Goal: Task Accomplishment & Management: Manage account settings

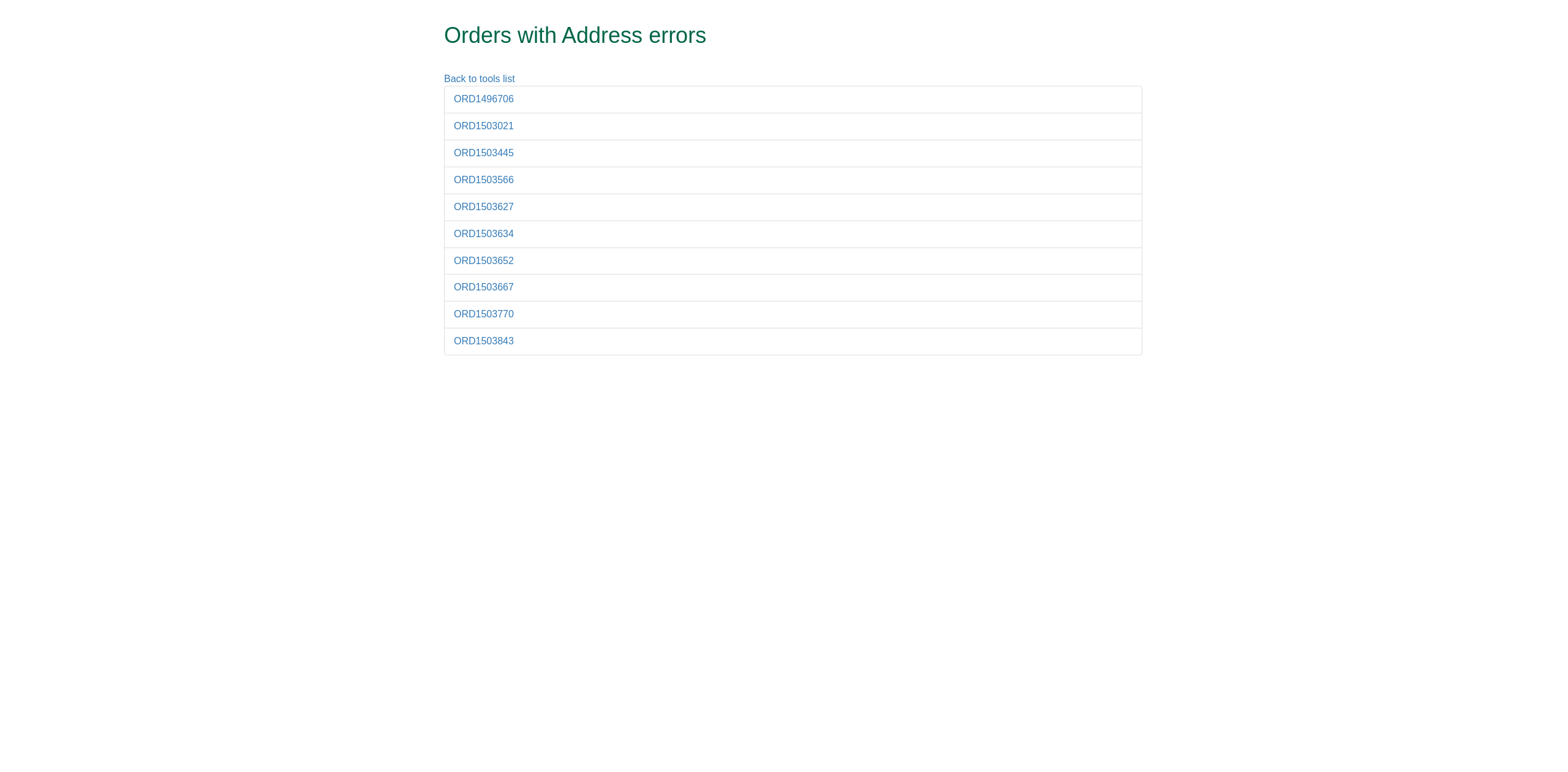
click at [478, 90] on li "ORD1496706" at bounding box center [793, 100] width 698 height 27
click at [483, 97] on link "ORD1496706" at bounding box center [484, 99] width 60 height 11
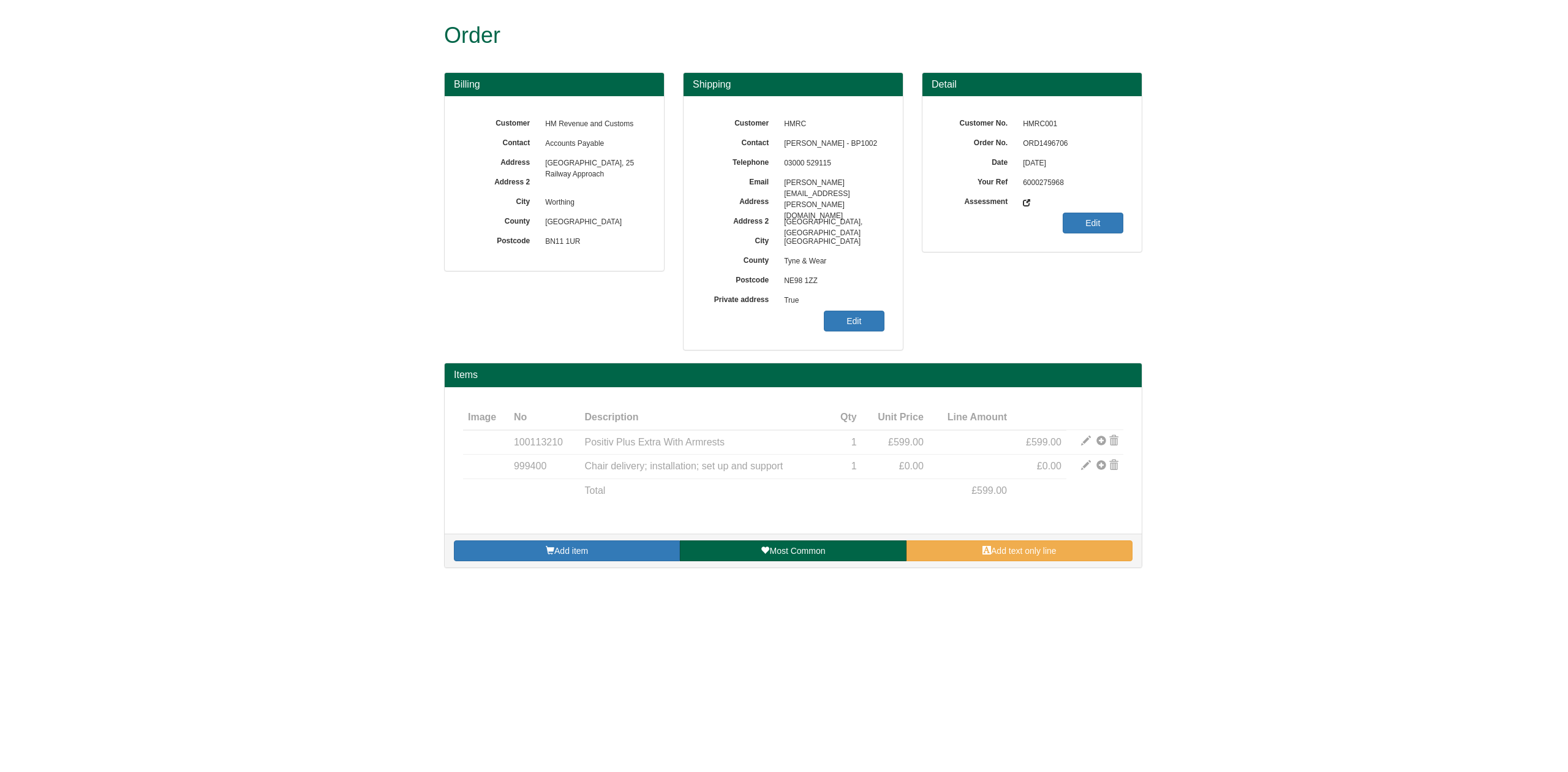
click at [1036, 140] on span "ORD1496706" at bounding box center [1070, 143] width 107 height 19
copy span "ORD1496706"
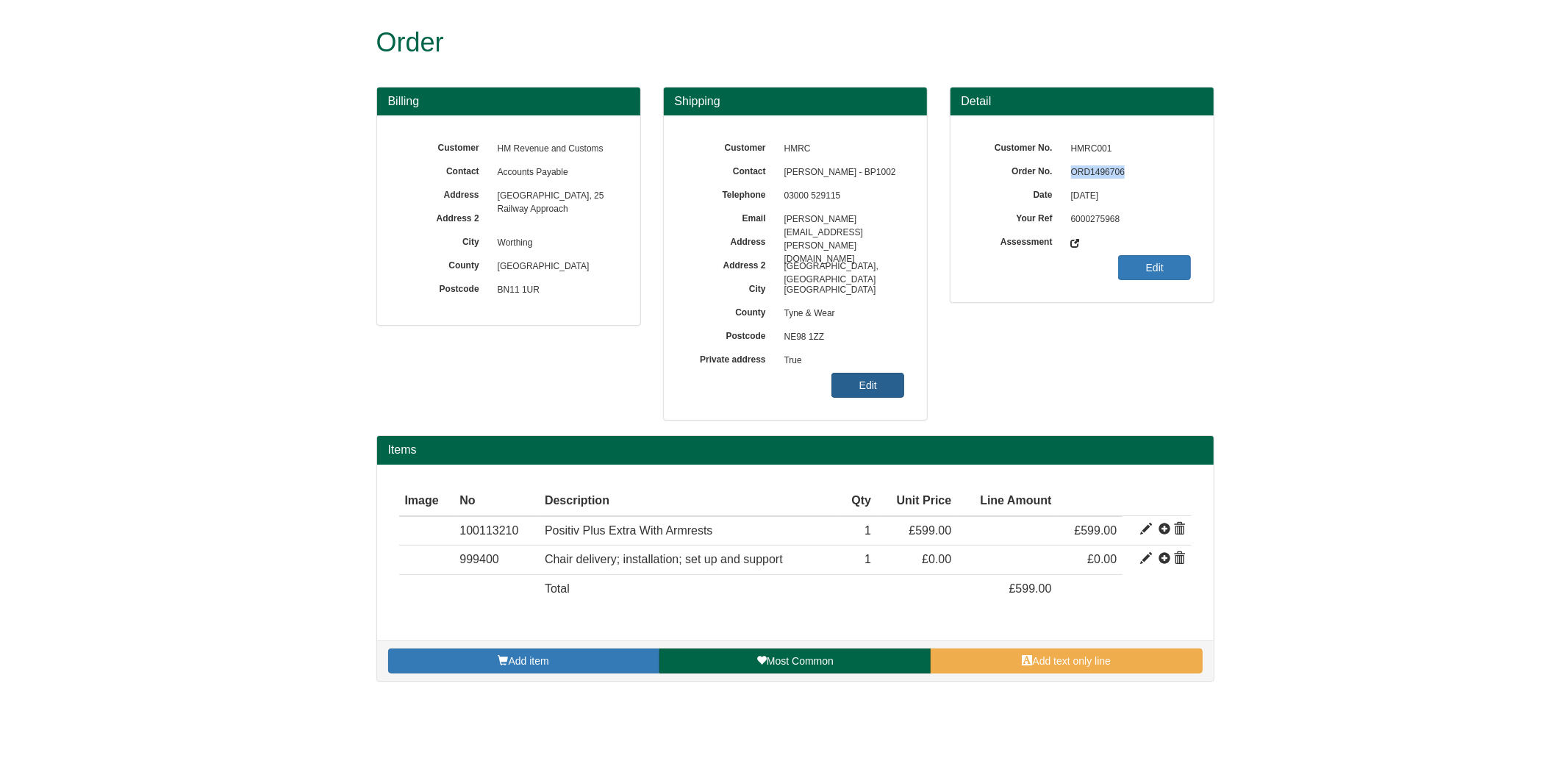
click at [891, 373] on link "Edit" at bounding box center [867, 385] width 73 height 25
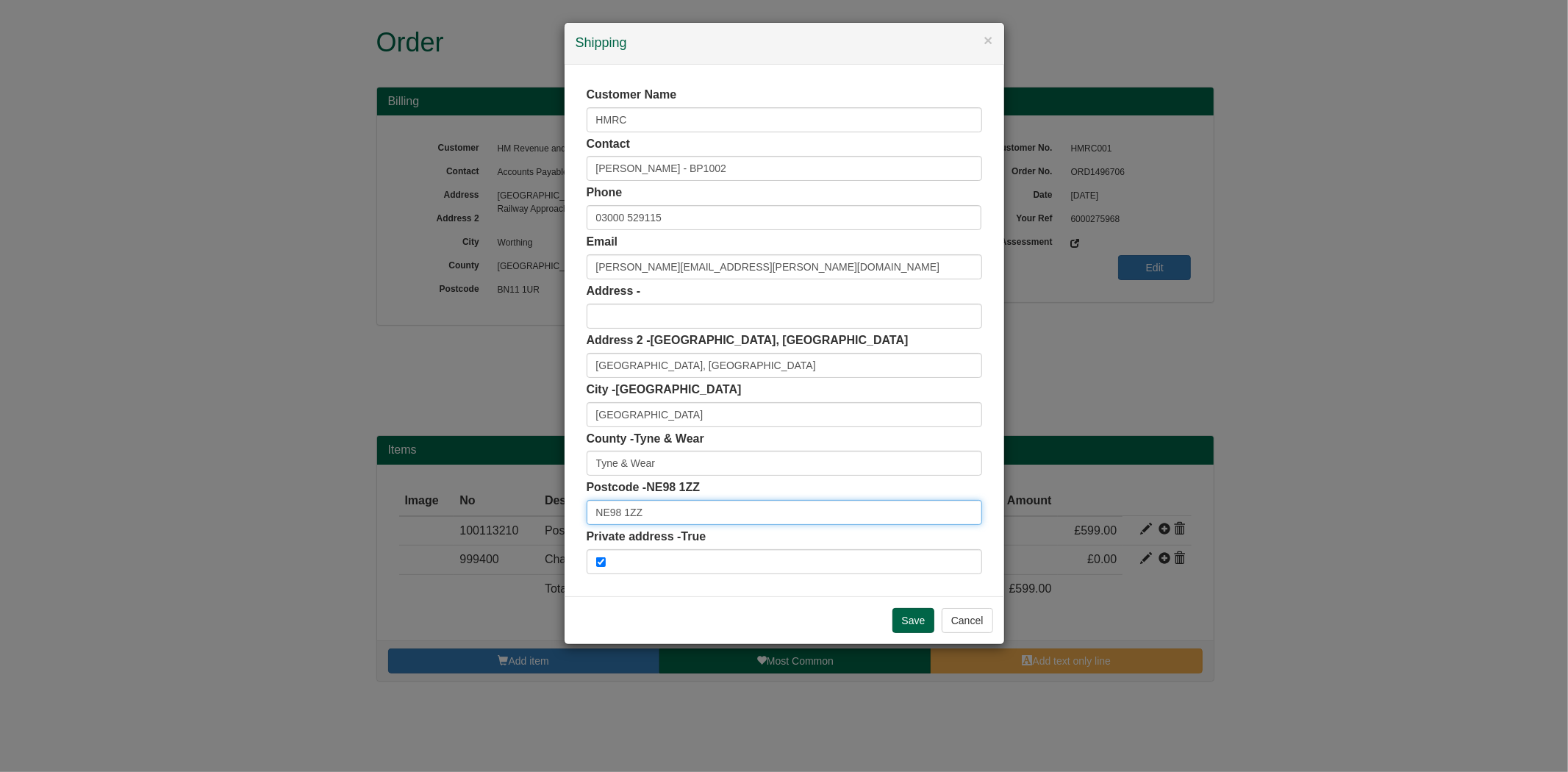
drag, startPoint x: 628, startPoint y: 518, endPoint x: 429, endPoint y: 507, distance: 199.3
click at [429, 510] on div "× Shipping Customer Name HMRC Contact Paul Levy - BP1002 Phone 03000 529115 Ema…" at bounding box center [784, 386] width 1568 height 772
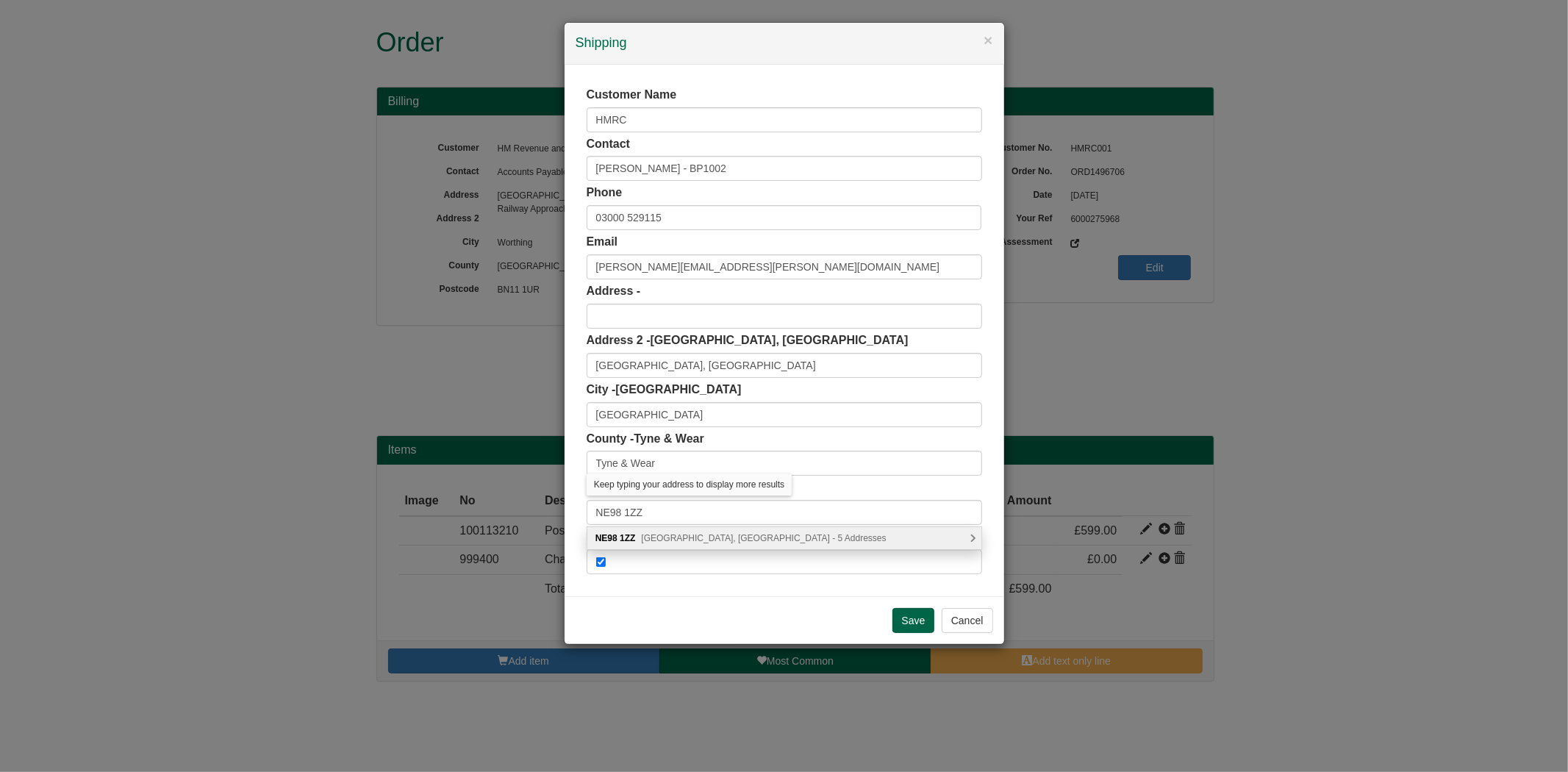
click at [691, 539] on span "Benton Park View, Newcastle upon Tyne - 5 Addresses" at bounding box center [763, 538] width 245 height 10
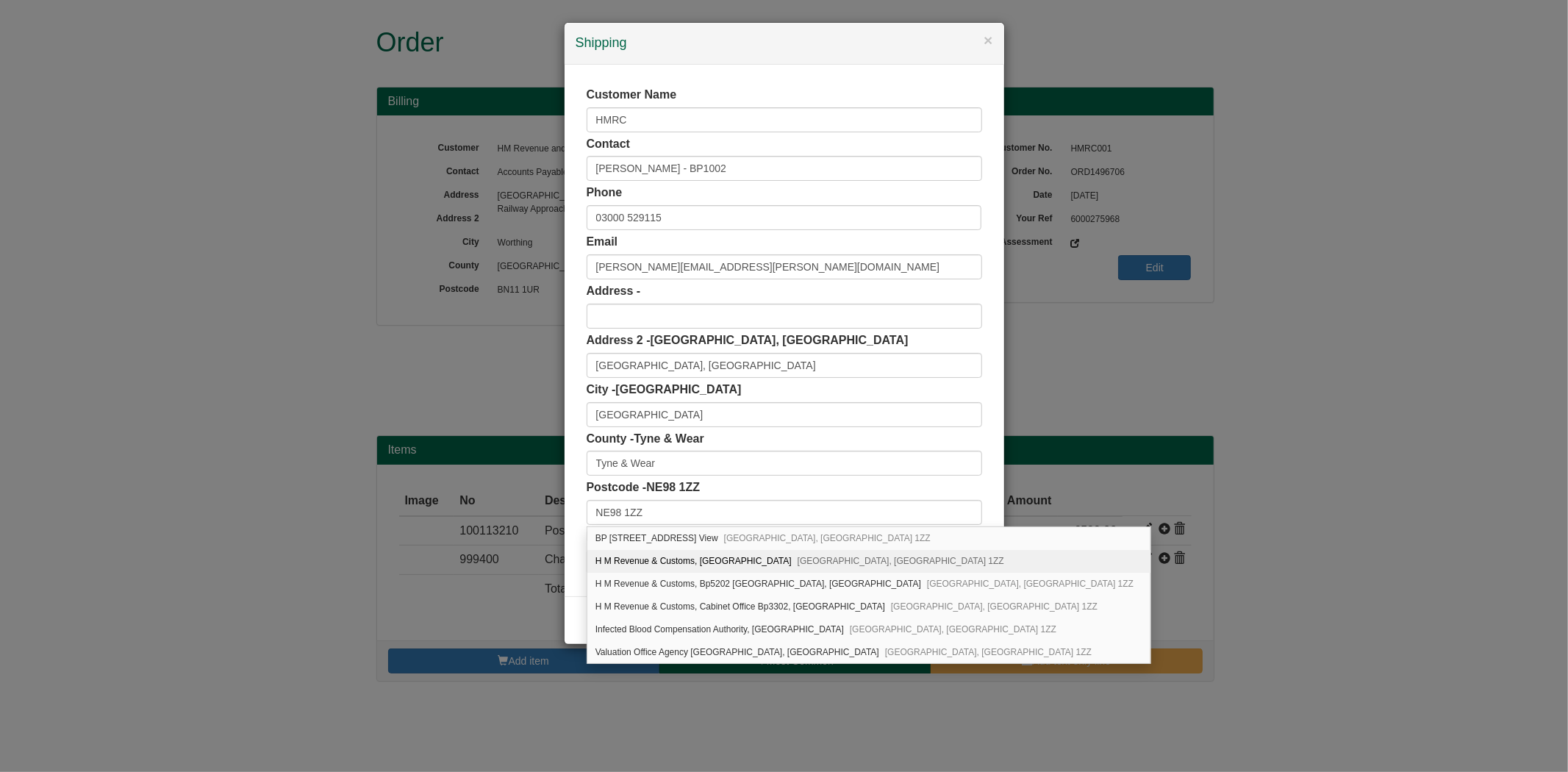
click at [831, 557] on span "Newcastle upon Tyne, NE98 1ZZ" at bounding box center [901, 561] width 206 height 10
type input "H M Revenue & Customs"
type input "Benton Park View"
type input "Newcastle upon Tyne"
type input "Tyne and Wear"
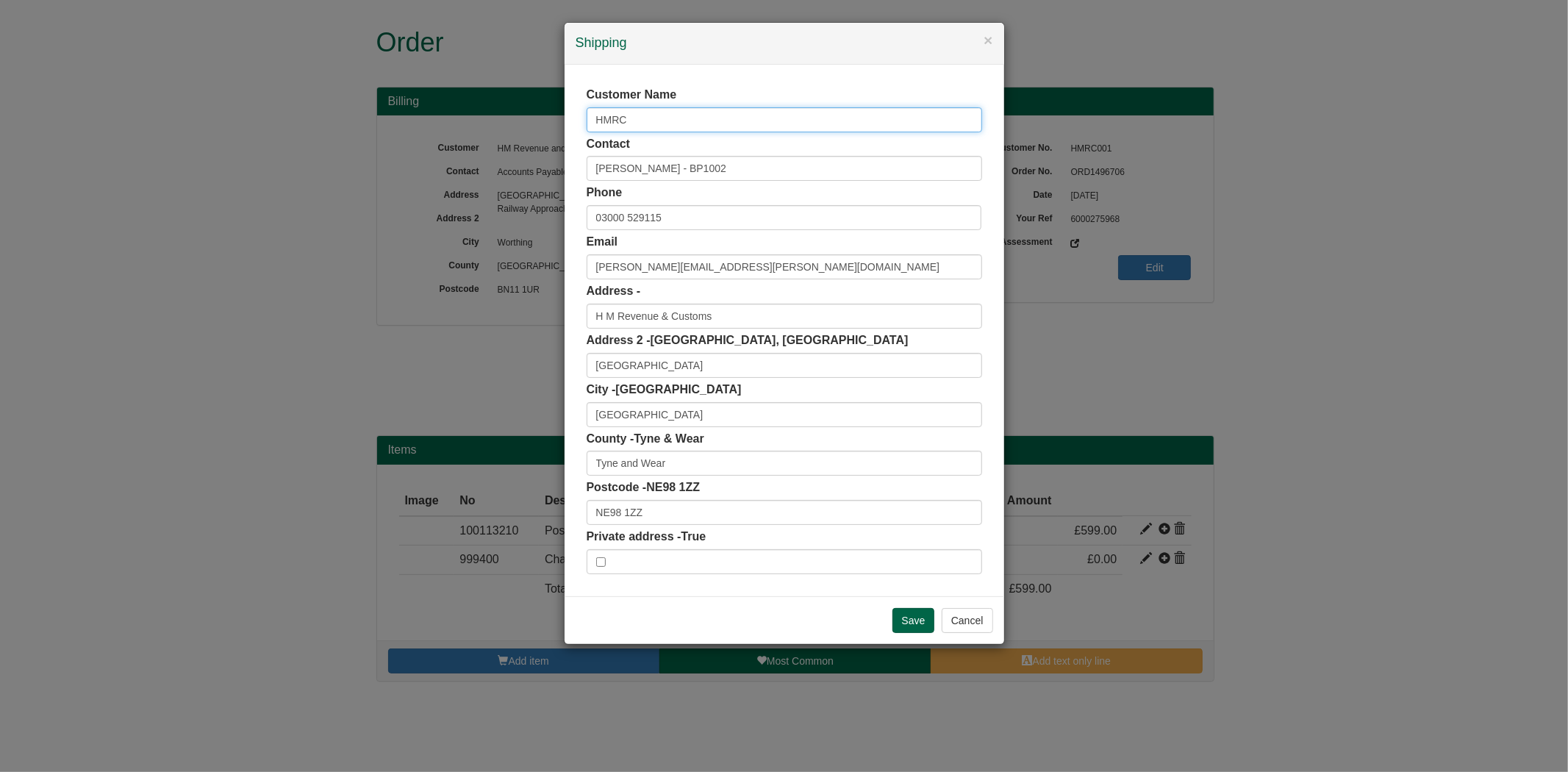
drag, startPoint x: 512, startPoint y: 120, endPoint x: 494, endPoint y: 125, distance: 18.7
click at [494, 125] on div "× Shipping Customer Name HMRC Contact Paul Levy - BP1002 Phone 03000 529115 Ema…" at bounding box center [784, 386] width 1568 height 772
click at [562, 165] on div "× Shipping Customer Name Contact Paul Levy - BP1002 Phone 03000 529115 Email pa…" at bounding box center [784, 386] width 1568 height 772
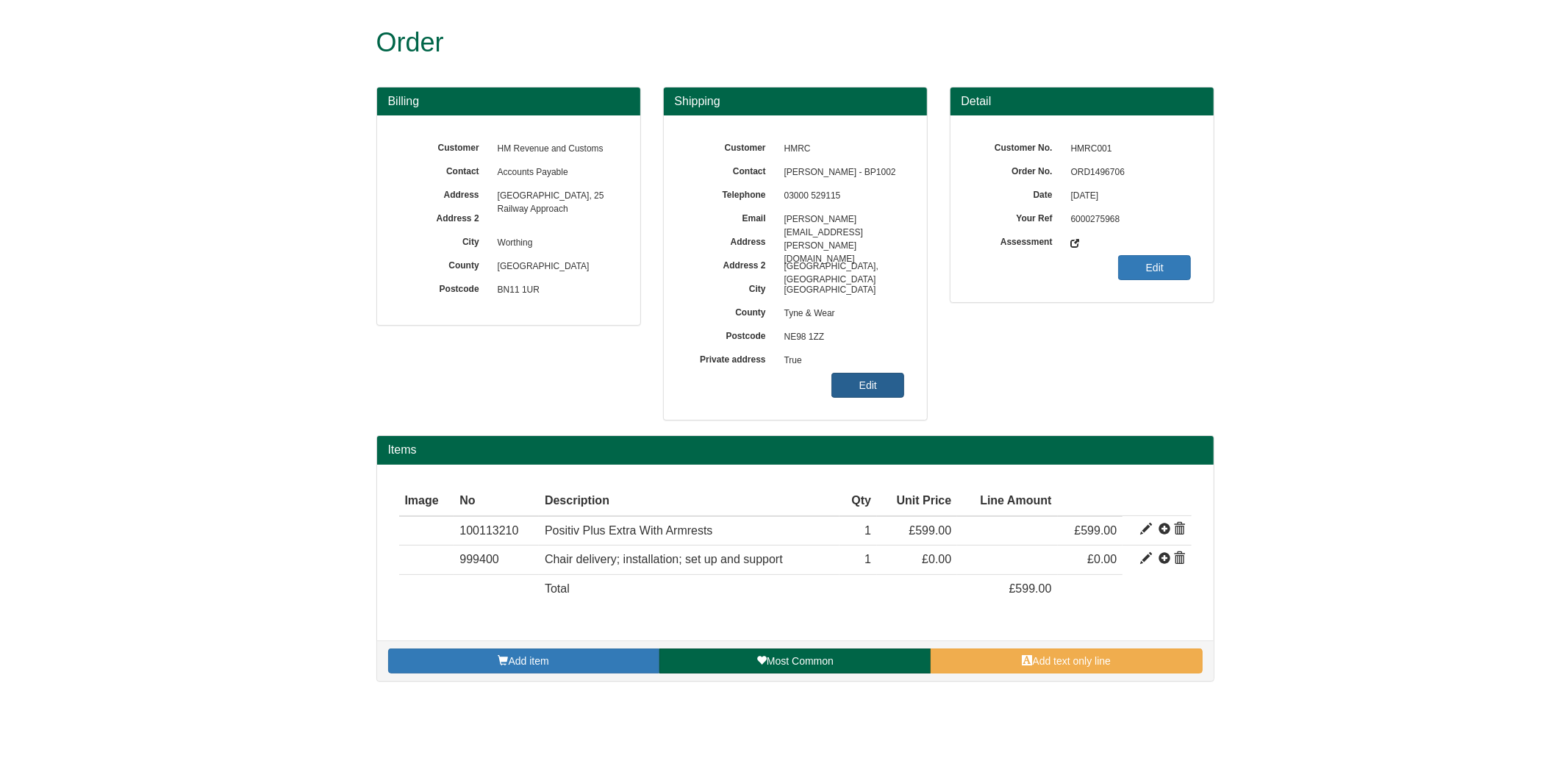
click at [851, 381] on link "Edit" at bounding box center [867, 385] width 73 height 25
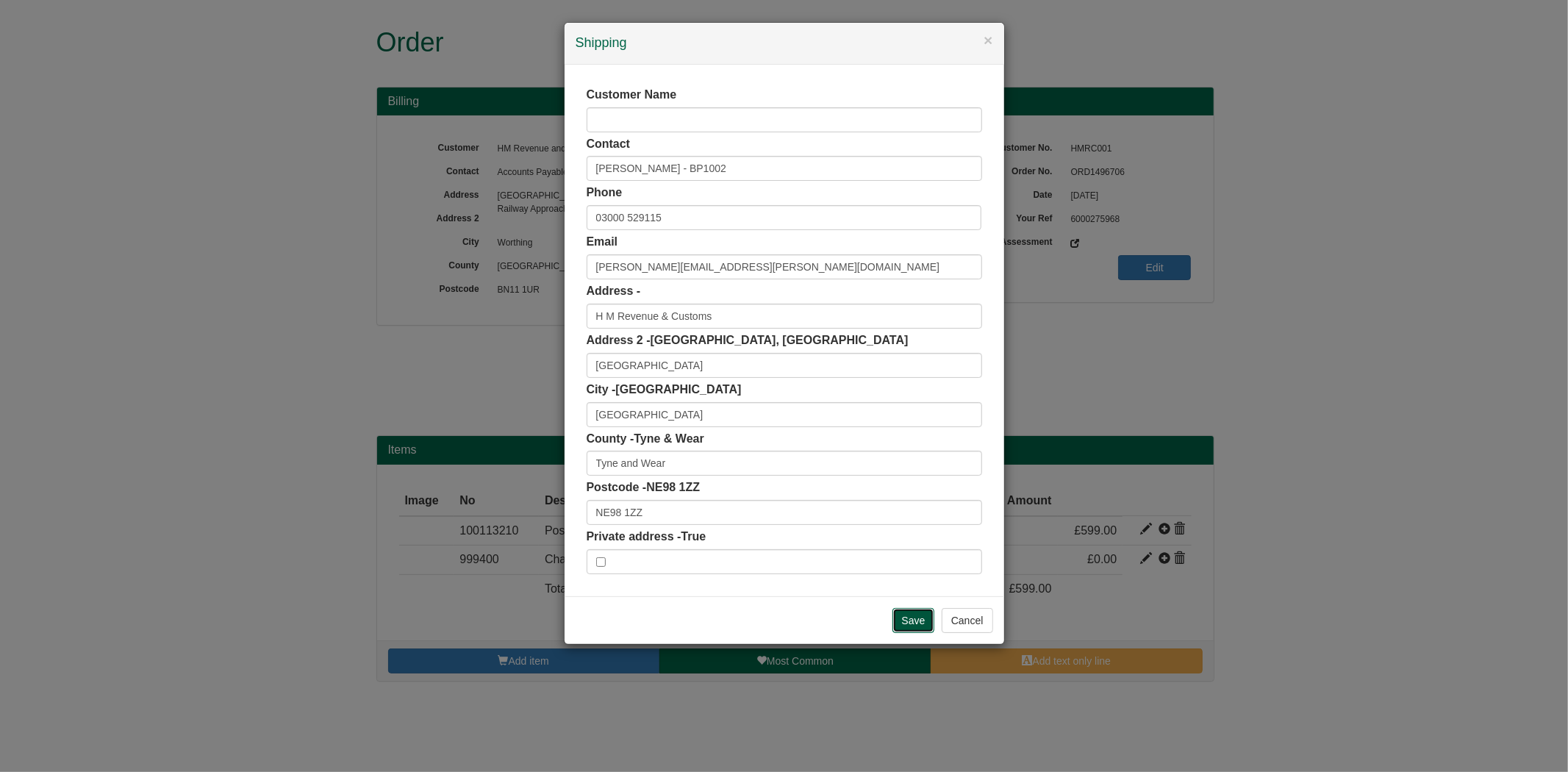
click at [900, 623] on input "Save" at bounding box center [913, 620] width 43 height 25
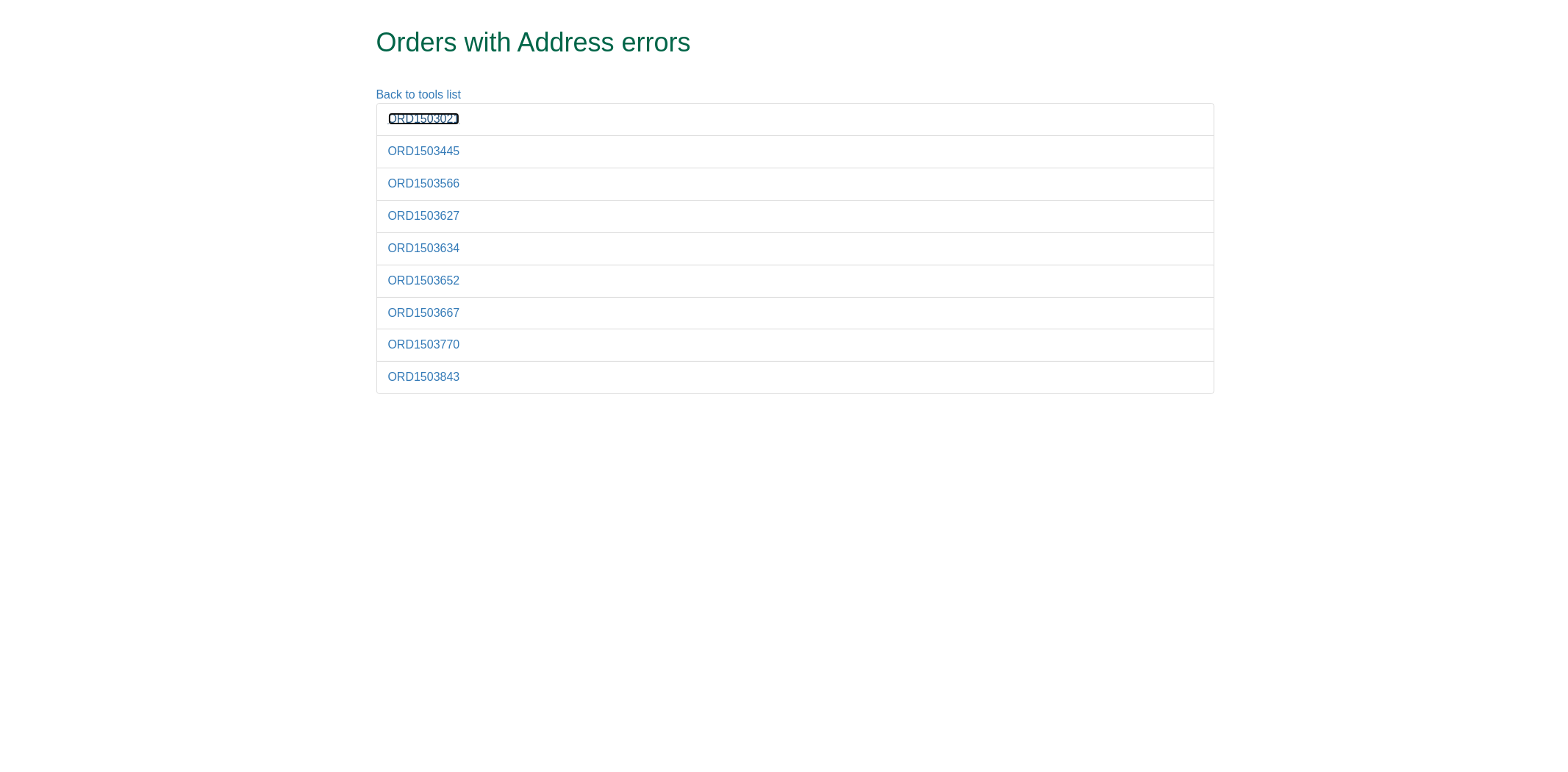
click at [416, 116] on link "ORD1503021" at bounding box center [424, 118] width 72 height 13
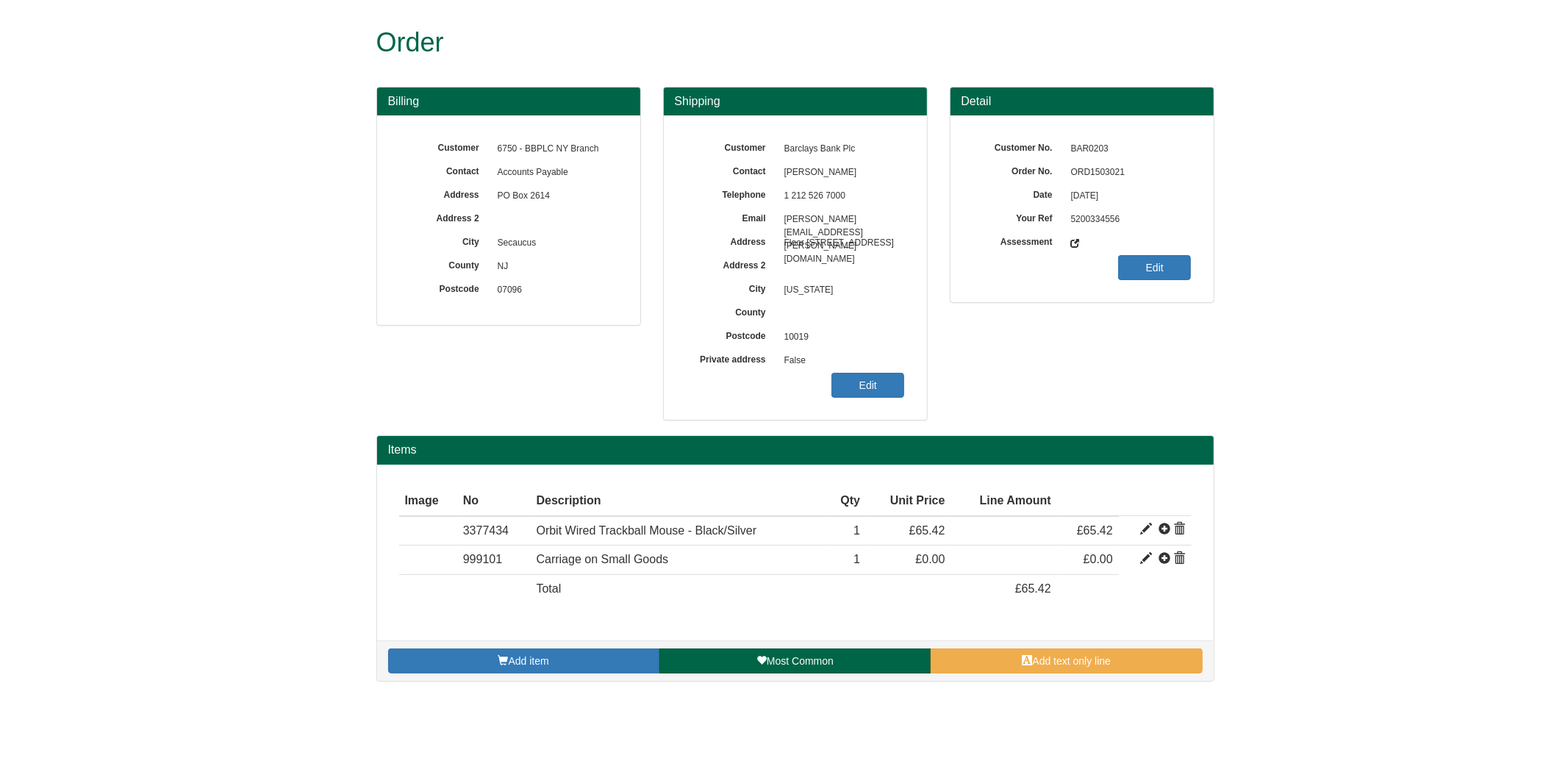
click at [1093, 174] on span "ORD1503021" at bounding box center [1127, 172] width 128 height 23
copy span "ORD1503021"
click at [870, 387] on link "Edit" at bounding box center [867, 385] width 73 height 25
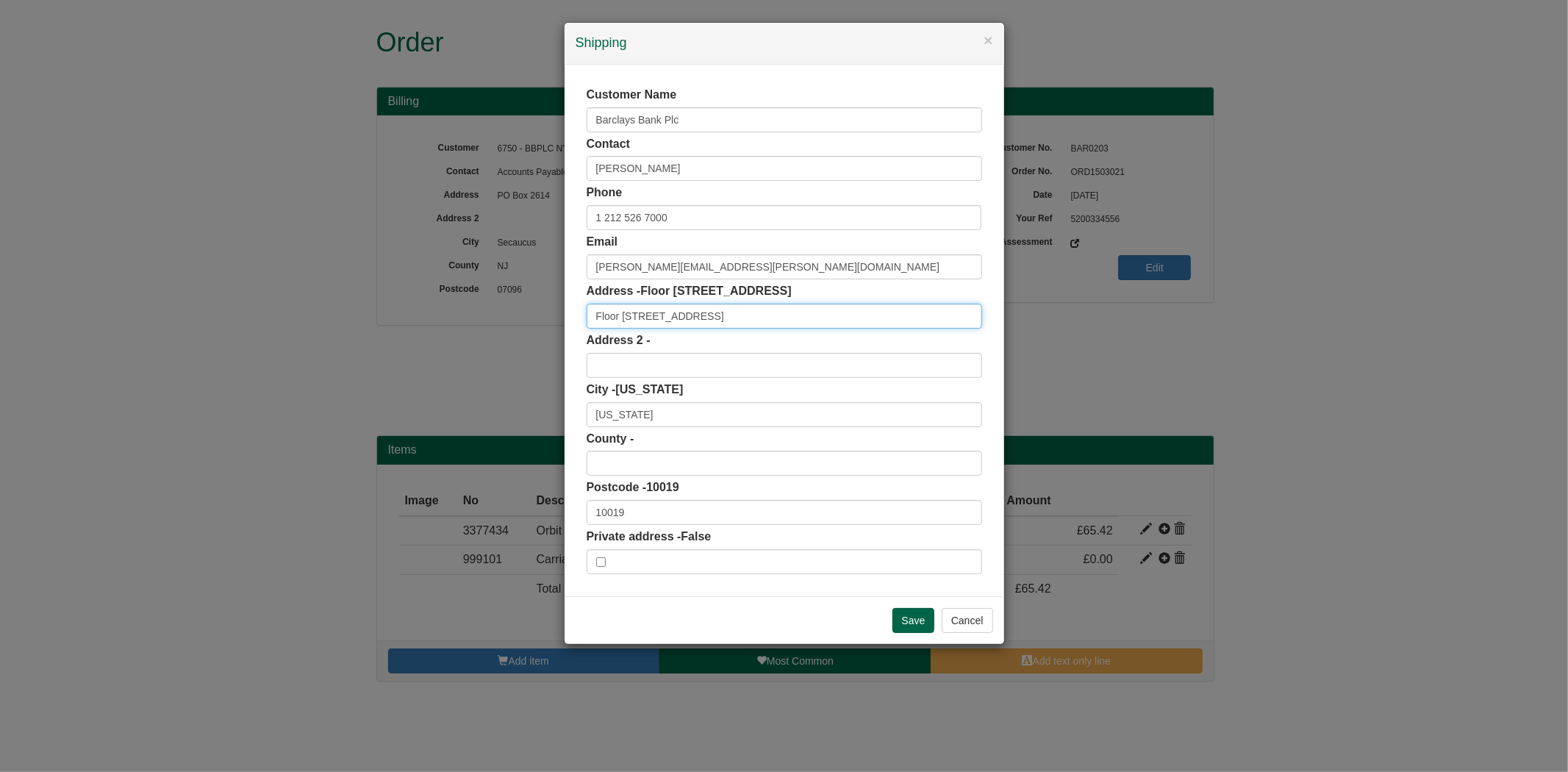
drag, startPoint x: 637, startPoint y: 310, endPoint x: 760, endPoint y: 313, distance: 123.0
click at [760, 313] on input "Floor 29, 745 7th Avenue" at bounding box center [784, 316] width 396 height 25
click at [715, 350] on div "Address 2 -" at bounding box center [784, 355] width 396 height 46
click at [708, 366] on input "text" at bounding box center [784, 365] width 396 height 25
paste input "745 7th Avenue"
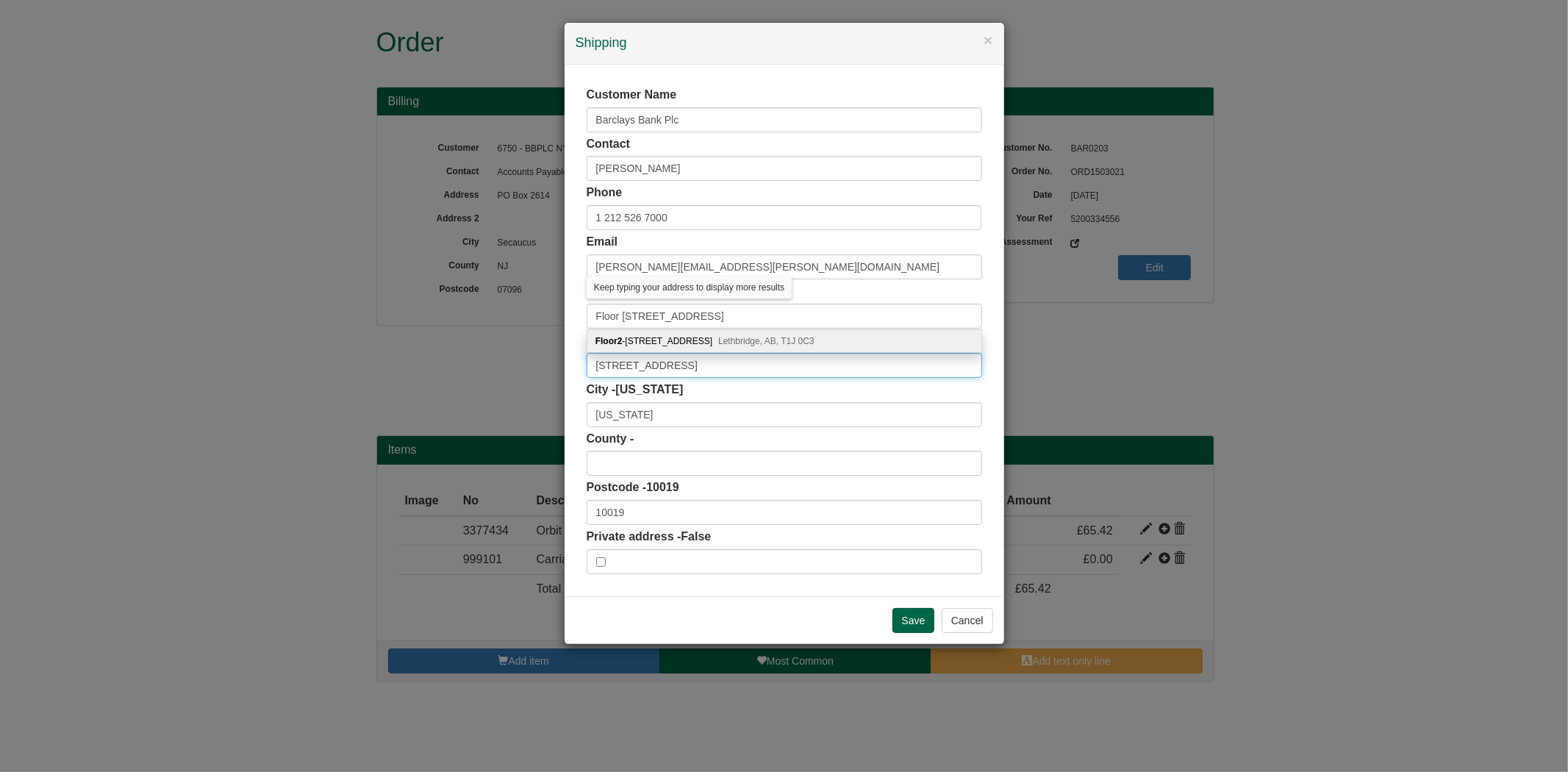
type input "745 7th Avenue"
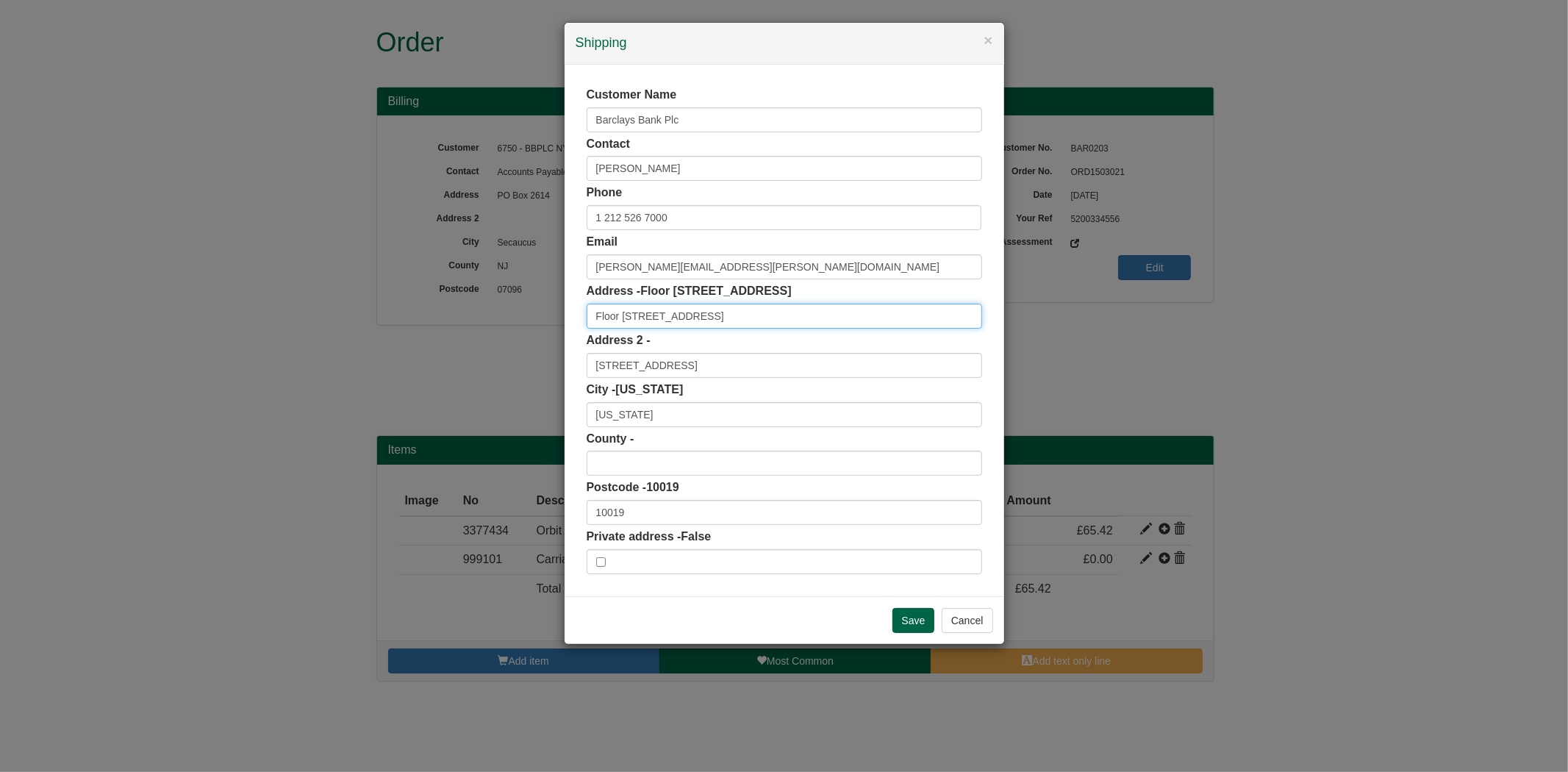
drag, startPoint x: 640, startPoint y: 313, endPoint x: 563, endPoint y: 326, distance: 78.1
click at [563, 326] on div "× Shipping Customer Name Barclays Bank Plc Contact Ben Ludwick Phone 1 212 526 …" at bounding box center [784, 386] width 1568 height 772
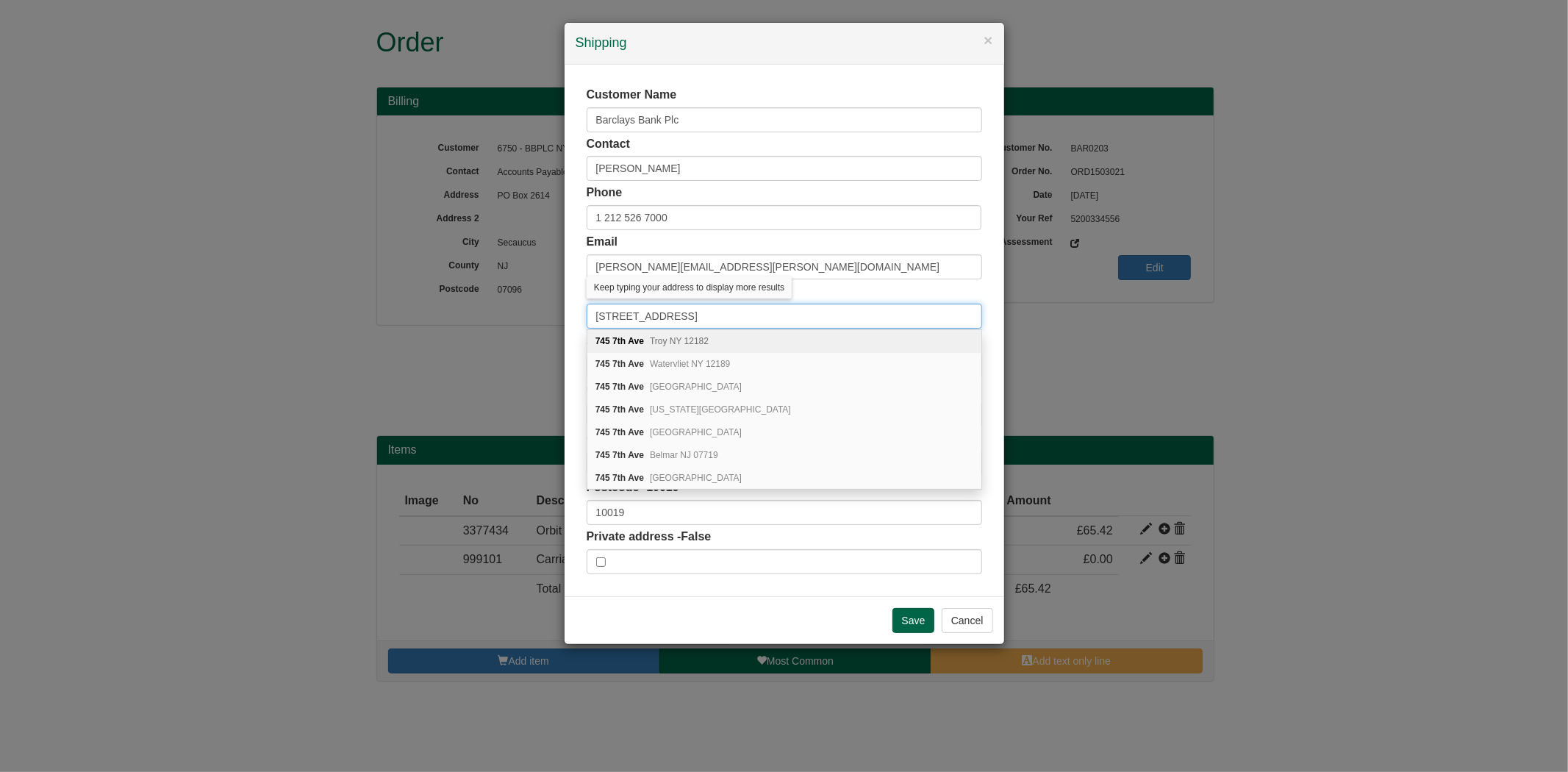
click at [702, 324] on input "745 7th Avenue" at bounding box center [784, 316] width 396 height 25
click at [600, 319] on input "745 7th Avenue" at bounding box center [784, 316] width 396 height 25
click at [598, 319] on input "745 7th Avenue" at bounding box center [784, 316] width 396 height 25
click at [722, 316] on input "745 7th Avenue" at bounding box center [784, 316] width 396 height 25
paste input "Floor 29,"
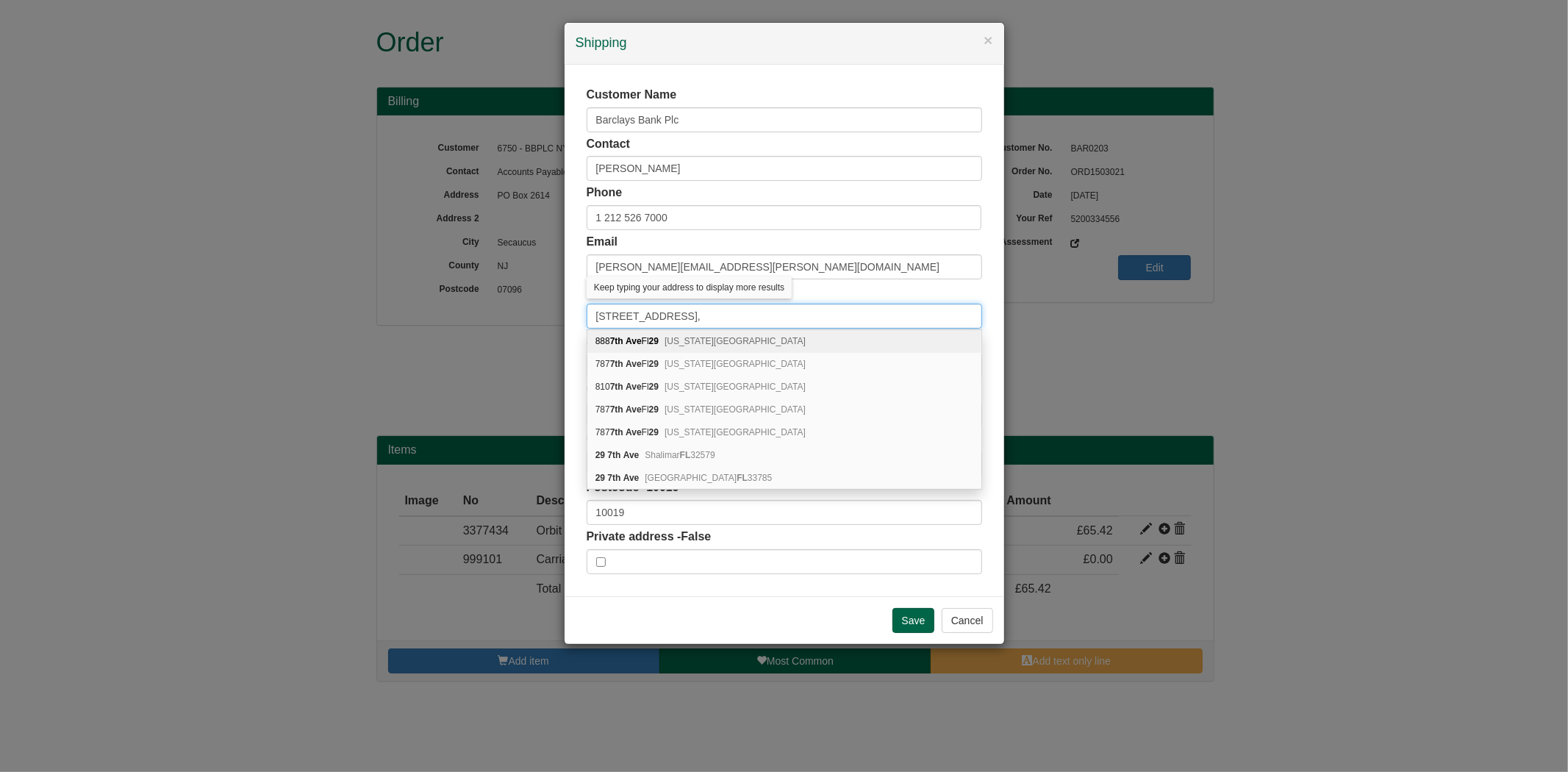
type input "745 7th Avenue, Floor 29,"
click at [904, 291] on div "Address - Floor 29, 745 7th Avenue 745 7th Avenue, Floor 29," at bounding box center [784, 305] width 396 height 46
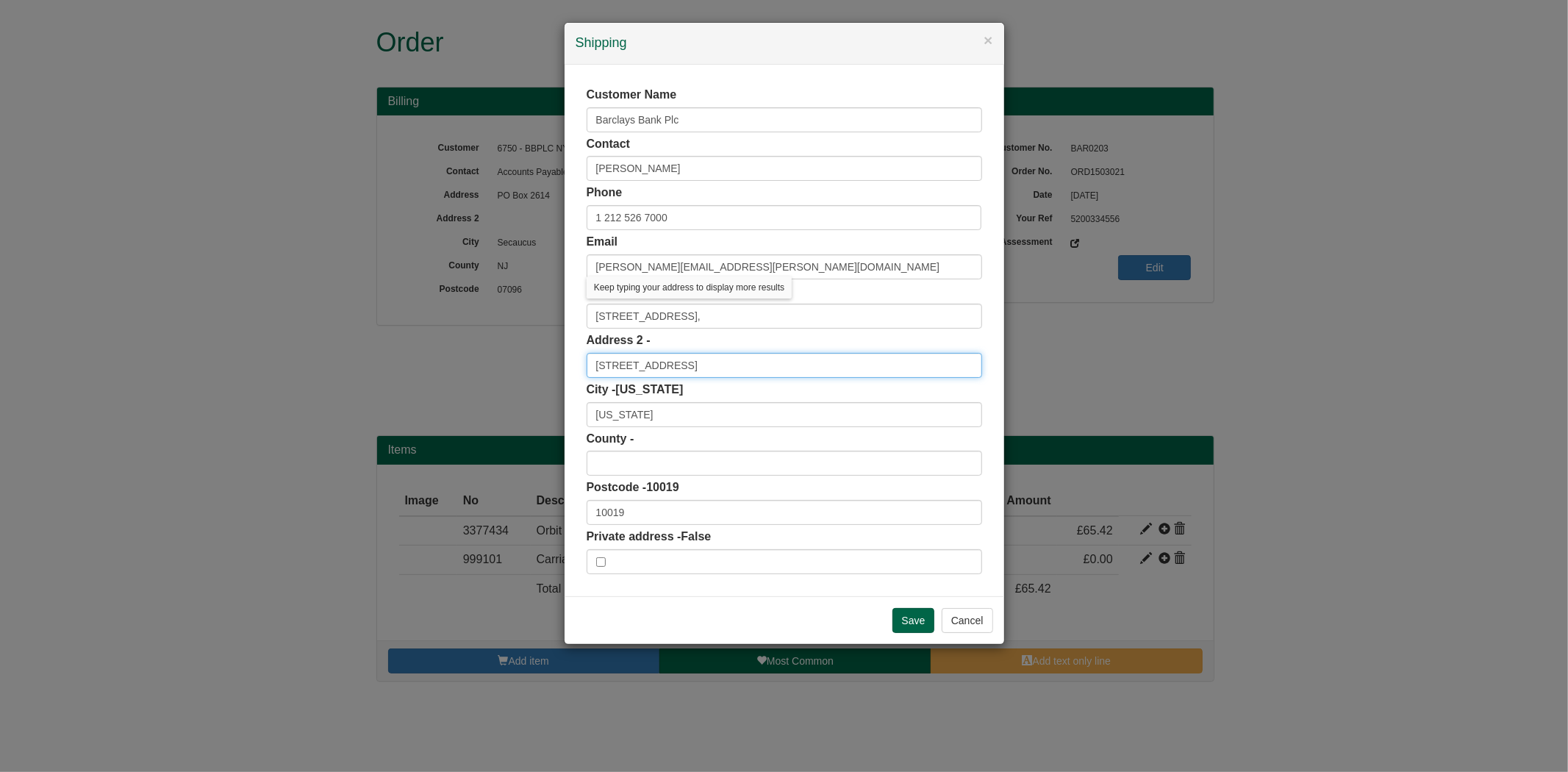
drag, startPoint x: 700, startPoint y: 368, endPoint x: 560, endPoint y: 369, distance: 140.0
click at [560, 369] on div "× Shipping Customer Name Barclays Bank Plc Contact Ben Ludwick Phone 1 212 526 …" at bounding box center [784, 386] width 1568 height 772
click at [581, 387] on div "Customer Name Barclays Bank Plc Contact Ben Ludwick Phone 1 212 526 7000 Email …" at bounding box center [785, 330] width 440 height 531
click at [903, 628] on input "Save" at bounding box center [913, 620] width 43 height 25
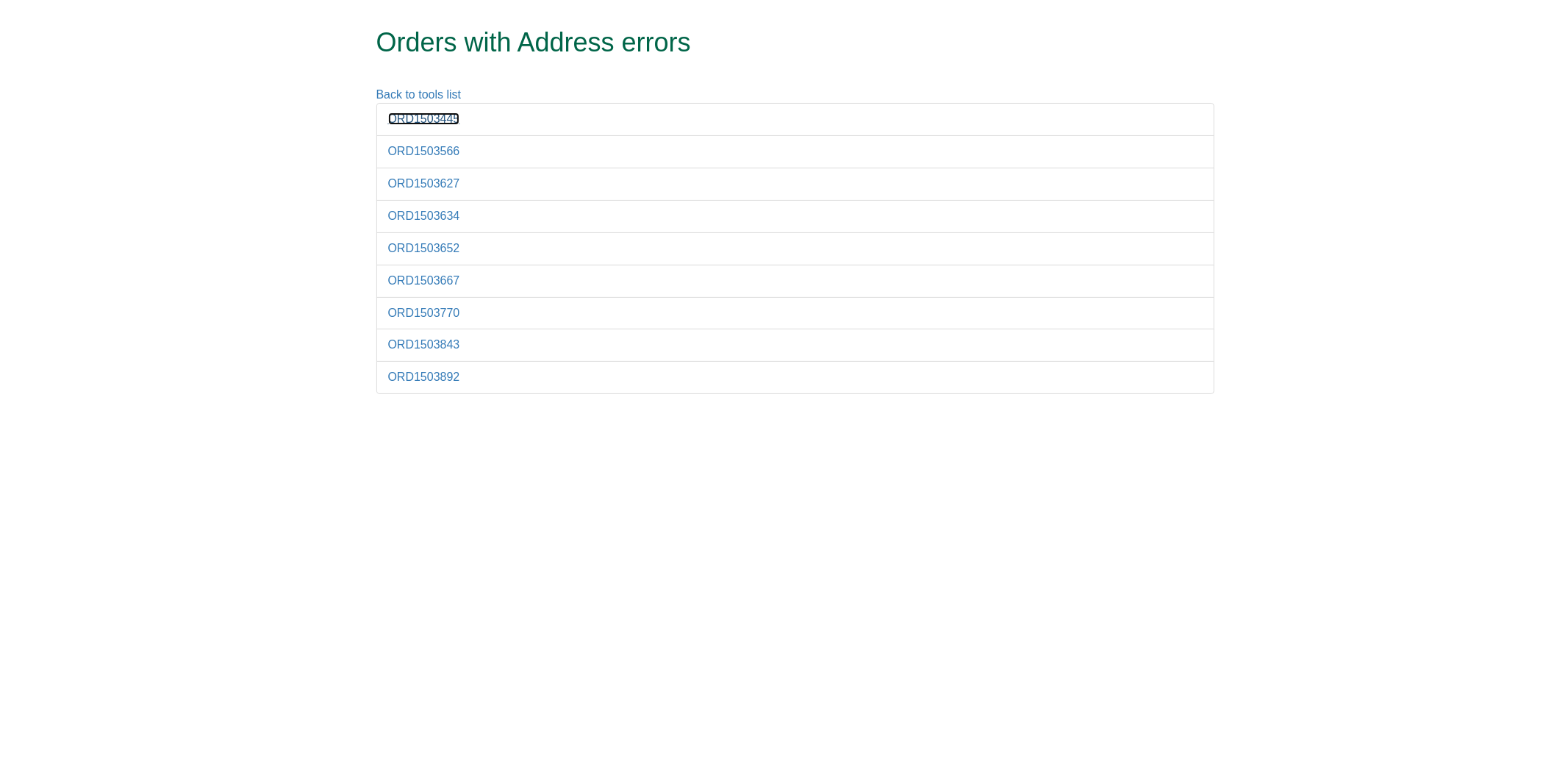
click at [425, 125] on link "ORD1503445" at bounding box center [424, 118] width 72 height 13
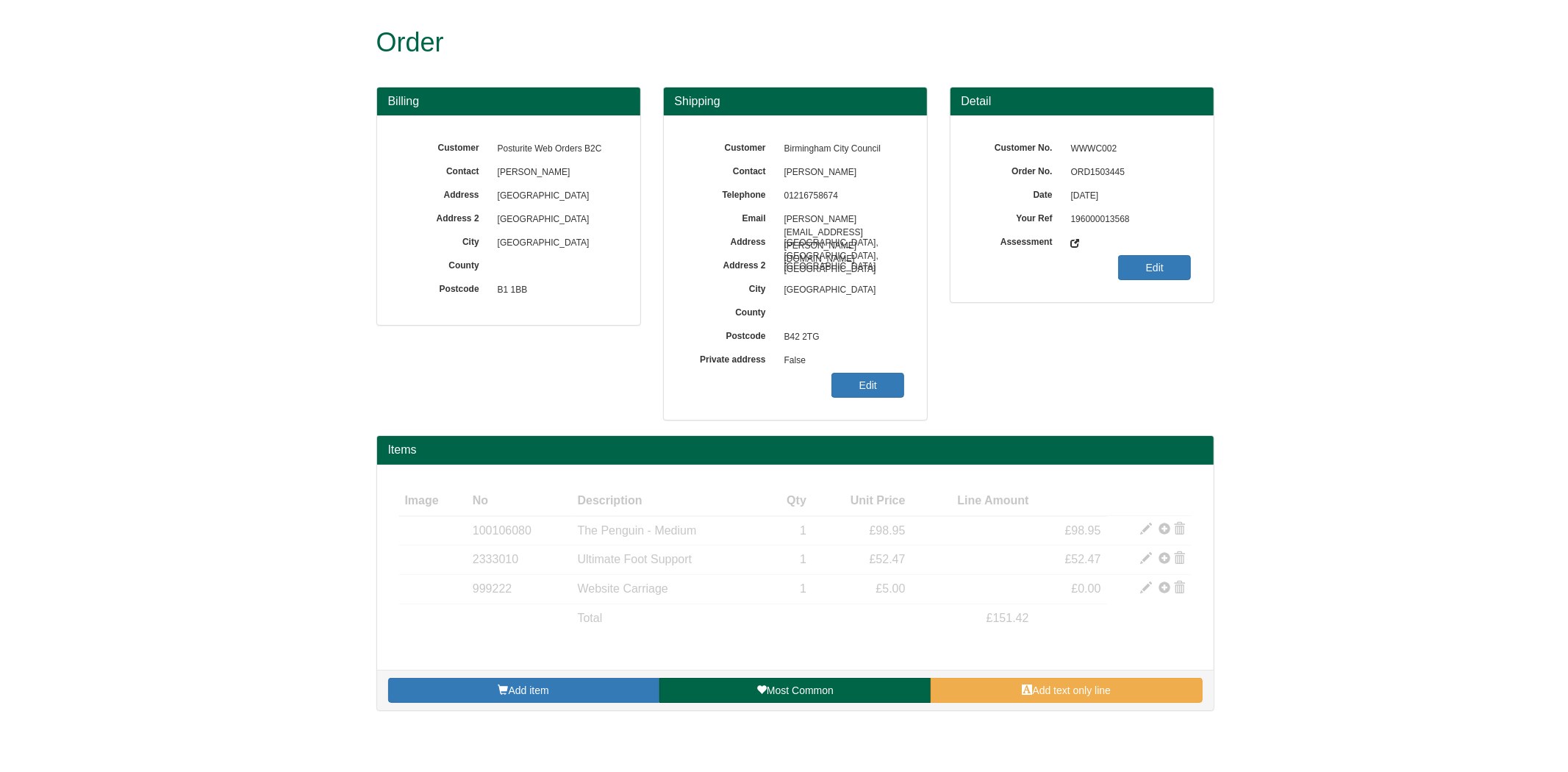
click at [1097, 173] on span "ORD1503445" at bounding box center [1127, 172] width 128 height 23
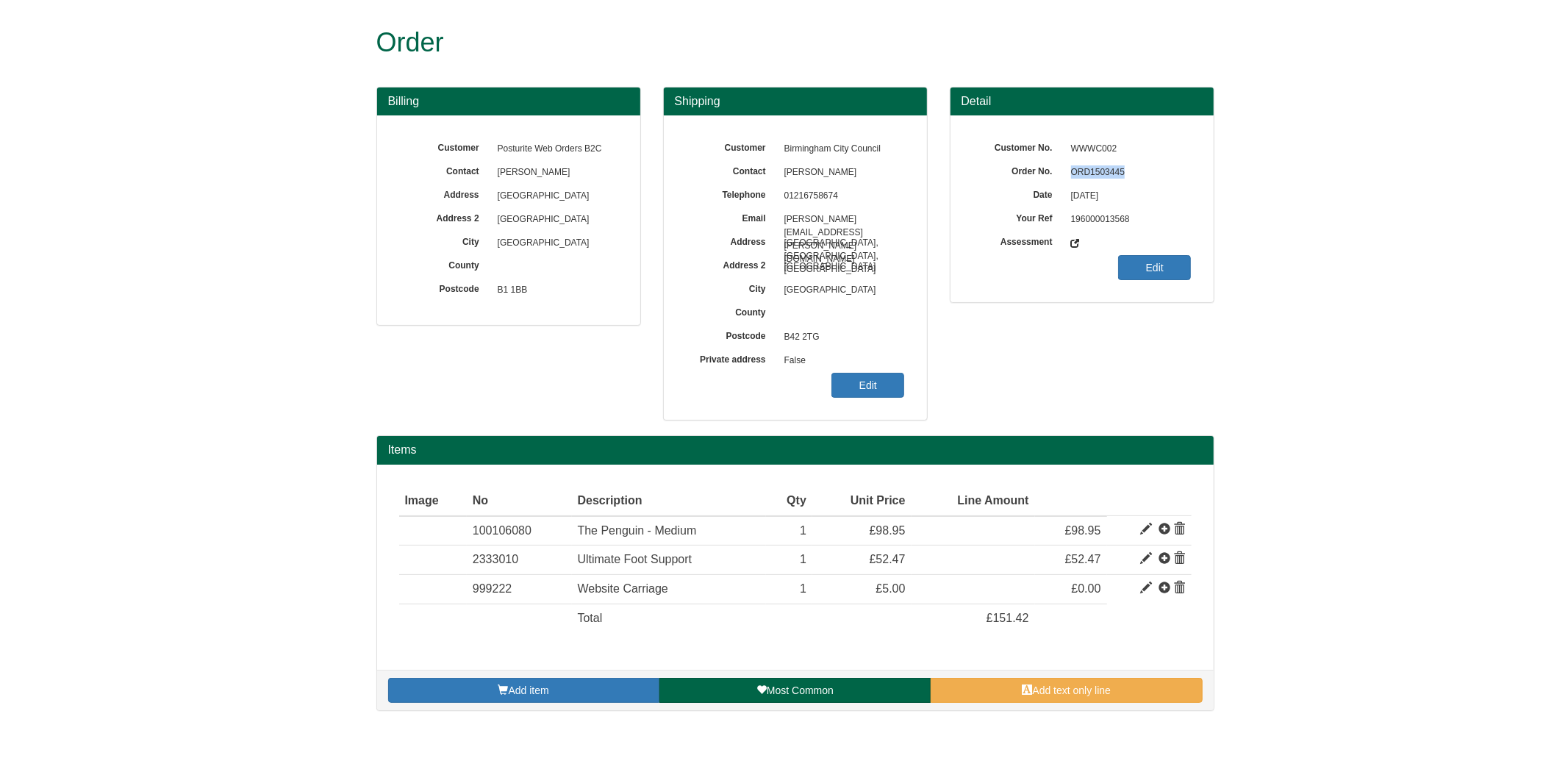
copy span "ORD1503445"
click at [854, 373] on link "Edit" at bounding box center [867, 385] width 73 height 25
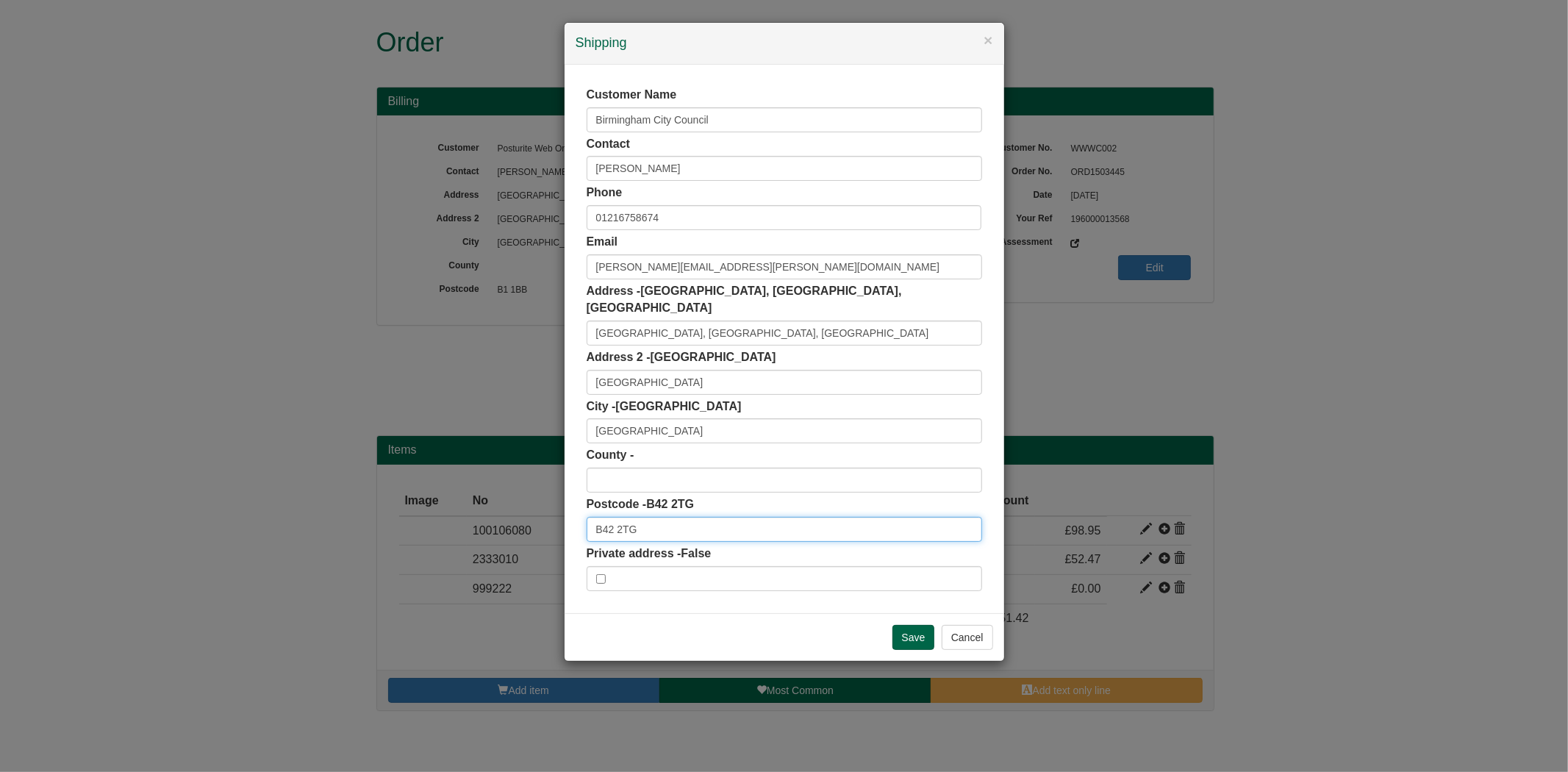
drag, startPoint x: 527, startPoint y: 509, endPoint x: 505, endPoint y: 509, distance: 22.0
click at [505, 509] on div "× Shipping Customer Name Birmingham City Council Contact Maxine Forrester Phone…" at bounding box center [784, 386] width 1568 height 772
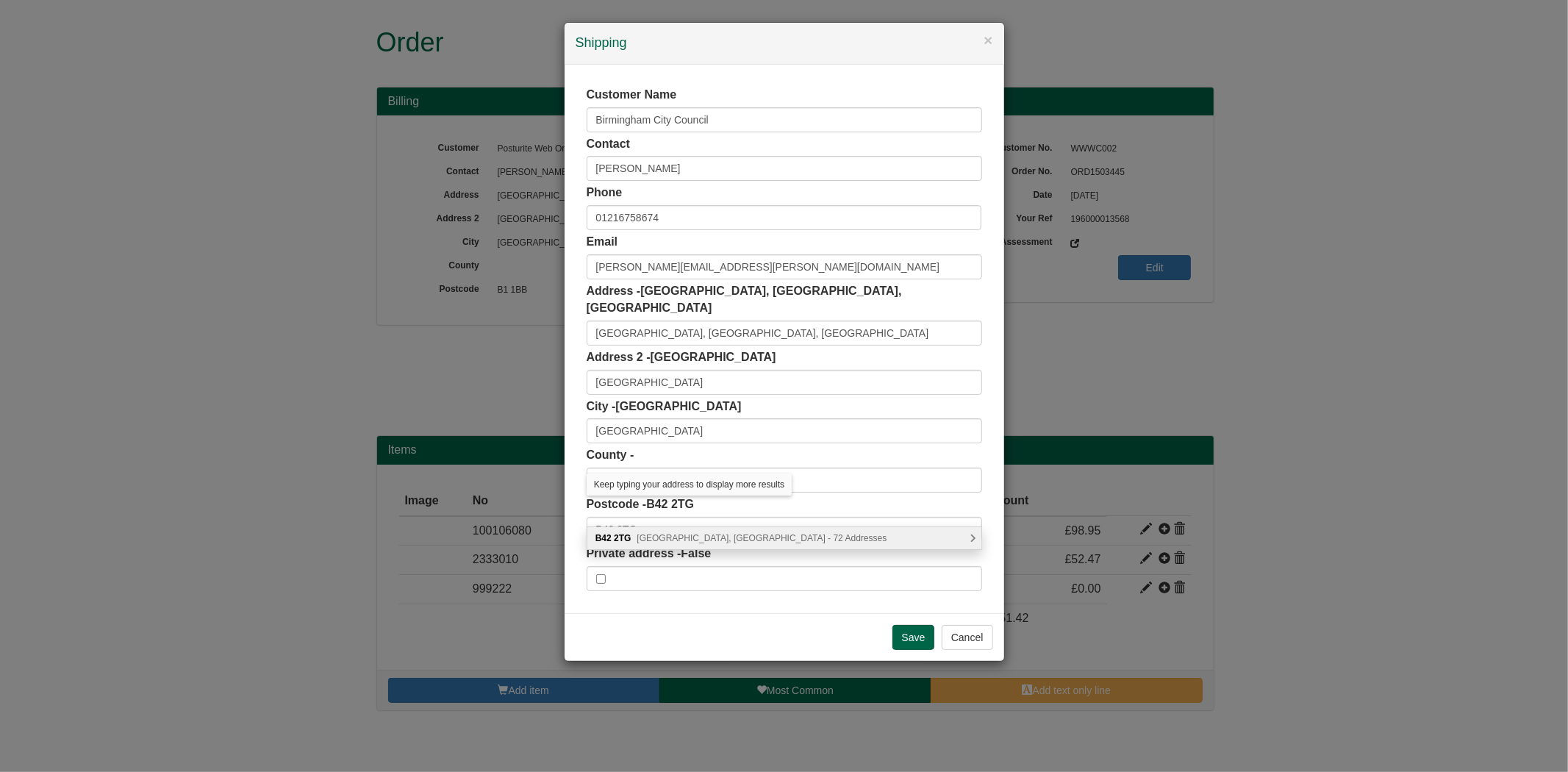
click at [664, 530] on div "B42 2TG Oscott Gardens, Birmingham - 72 Addresses" at bounding box center [784, 537] width 394 height 22
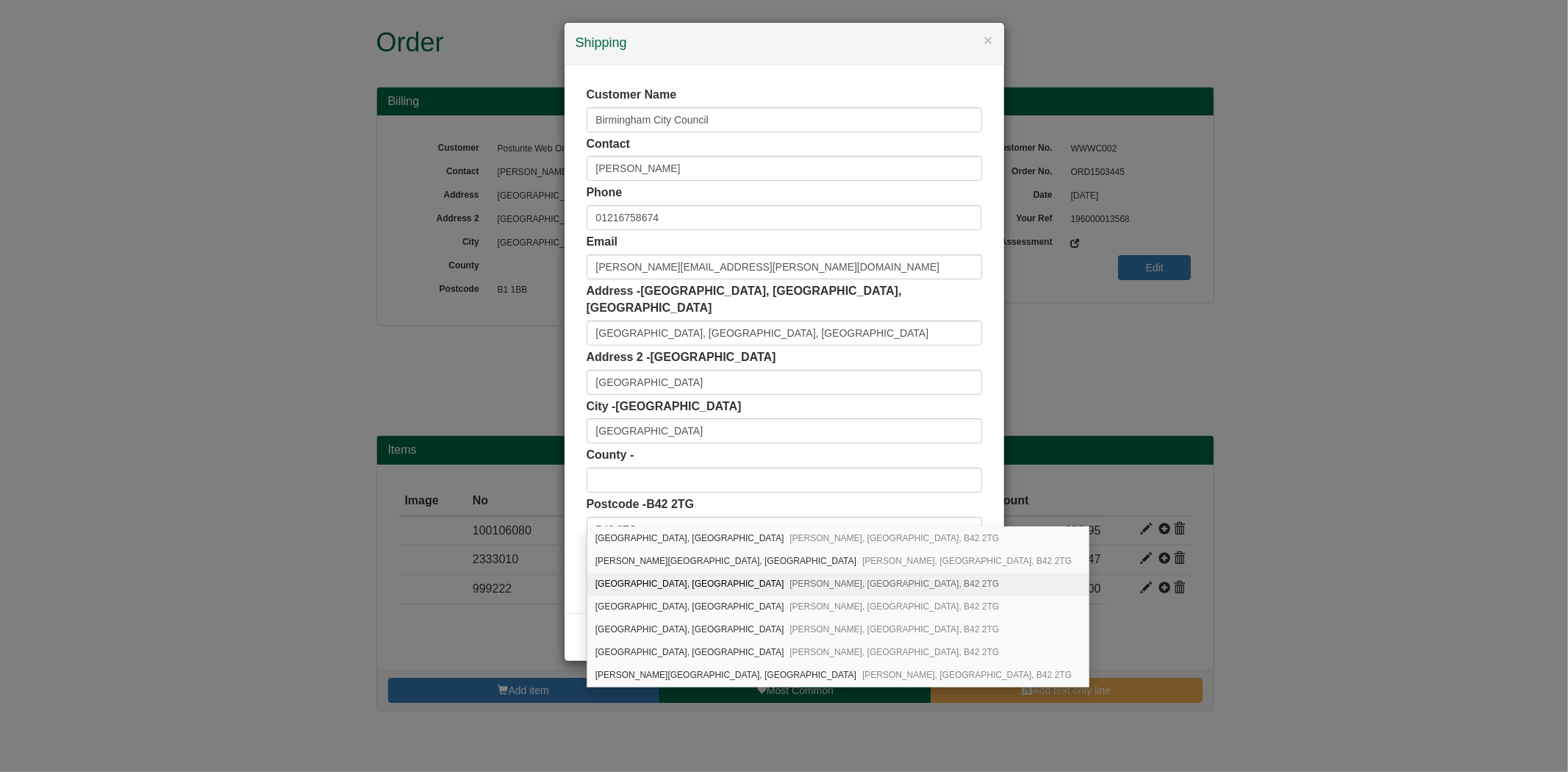
scroll to position [69, 0]
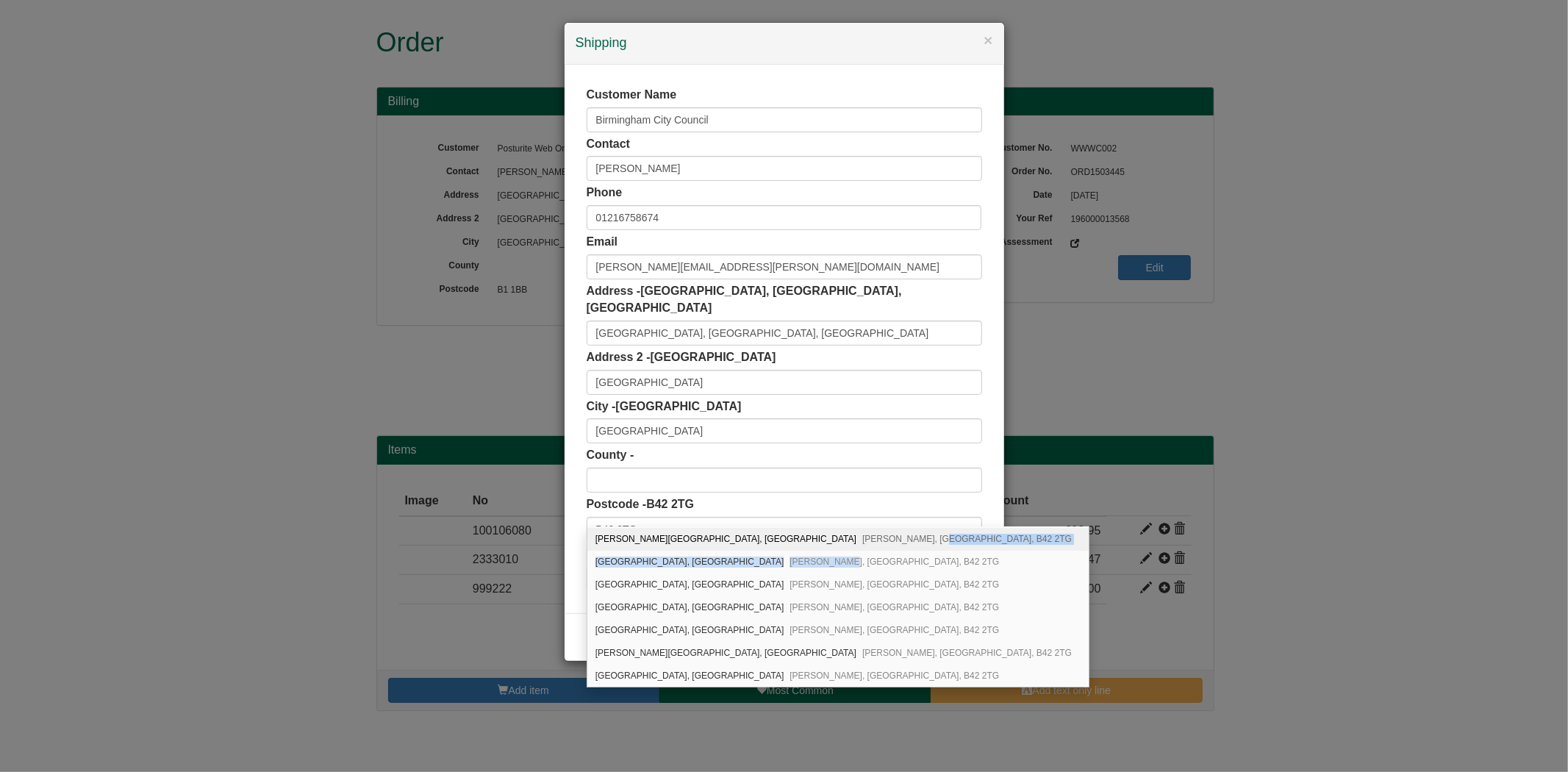
drag, startPoint x: 785, startPoint y: 548, endPoint x: 778, endPoint y: 575, distance: 27.9
click at [778, 575] on div "Anstey House, Oscott Gardens Perry Barr, Birmingham, B42 2TG Bridgeman House, O…" at bounding box center [838, 607] width 501 height 160
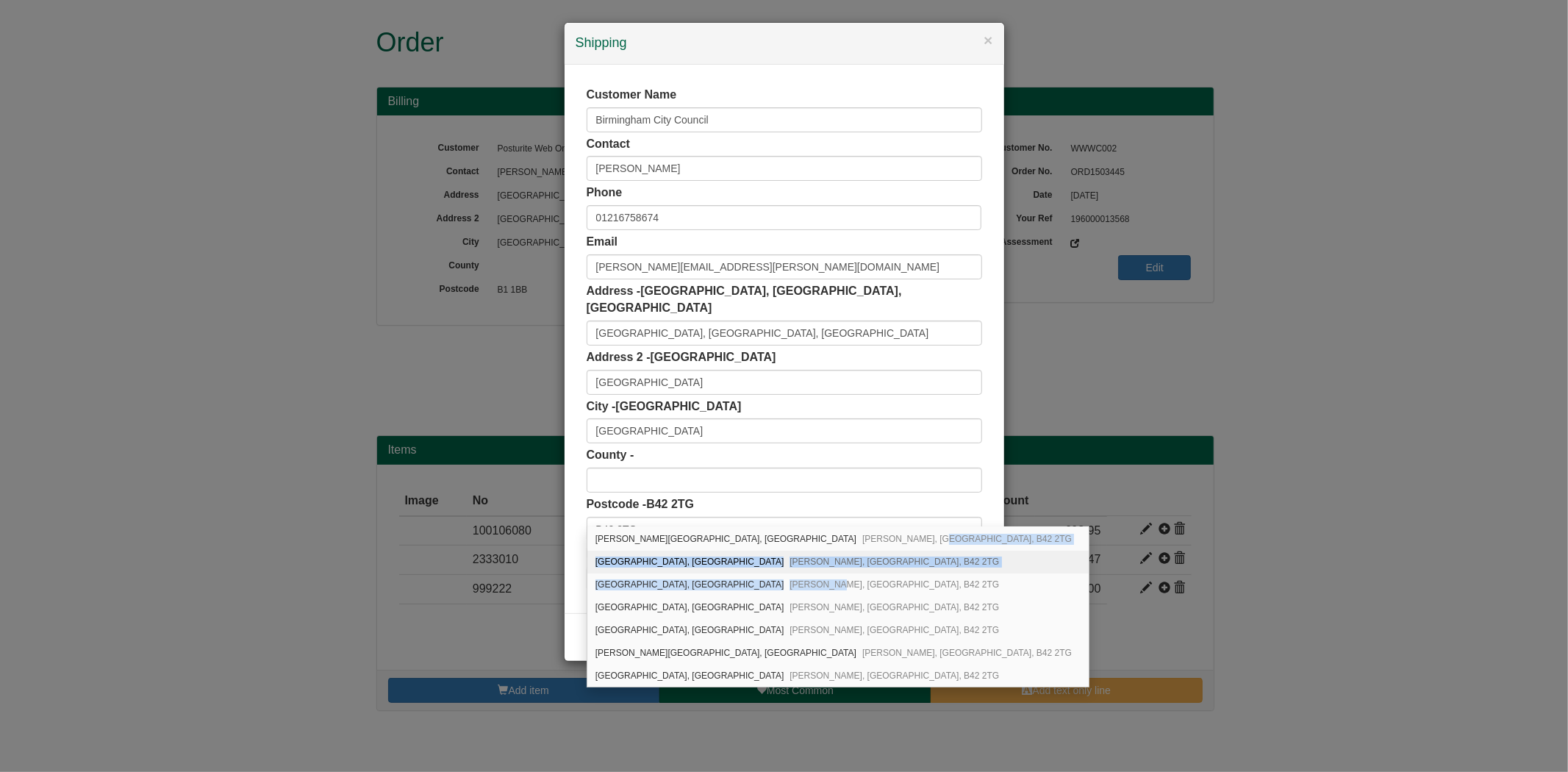
scroll to position [0, 0]
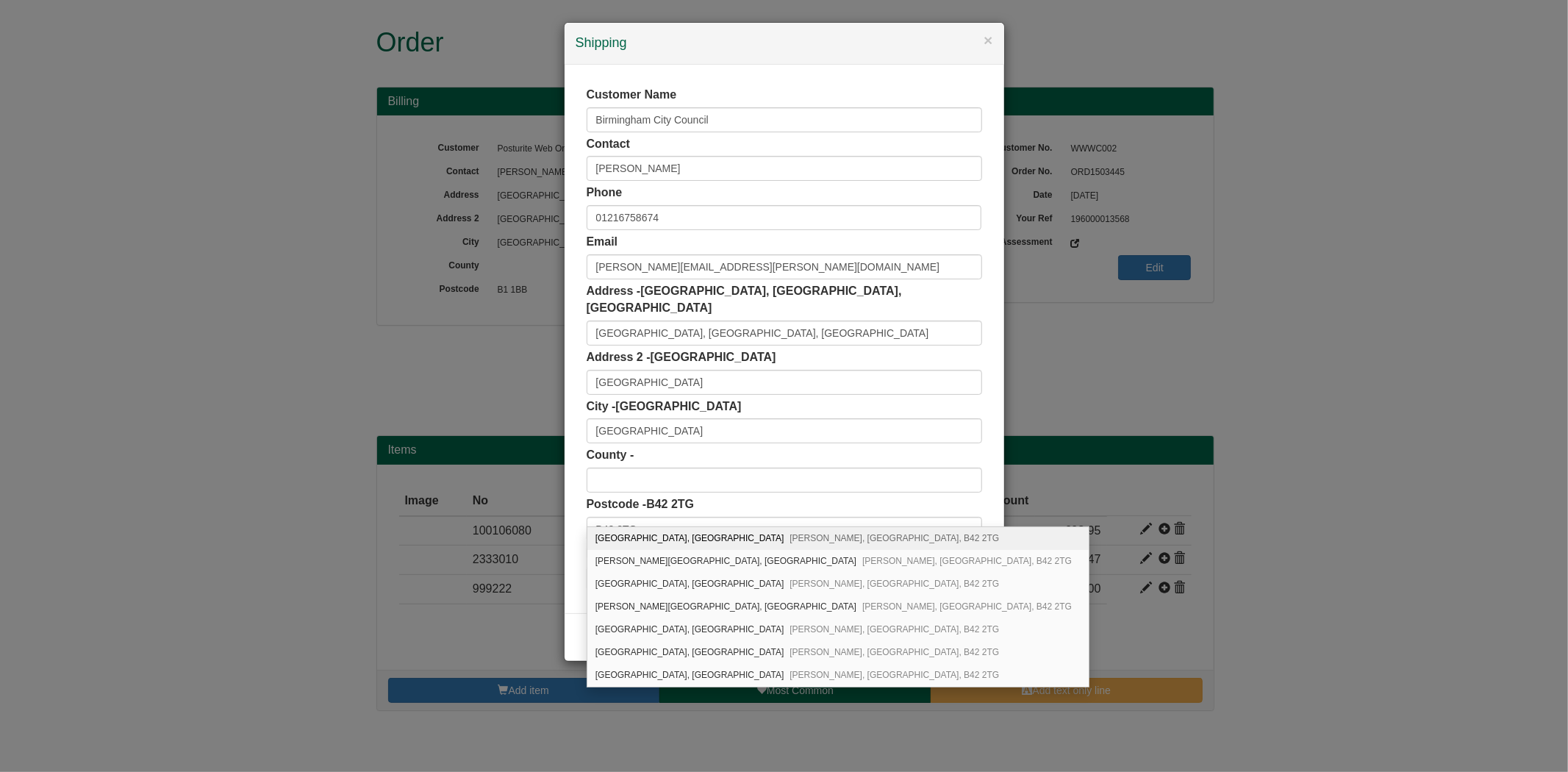
click at [569, 505] on div "Customer Name Birmingham City Council Contact Maxine Forrester Phone 0121675867…" at bounding box center [785, 338] width 440 height 548
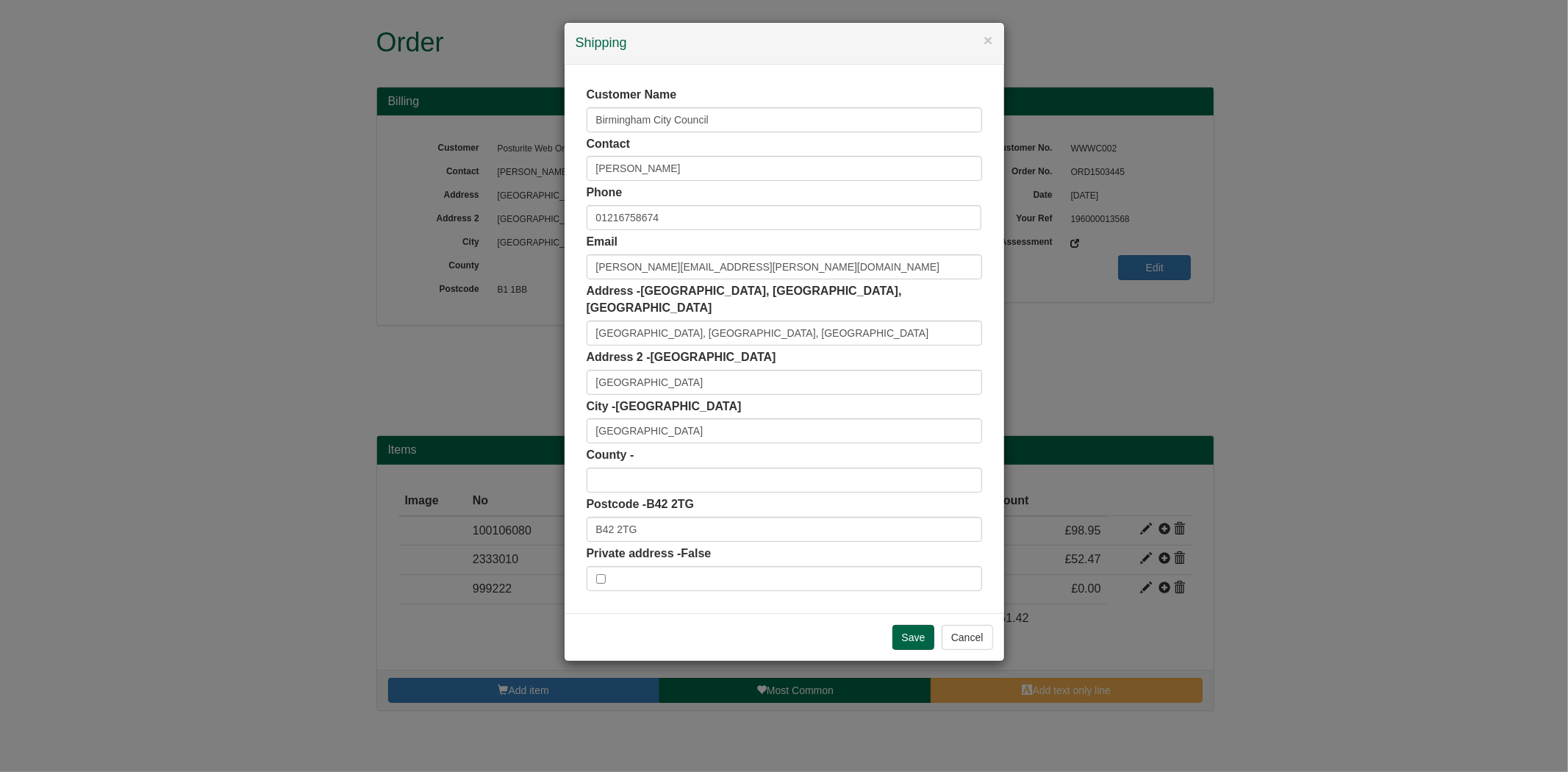
click at [658, 497] on div "Postcode - B42 2TG B42 2TG" at bounding box center [784, 518] width 396 height 46
click at [662, 517] on input "B42 2TG" at bounding box center [784, 529] width 396 height 25
click at [746, 533] on span "Oscott Gardens, Birmingham - 72 Addresses" at bounding box center [762, 538] width 250 height 10
type input "B42 2TG"
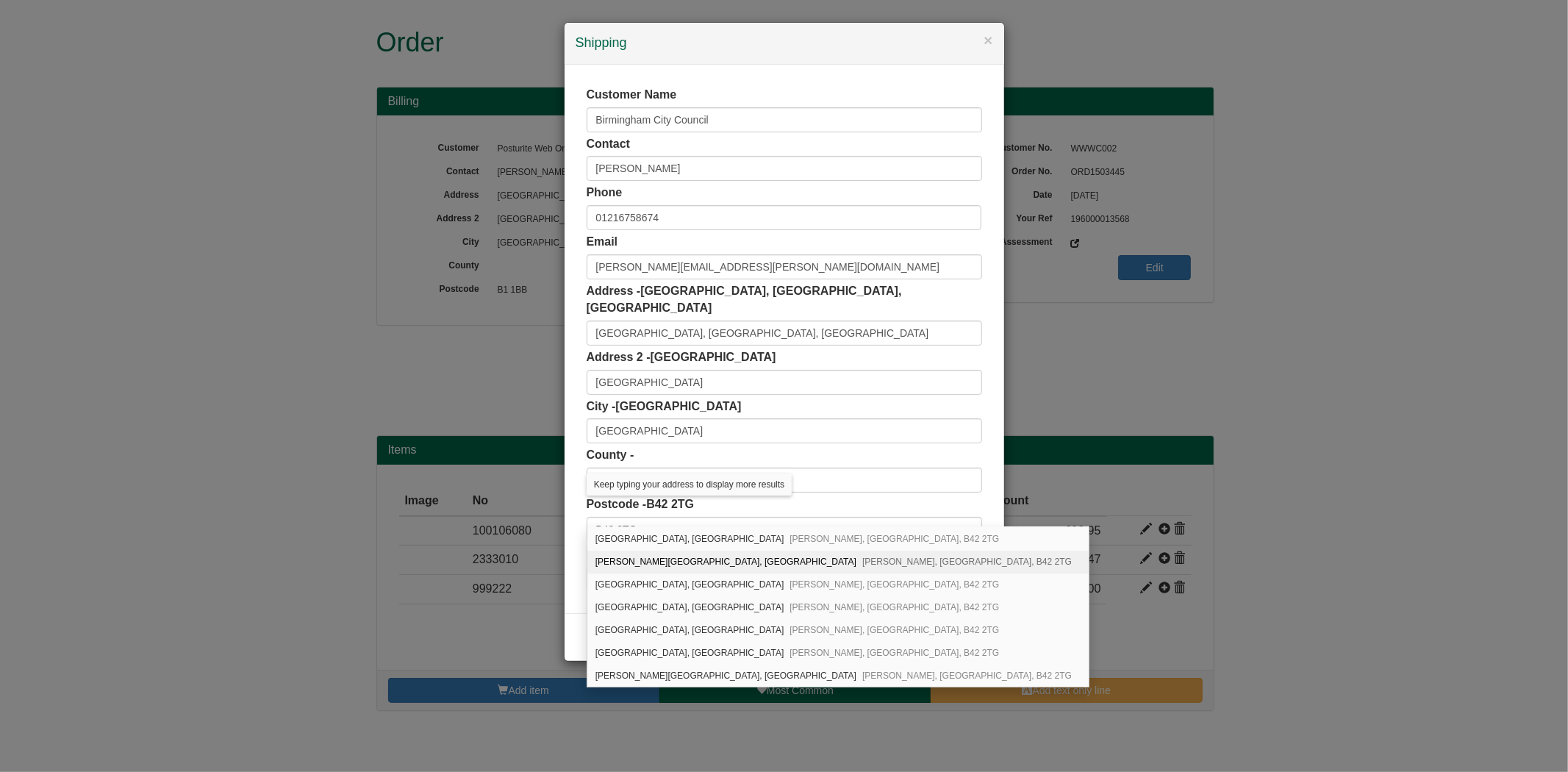
scroll to position [69, 0]
click at [789, 670] on span "Perry Barr, Birmingham, B42 2TG" at bounding box center [894, 676] width 209 height 10
type input "Leyland House, Oscott Gardens"
type input "Perry Barr"
type input "West Midlands"
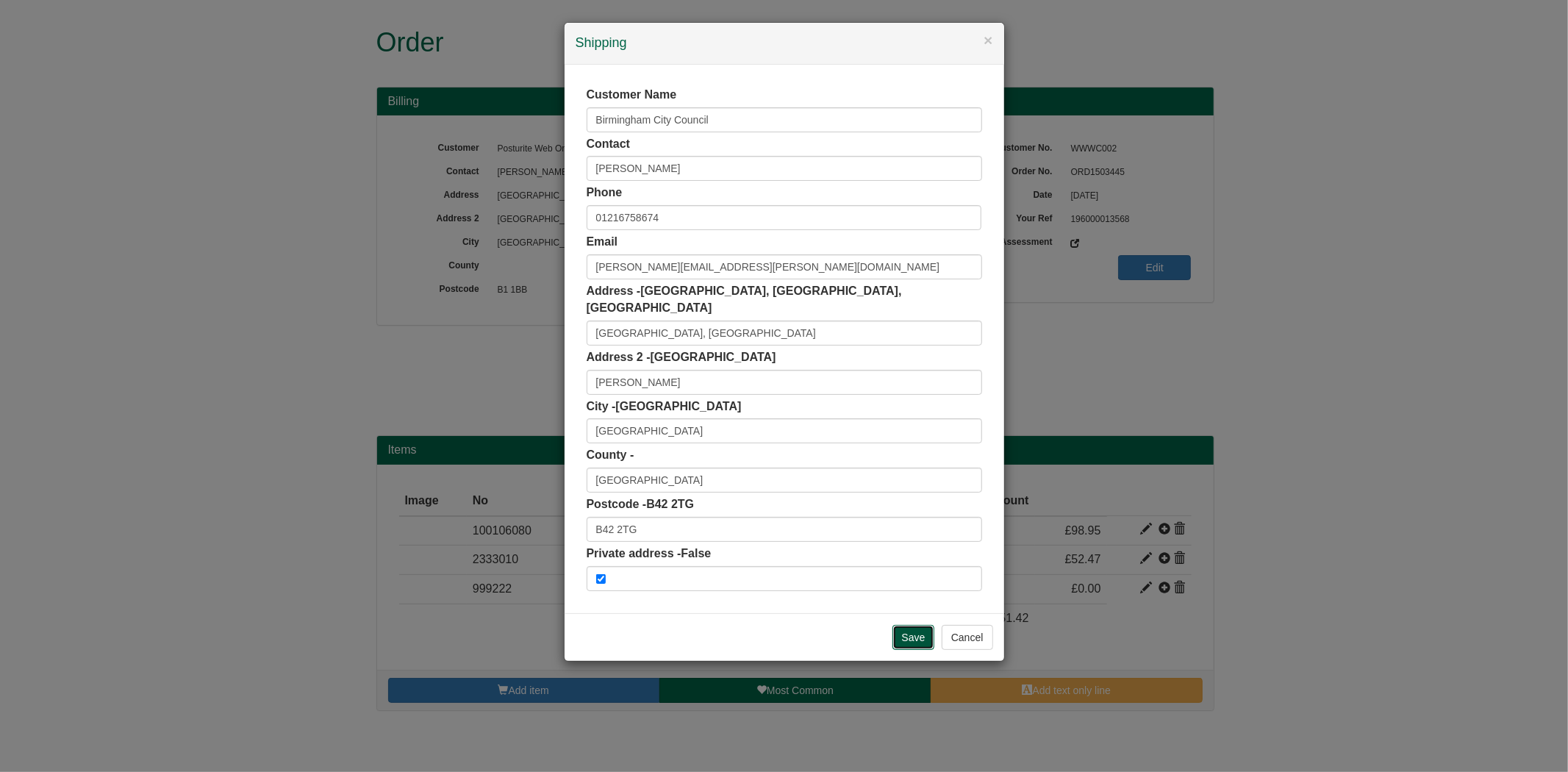
click at [930, 625] on input "Save" at bounding box center [913, 637] width 43 height 25
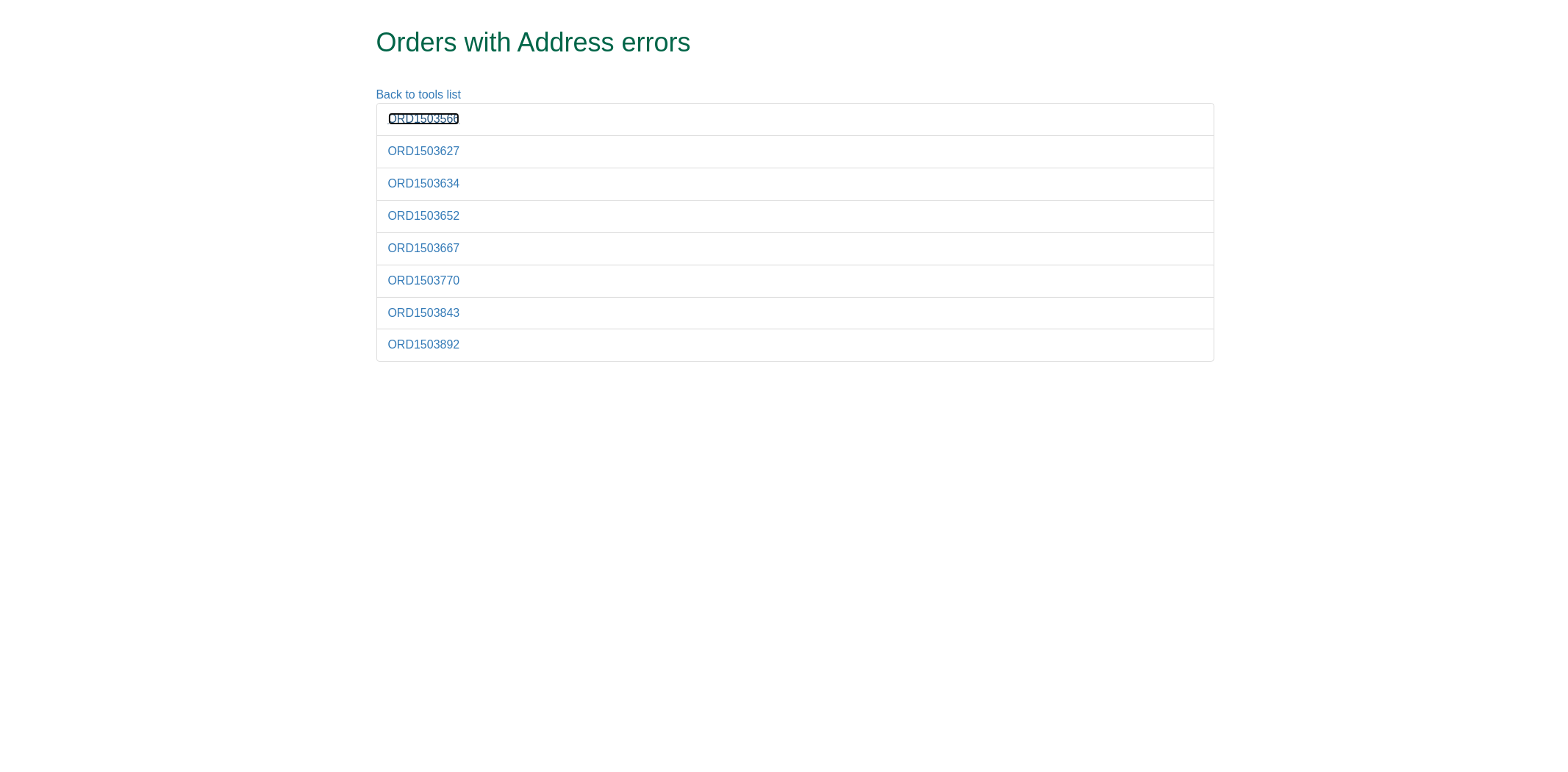
click at [399, 122] on link "ORD1503566" at bounding box center [424, 118] width 72 height 13
click at [426, 116] on link "ORD1503627" at bounding box center [424, 118] width 72 height 13
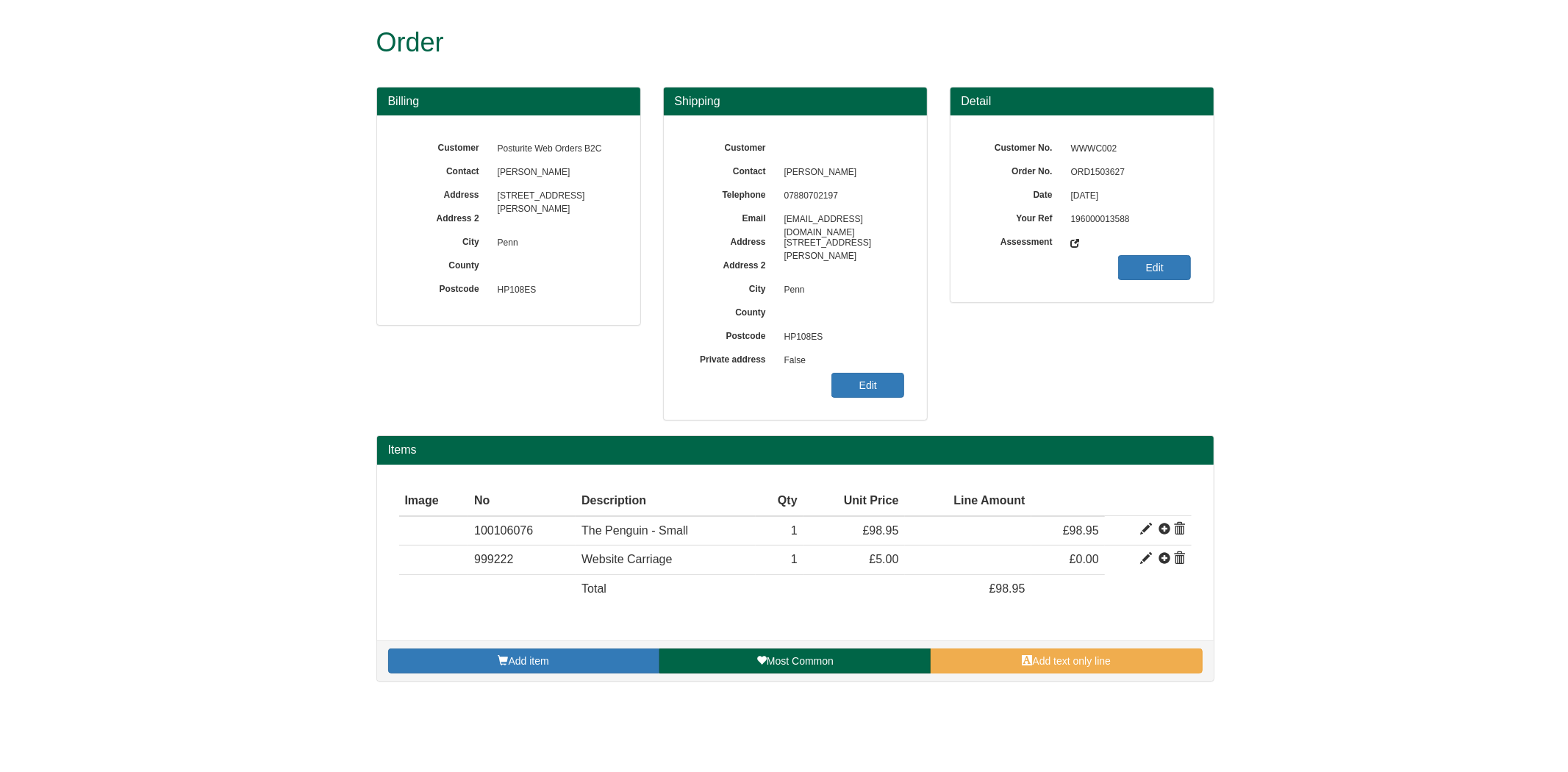
click at [1093, 169] on span "ORD1503627" at bounding box center [1127, 172] width 128 height 23
copy span "ORD1503627"
click at [898, 373] on link "Edit" at bounding box center [867, 385] width 73 height 25
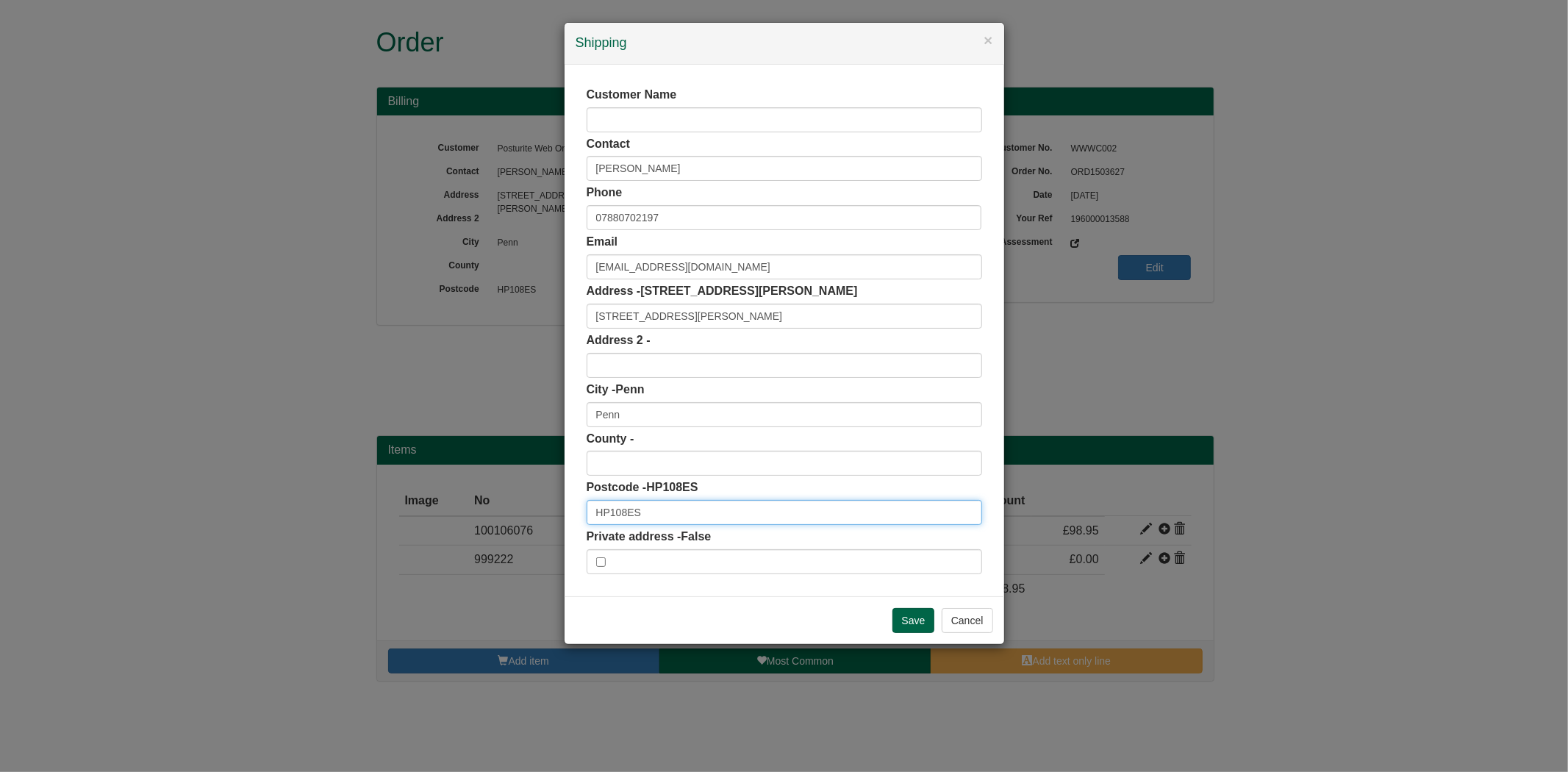
click at [619, 512] on input "HP108ES" at bounding box center [784, 512] width 396 height 25
type input "HP10 8ES"
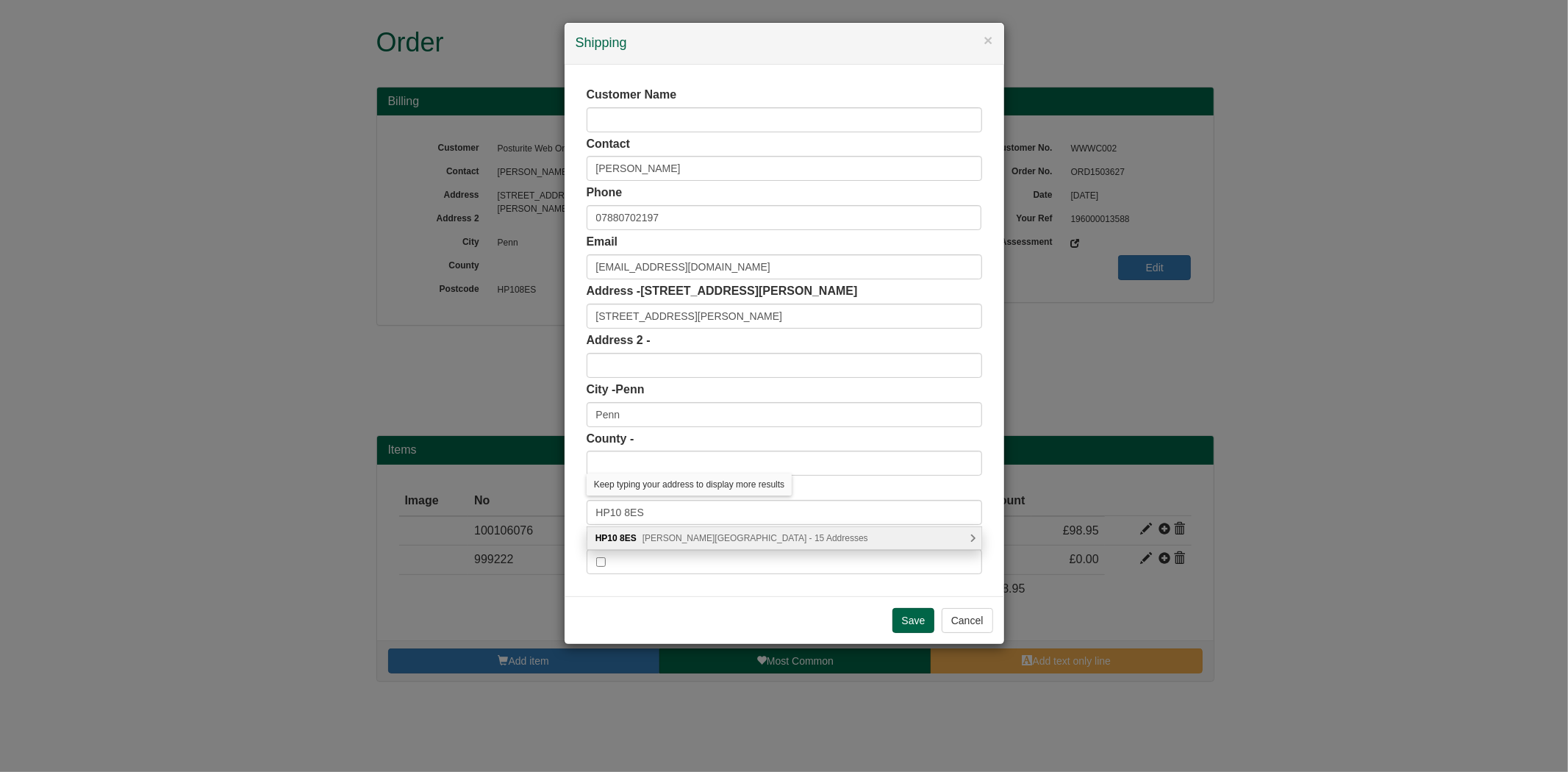
click at [674, 533] on span "Nash Place, High Wycombe - 15 Addresses" at bounding box center [756, 538] width 226 height 10
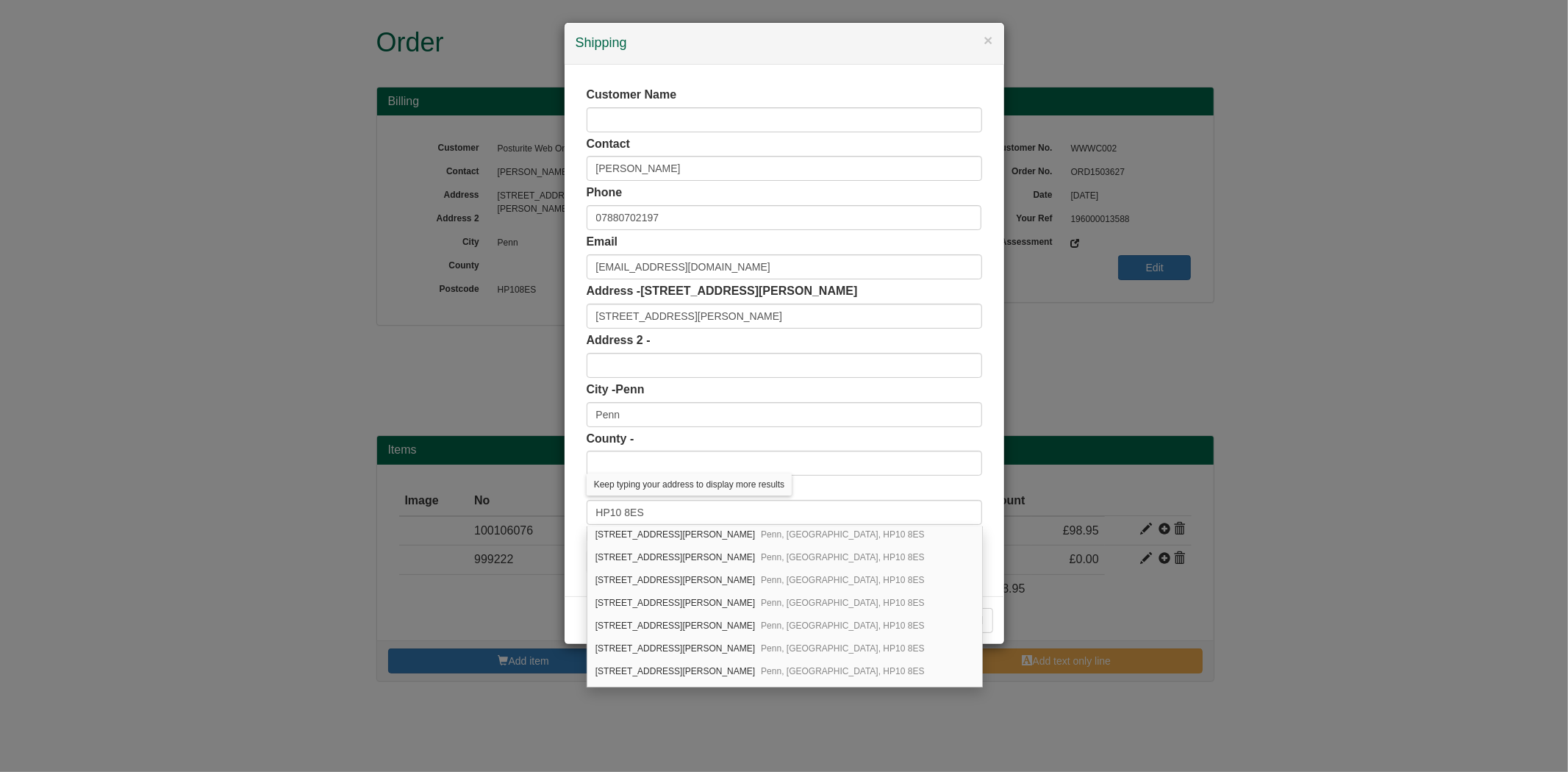
scroll to position [207, 0]
click at [761, 648] on span "Penn, High Wycombe, HP10 8ES" at bounding box center [842, 653] width 163 height 10
type input "Penn"
type input "High Wycombe"
type input "Buckinghamshire"
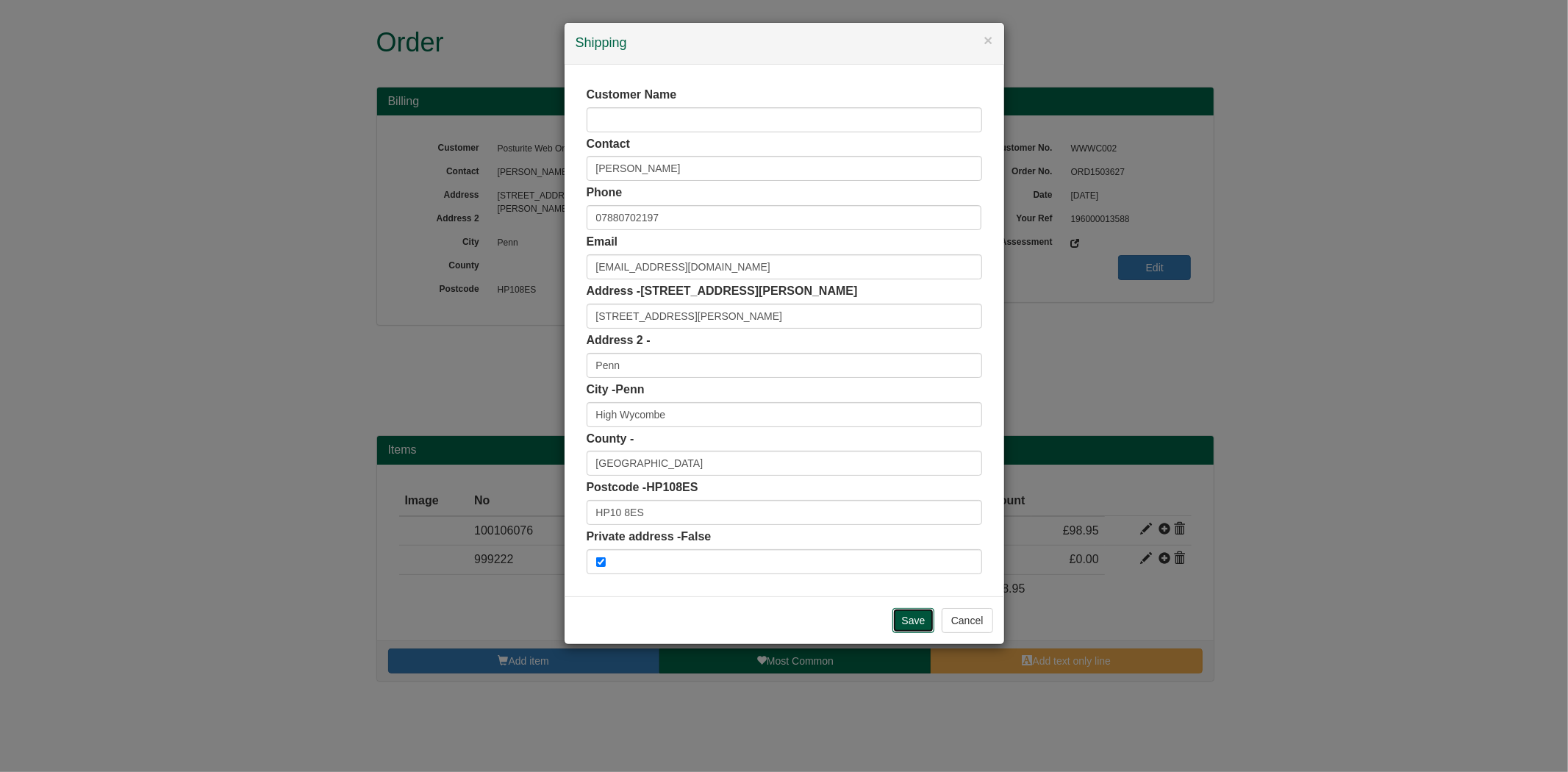
click at [916, 619] on input "Save" at bounding box center [913, 620] width 43 height 25
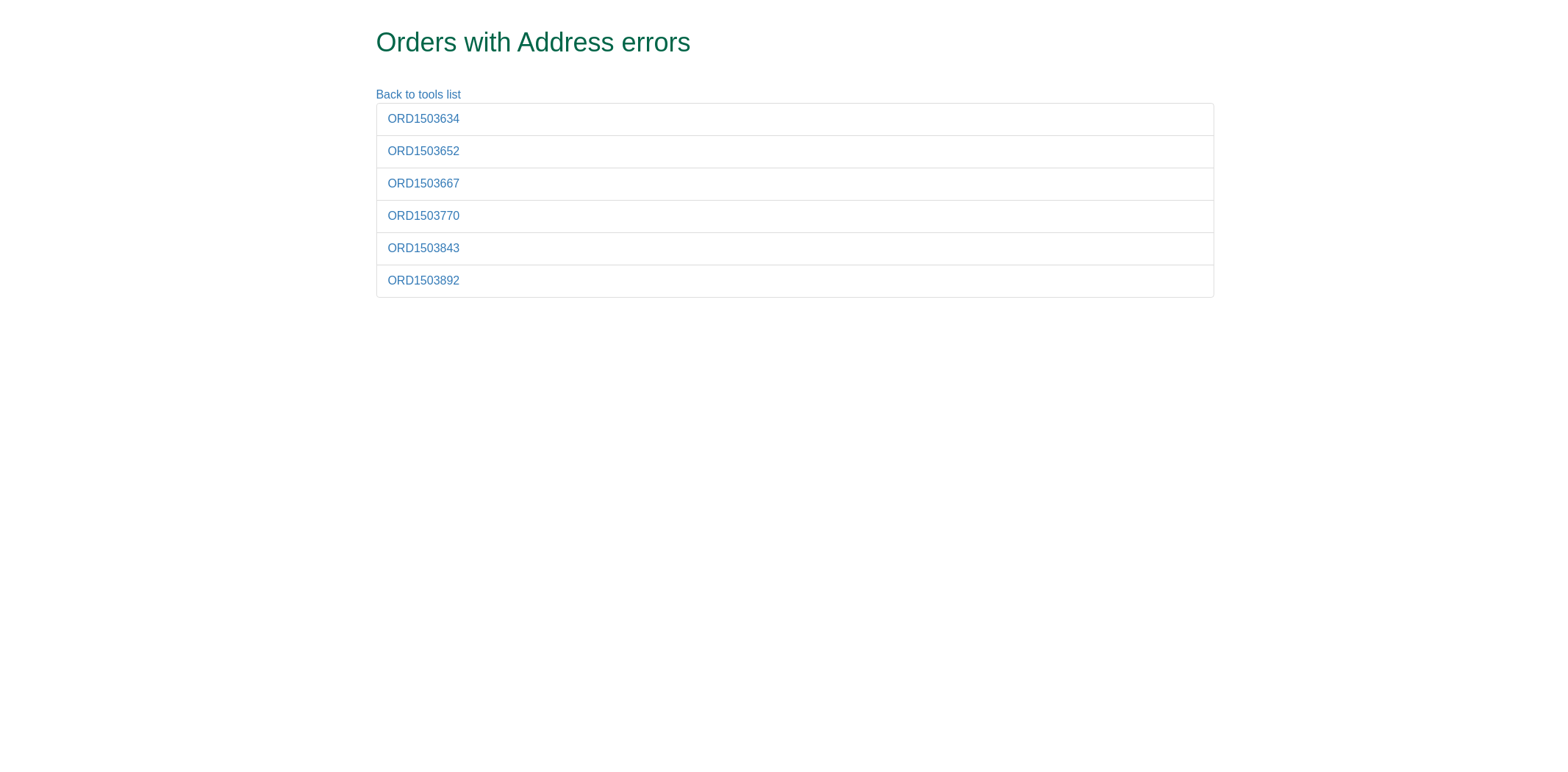
click at [427, 127] on li "ORD1503634" at bounding box center [795, 120] width 838 height 33
click at [426, 117] on link "ORD1503634" at bounding box center [424, 118] width 72 height 13
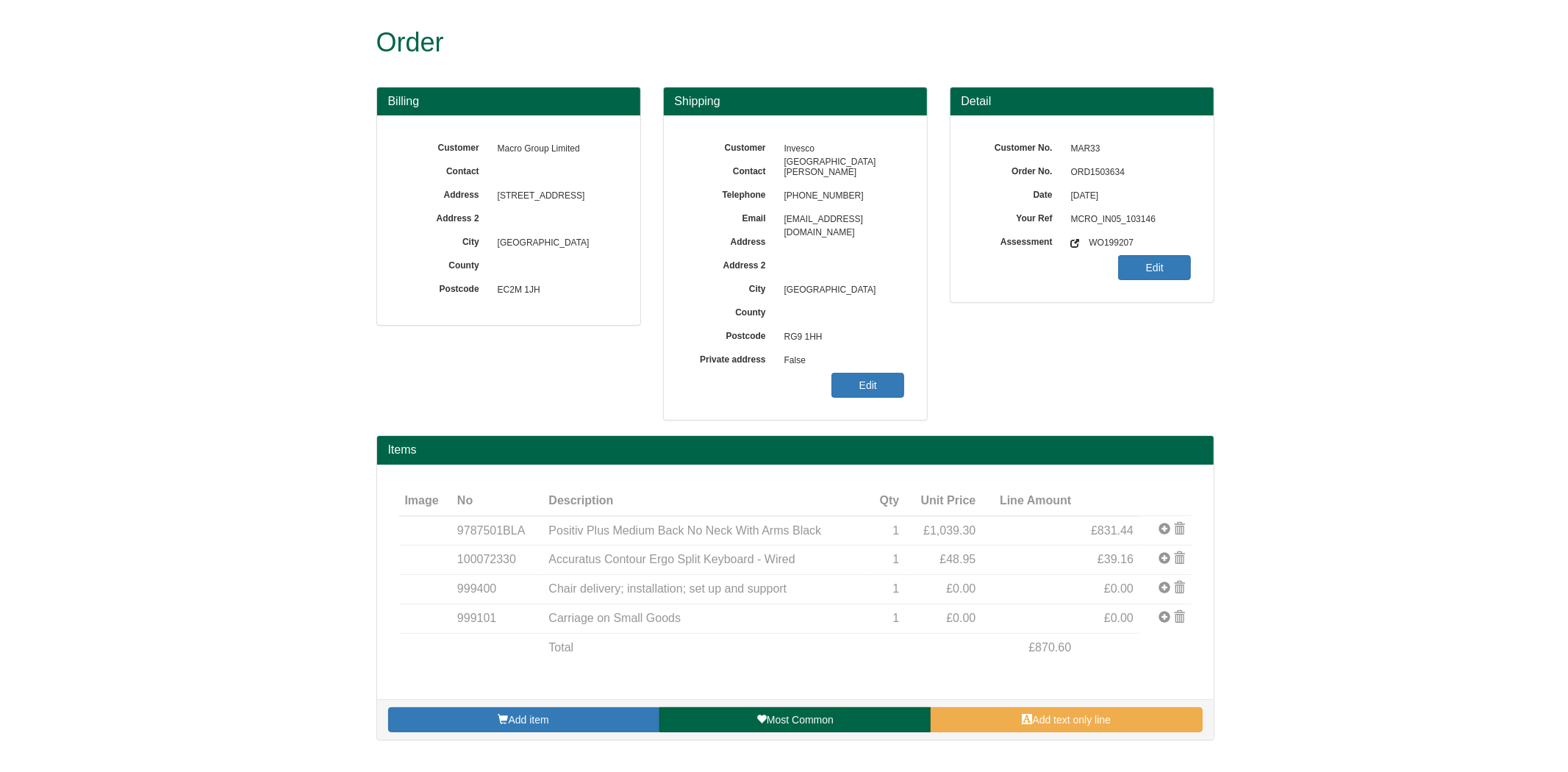
click at [1118, 170] on span "ORD1503634" at bounding box center [1127, 172] width 128 height 23
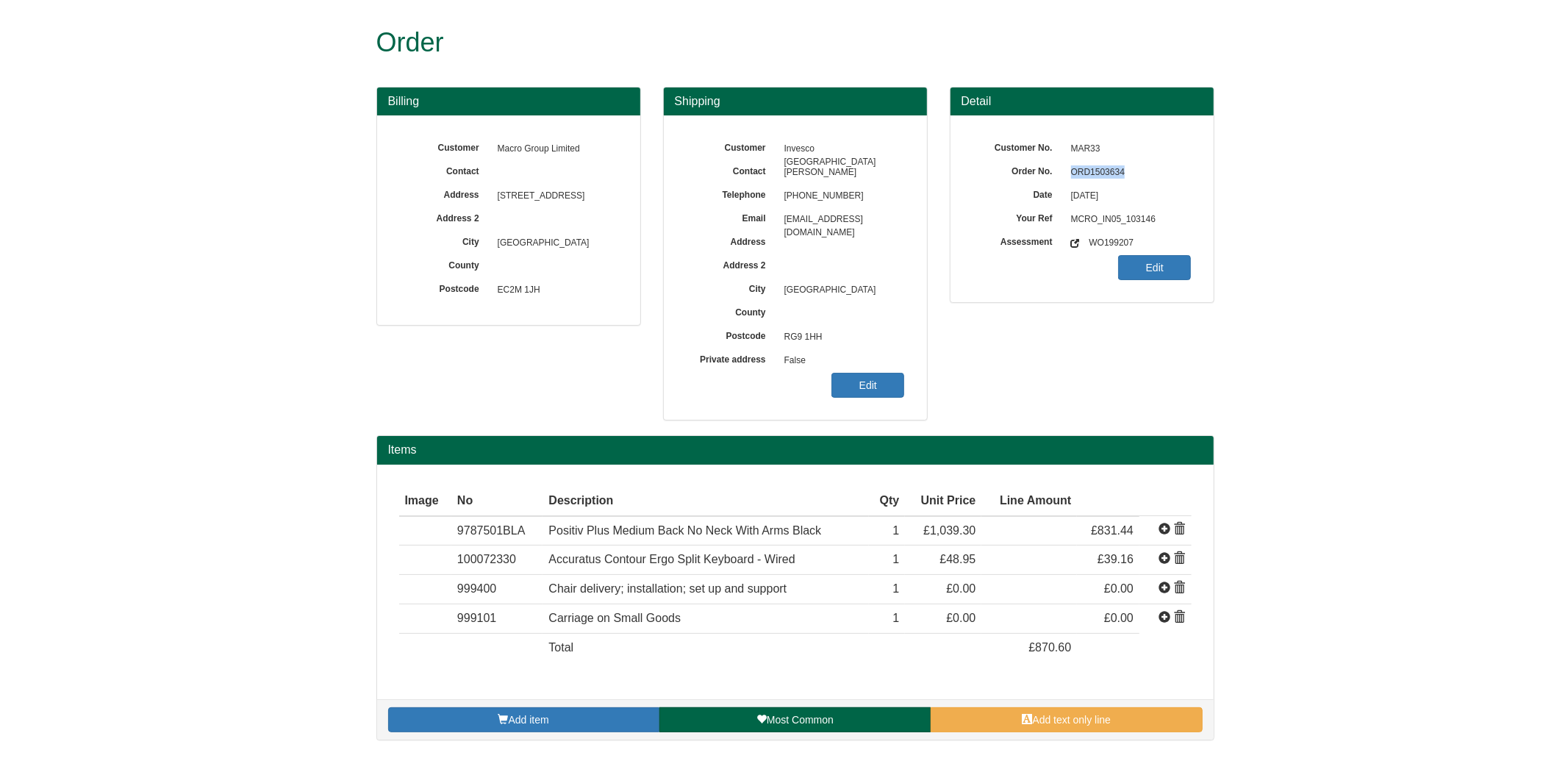
copy span "ORD1503634"
click at [863, 385] on link "Edit" at bounding box center [867, 385] width 73 height 25
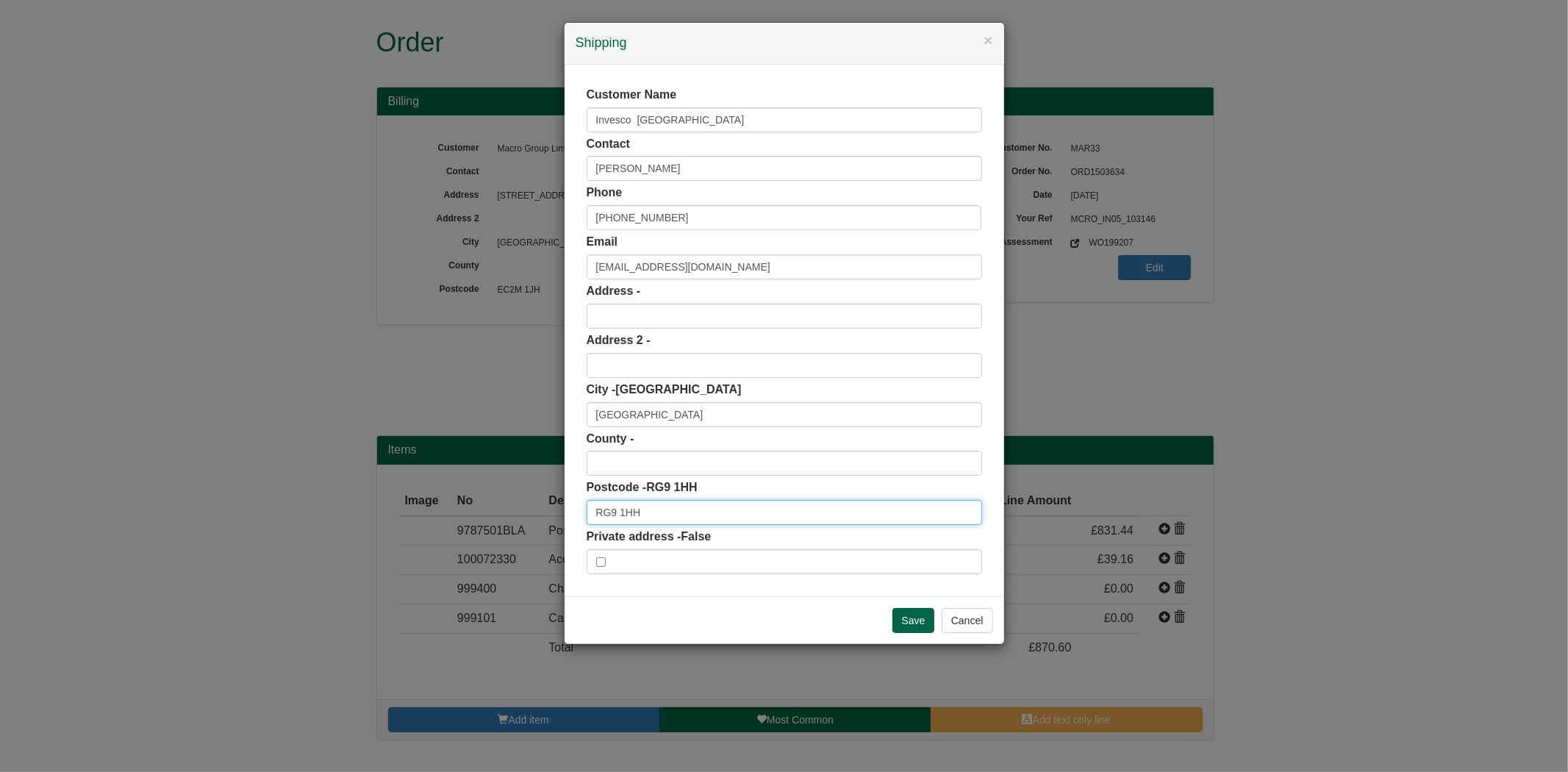
drag, startPoint x: 674, startPoint y: 519, endPoint x: 529, endPoint y: 520, distance: 145.0
click at [529, 520] on div "× Shipping Customer Name Invesco Perpetual Park Drive Contact Anil Srinivasan P…" at bounding box center [784, 386] width 1568 height 772
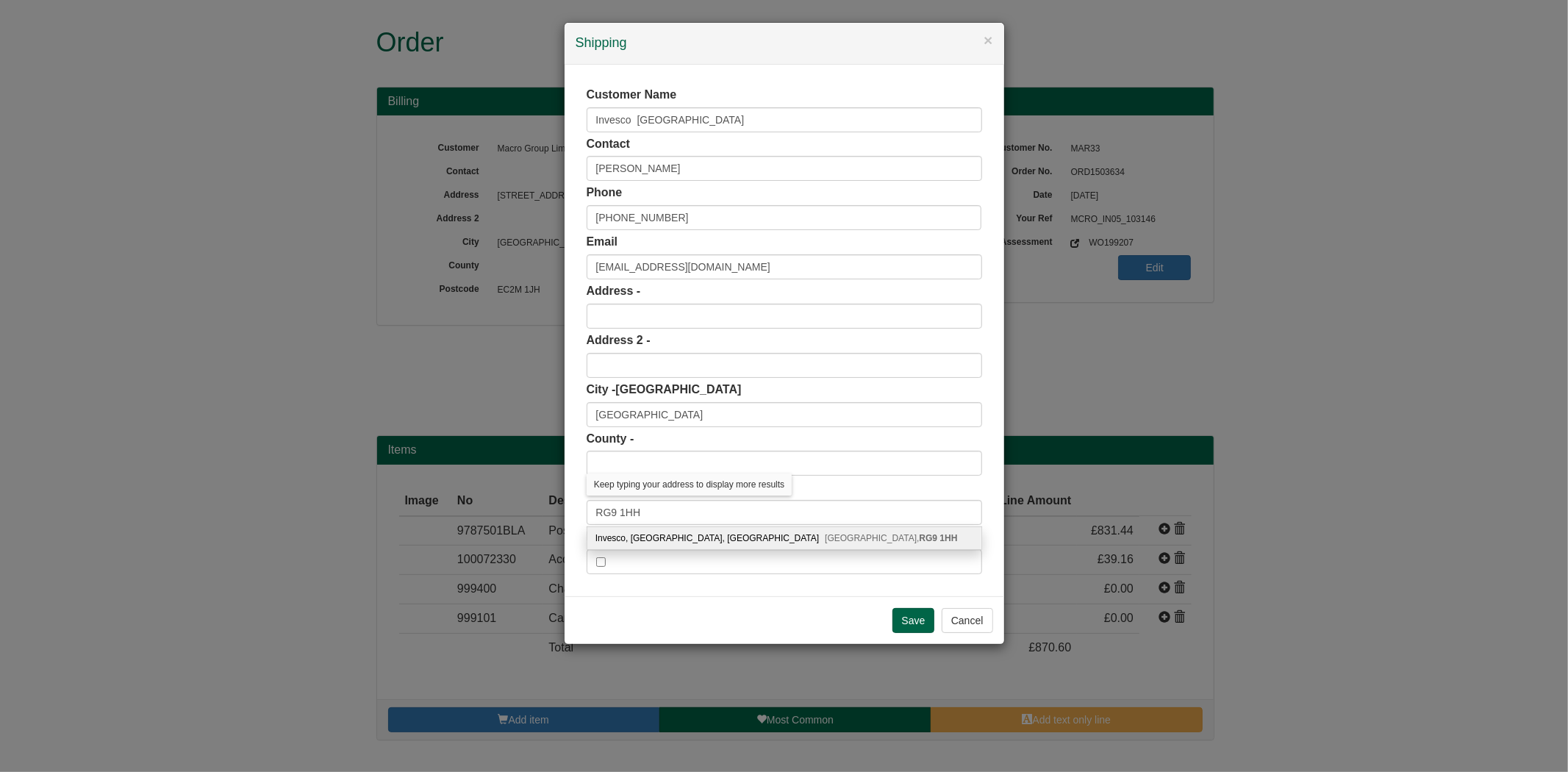
click at [778, 536] on div "Invesco, Perpetual Park, Perpetual Park Drive Henley-on-Thames, RG9 1HH" at bounding box center [784, 537] width 394 height 22
type input "Invesco"
type input "Perpetual Park, Perpetual Park Drive"
type input "Henley-on-Thames"
type input "Oxfordshire"
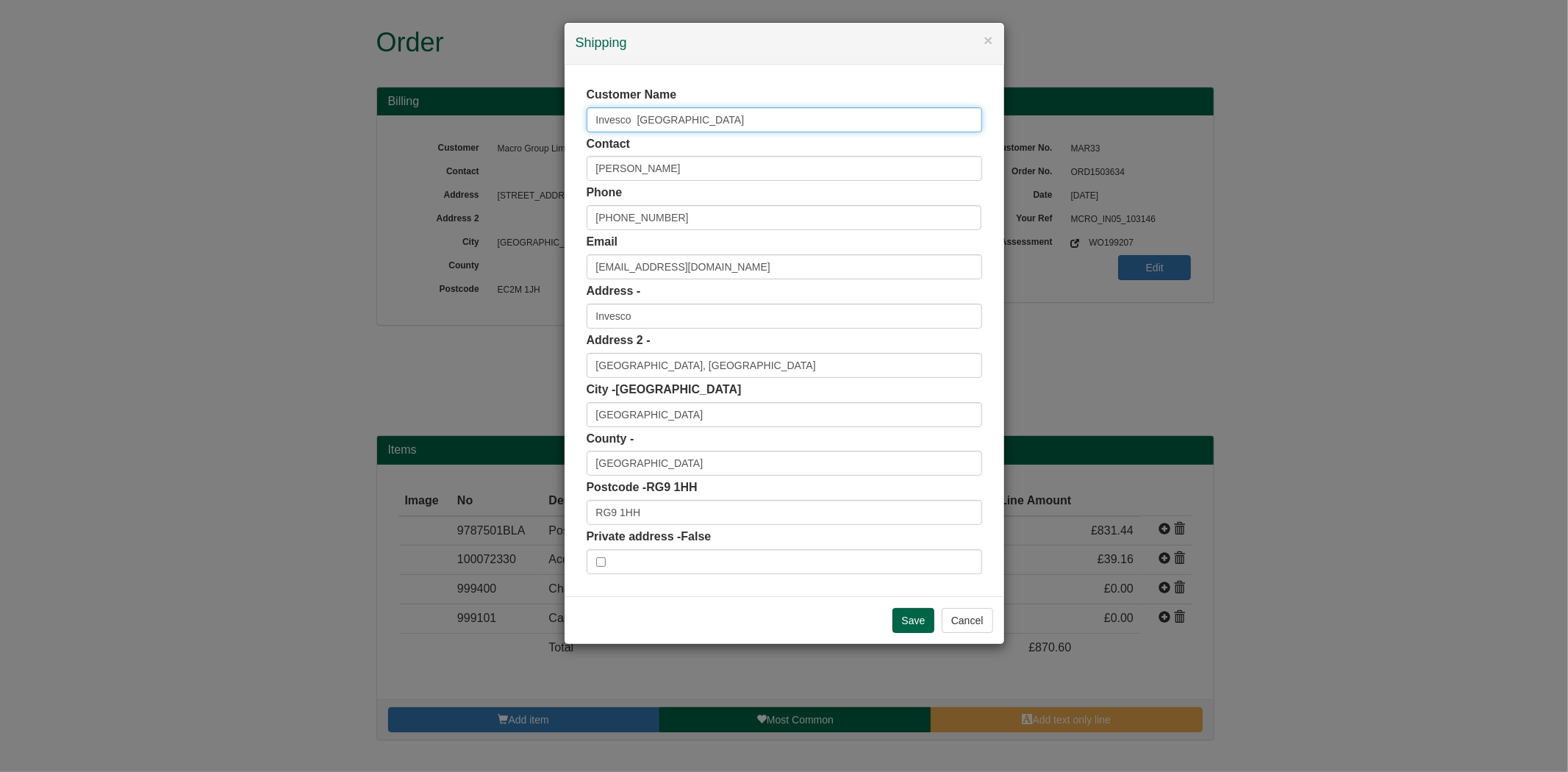
drag, startPoint x: 743, startPoint y: 118, endPoint x: 476, endPoint y: 128, distance: 267.2
click at [480, 131] on div "× Shipping Customer Name Invesco Perpetual Park Drive Contact Anil Srinivasan P…" at bounding box center [784, 386] width 1568 height 772
click at [904, 626] on input "Save" at bounding box center [913, 620] width 43 height 25
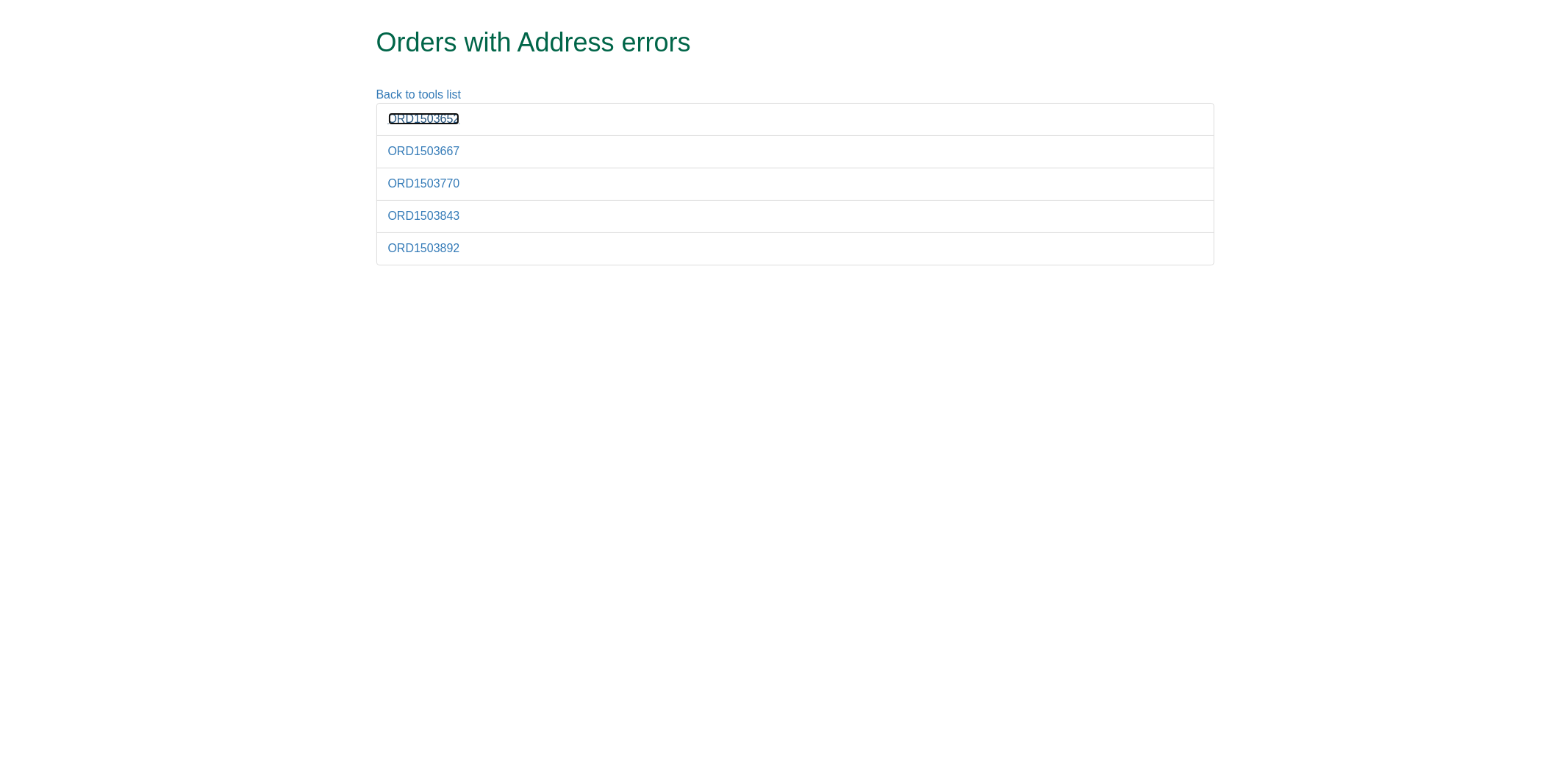
click at [441, 123] on link "ORD1503652" at bounding box center [424, 118] width 72 height 13
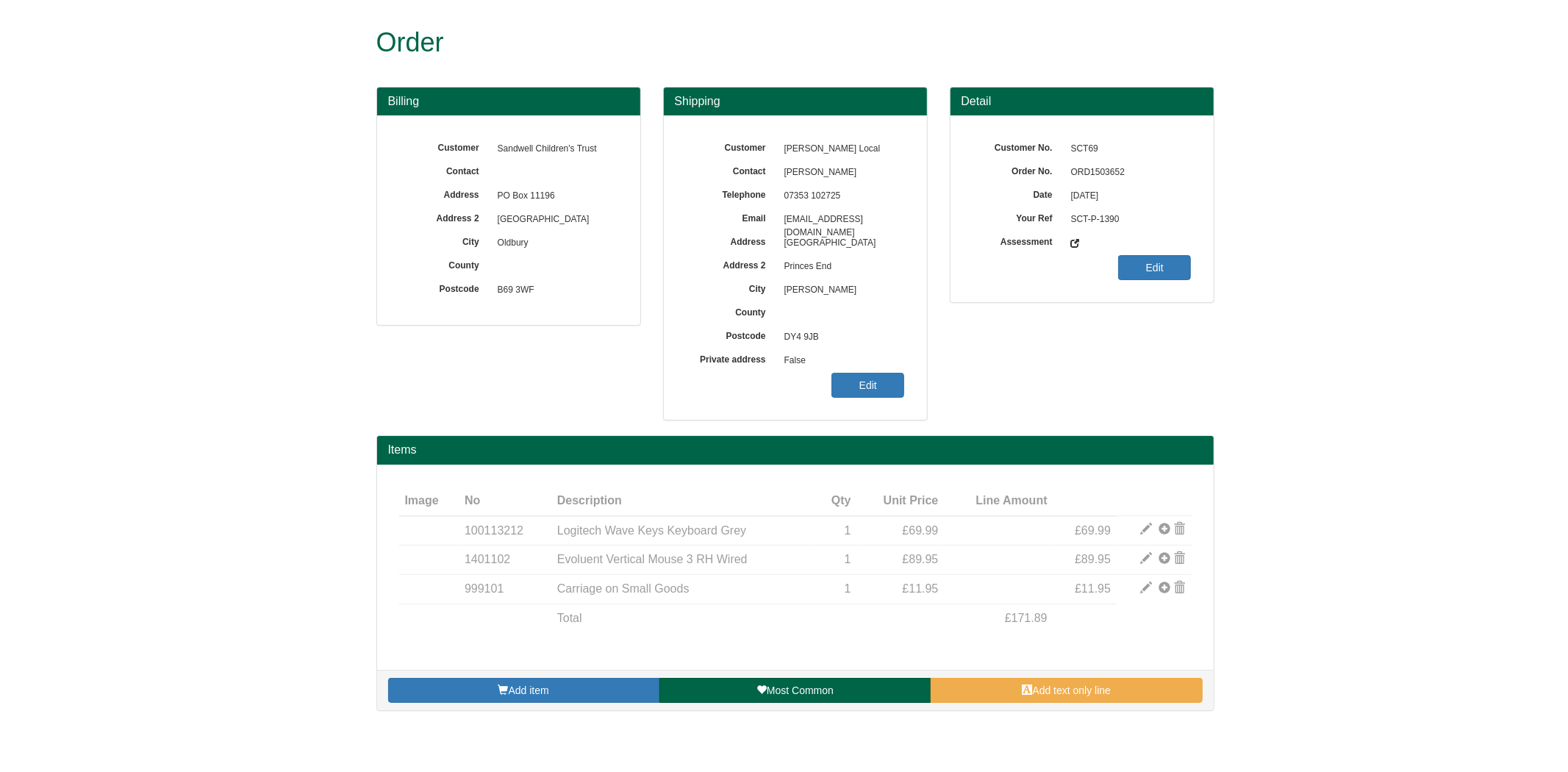
click at [1081, 173] on span "ORD1503652" at bounding box center [1127, 172] width 128 height 23
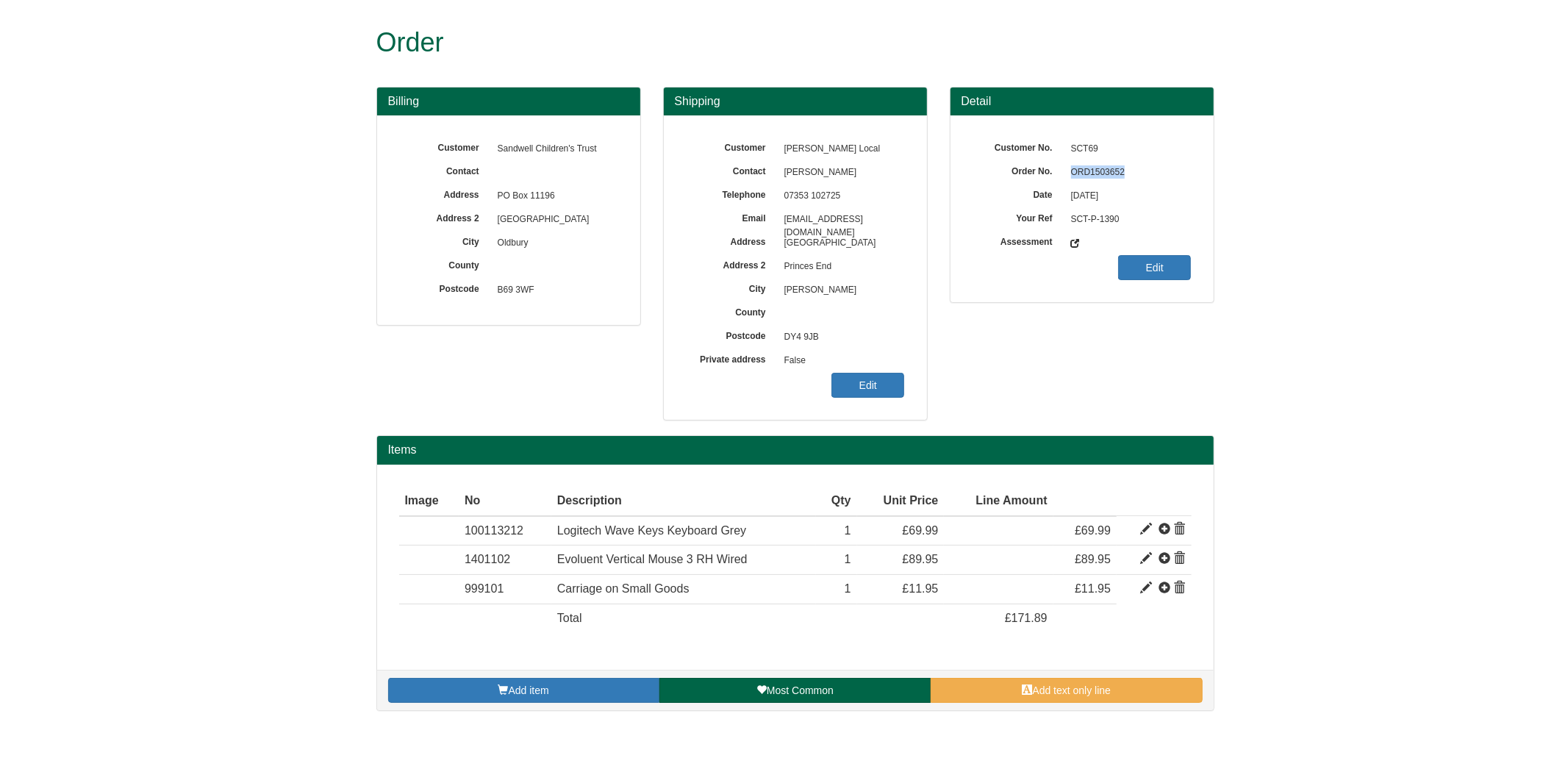
copy span "ORD1503652"
click at [881, 373] on link "Edit" at bounding box center [867, 385] width 73 height 25
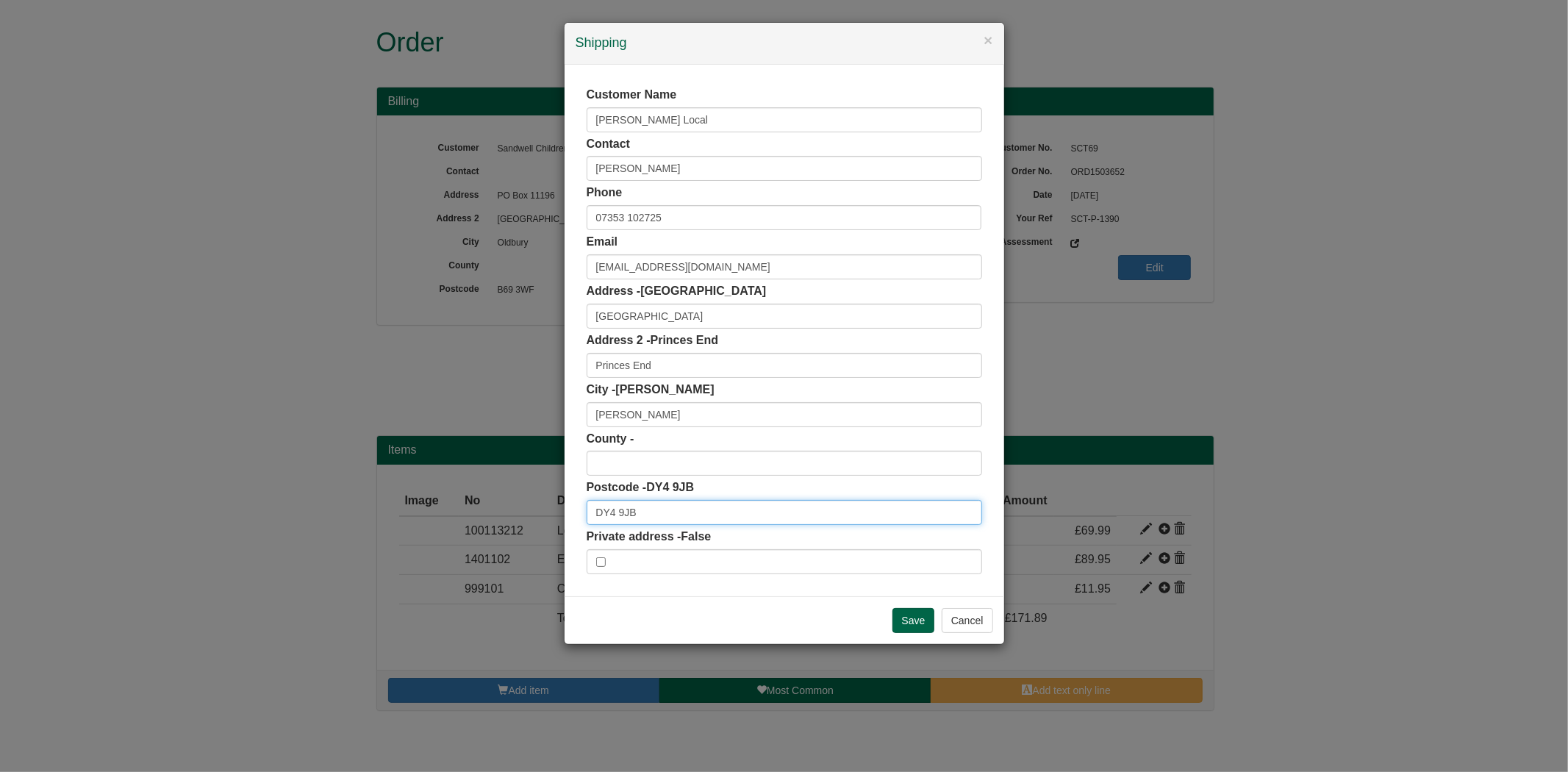
drag, startPoint x: 658, startPoint y: 516, endPoint x: 512, endPoint y: 515, distance: 146.0
click at [513, 517] on div "× Shipping Customer Name Tipton Local Contact Thereze Lewis Phone 07353 102725 …" at bounding box center [784, 386] width 1568 height 772
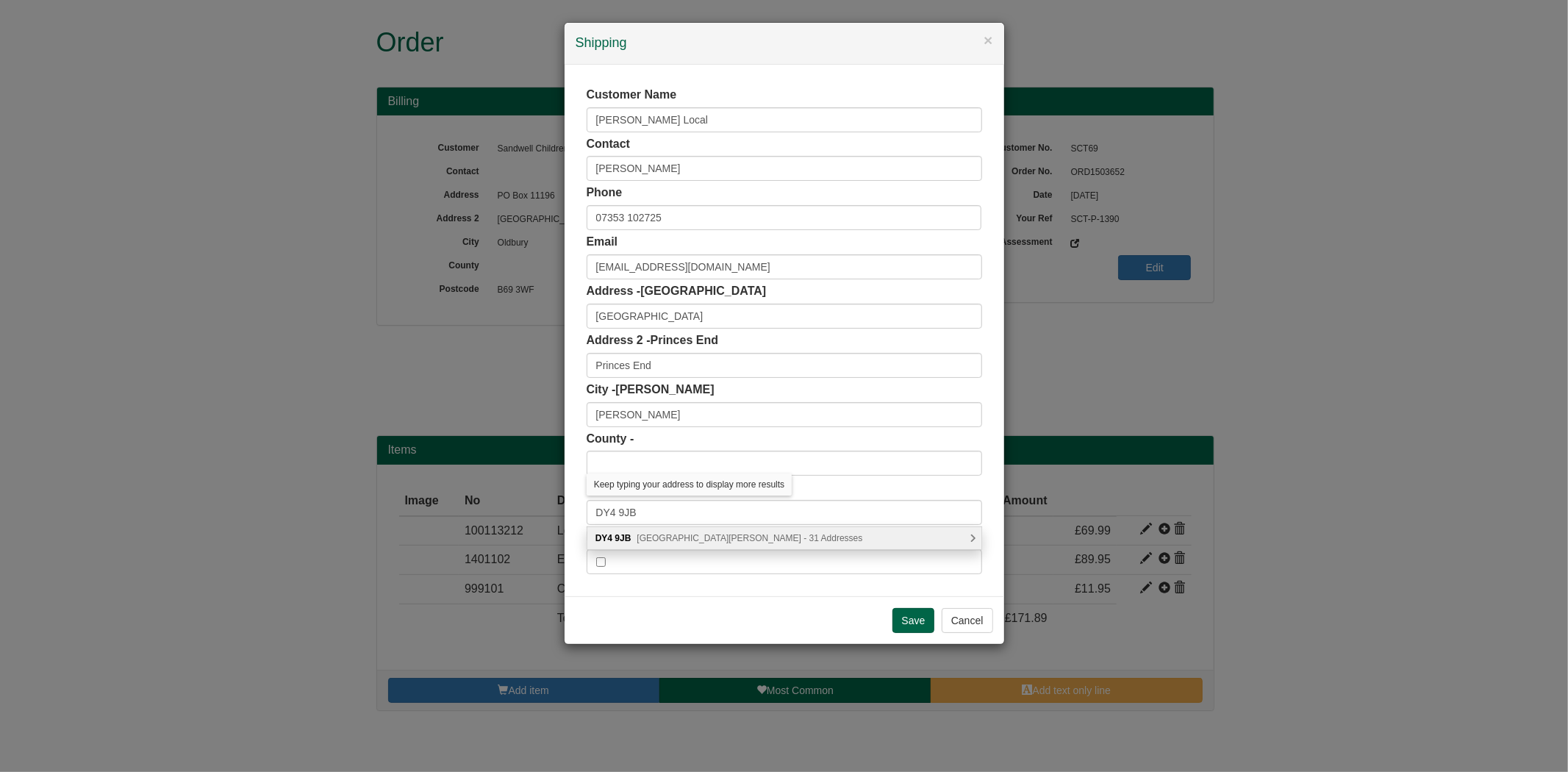
click at [710, 539] on span "High Street, Tipton - 31 Addresses" at bounding box center [750, 538] width 226 height 10
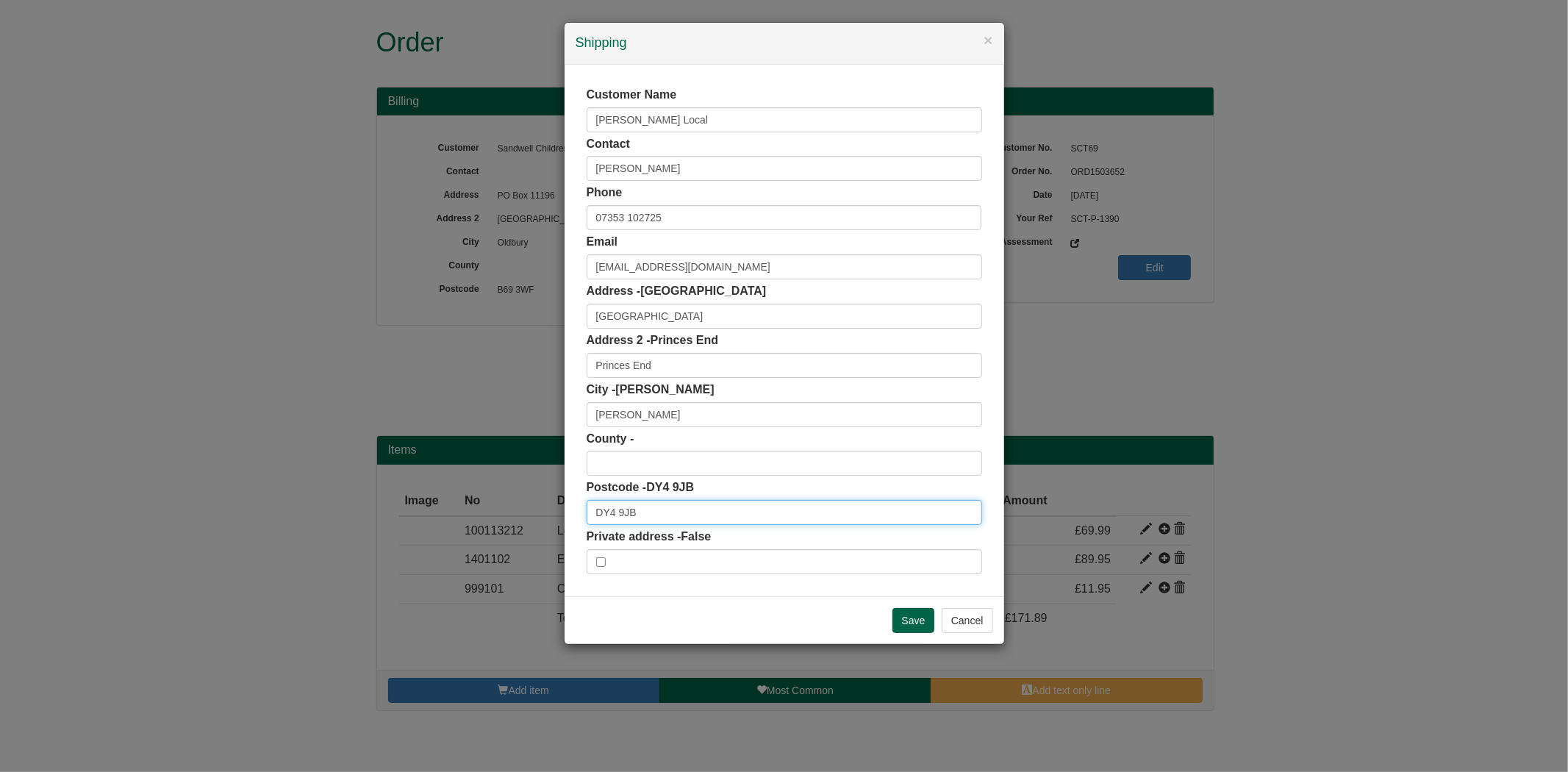
drag, startPoint x: 640, startPoint y: 502, endPoint x: 608, endPoint y: 394, distance: 112.6
click at [504, 500] on div "× Shipping Customer Name Tipton Local Contact Thereze Lewis Phone 07353 102725 …" at bounding box center [784, 386] width 1568 height 772
click at [592, 319] on input "High Street" at bounding box center [784, 316] width 396 height 25
drag, startPoint x: 681, startPoint y: 111, endPoint x: 534, endPoint y: 145, distance: 150.9
click at [534, 145] on div "× Shipping Customer Name Tipton Local Contact Thereze Lewis Phone 07353 102725 …" at bounding box center [784, 386] width 1568 height 772
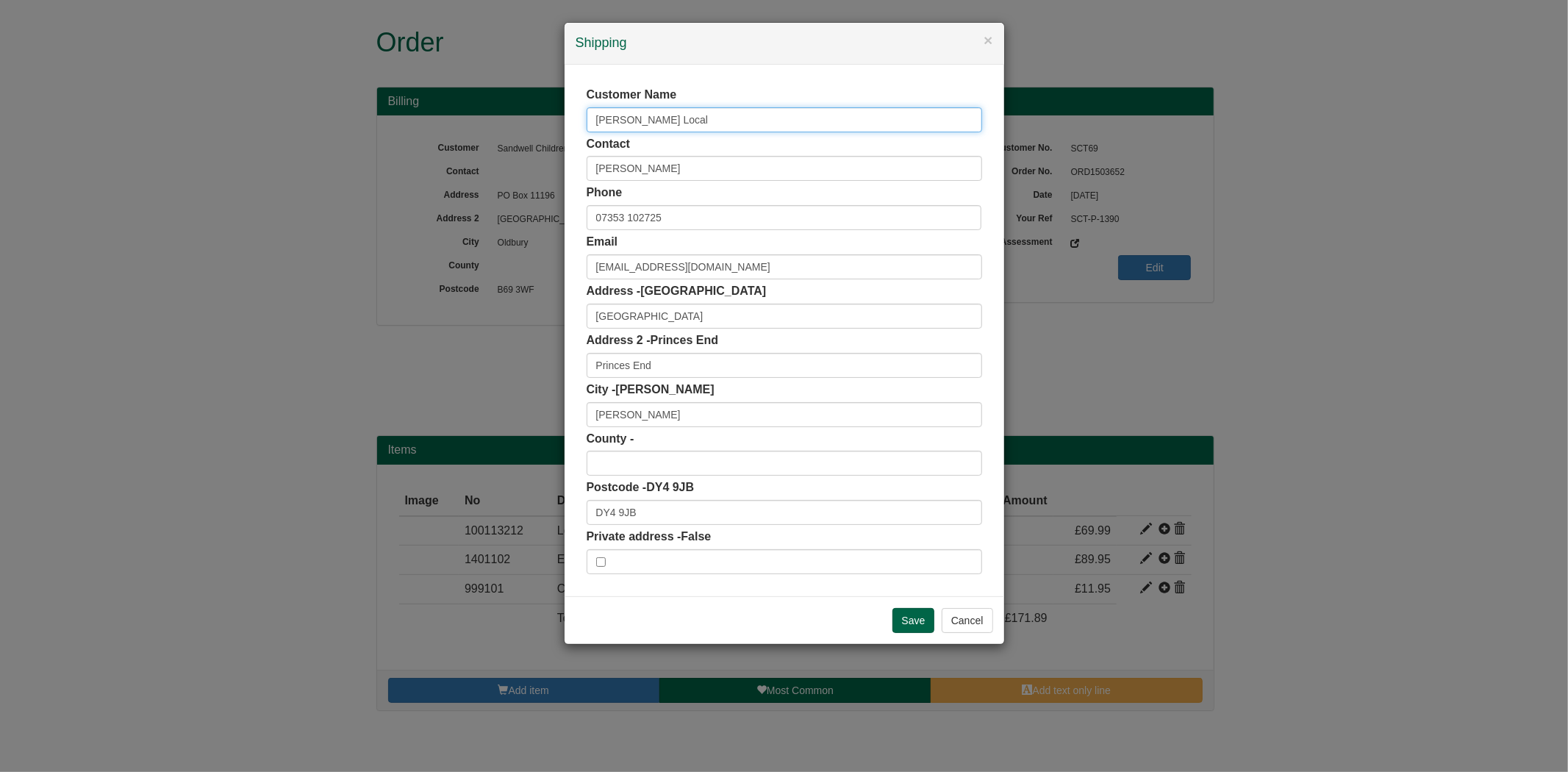
paste input "Sandwell"
type input "Sandwell Local"
click at [907, 623] on input "Save" at bounding box center [913, 620] width 43 height 25
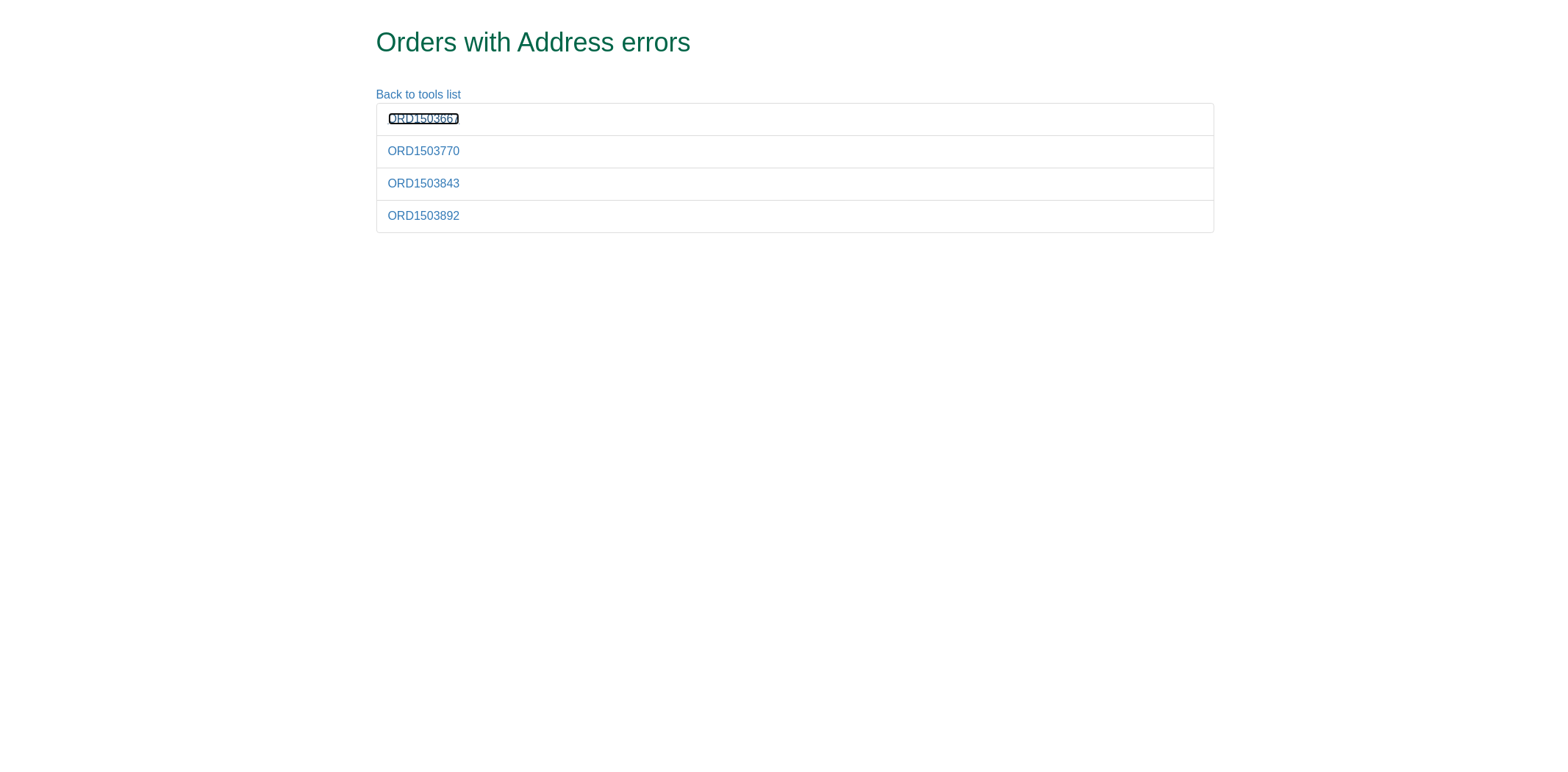
click at [420, 120] on link "ORD1503667" at bounding box center [424, 118] width 72 height 13
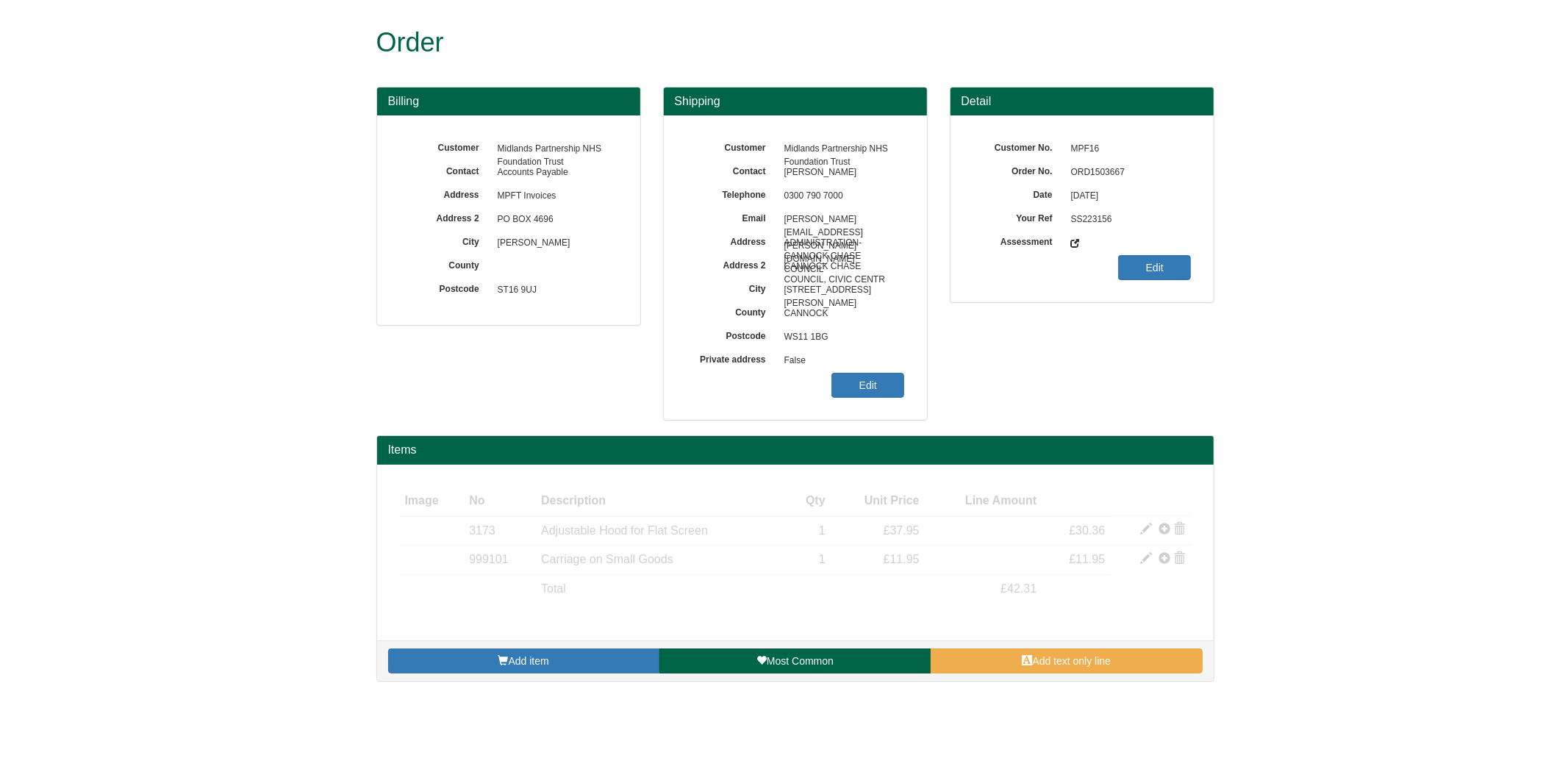
click at [1097, 172] on span "ORD1503667" at bounding box center [1127, 172] width 128 height 23
copy span "ORD1503667"
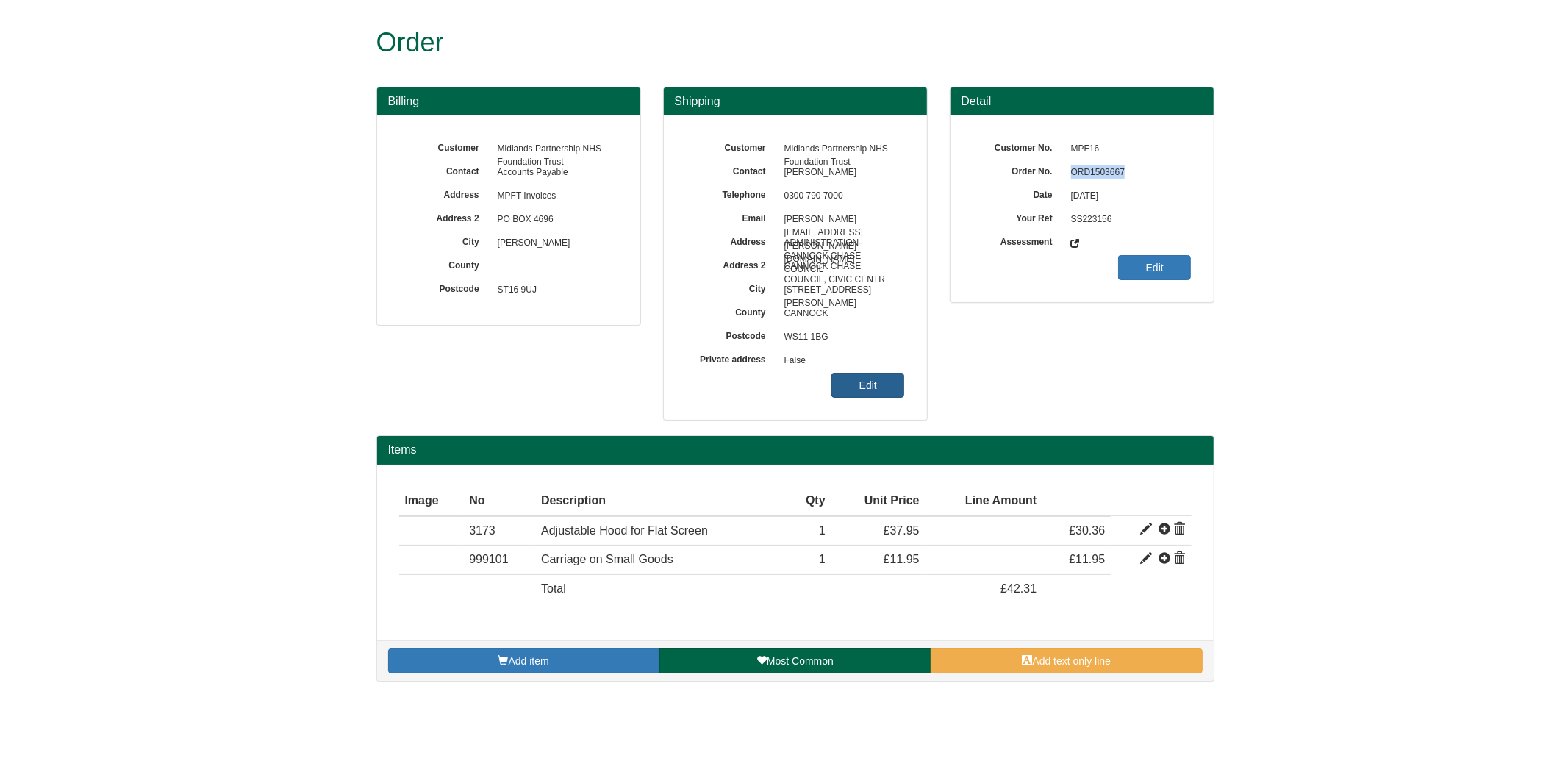
click at [853, 395] on link "Edit" at bounding box center [867, 385] width 73 height 25
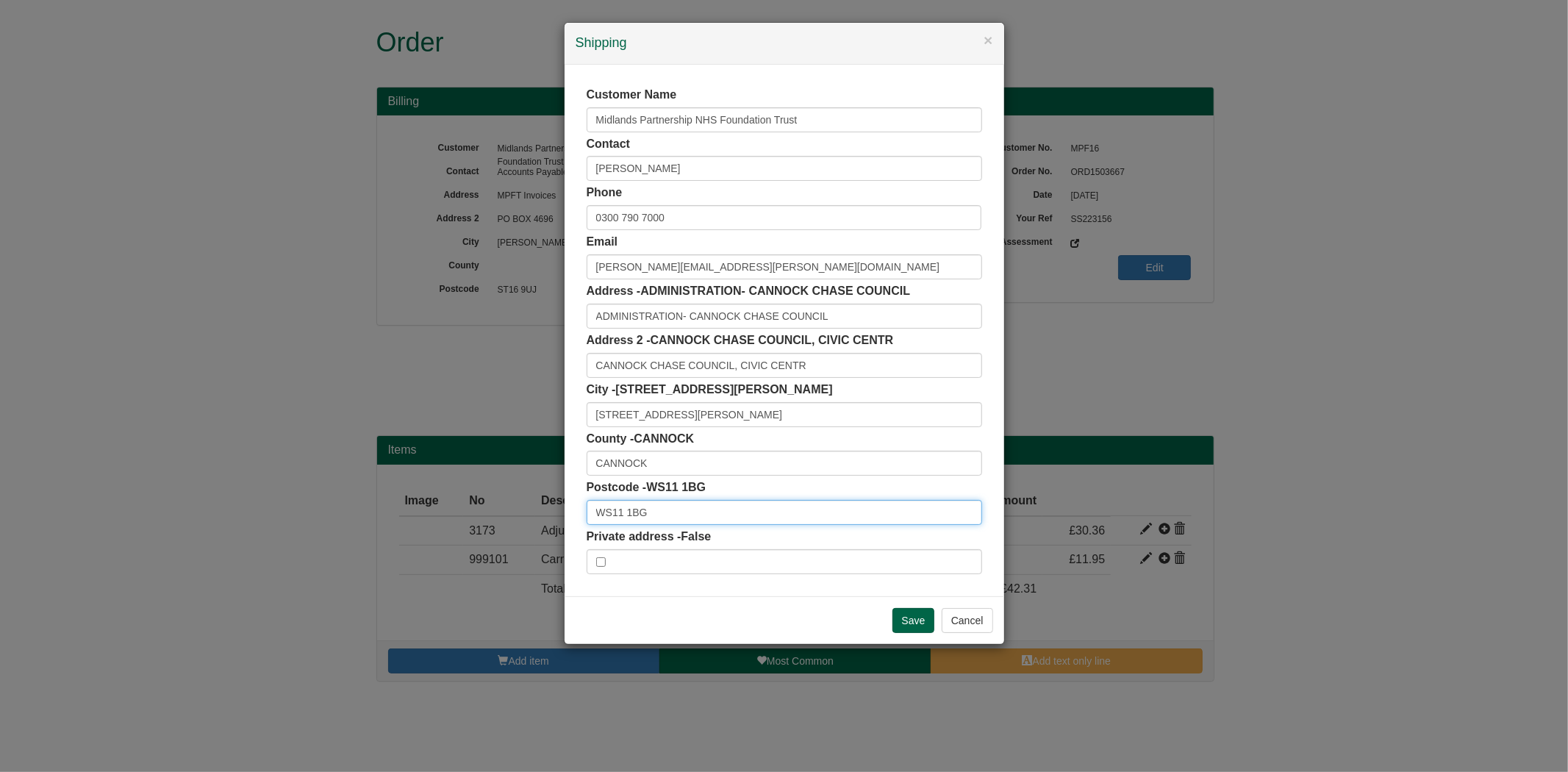
drag, startPoint x: 646, startPoint y: 506, endPoint x: 447, endPoint y: 484, distance: 200.2
click at [449, 488] on div "× Shipping Customer Name Midlands Partnership NHS Foundation Trust Contact CHRI…" at bounding box center [784, 386] width 1568 height 772
click at [660, 538] on div "Cannock Chase Council, Civic Centre, Beecroft Road Cannock, WS11 1BG" at bounding box center [784, 537] width 394 height 22
type input "Cannock Chase Council"
type input "Civic Centre, Beecroft Road"
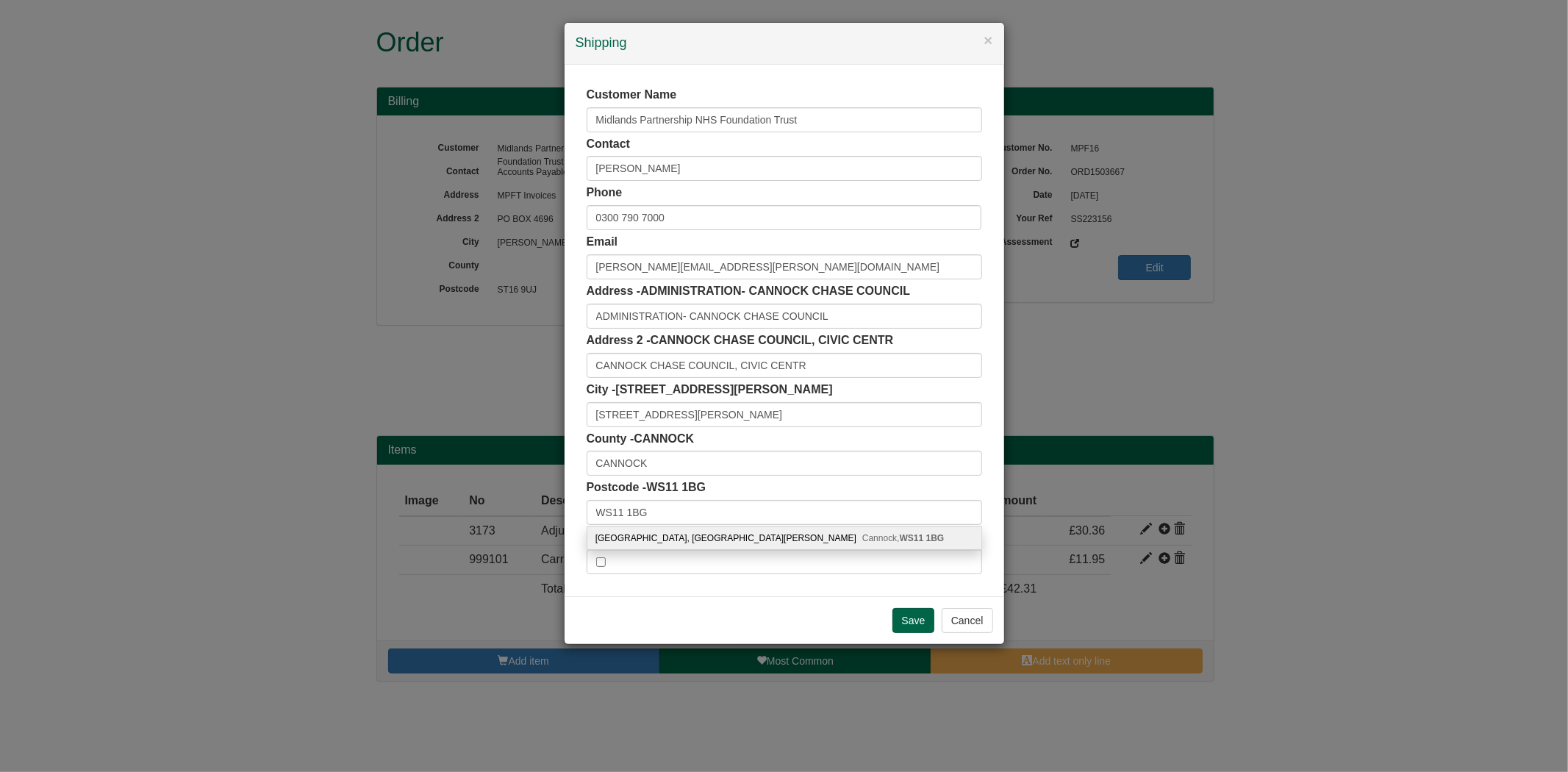
type input "Cannock"
type input "Staffordshire"
click at [660, 538] on label "Private address - False" at bounding box center [649, 536] width 125 height 17
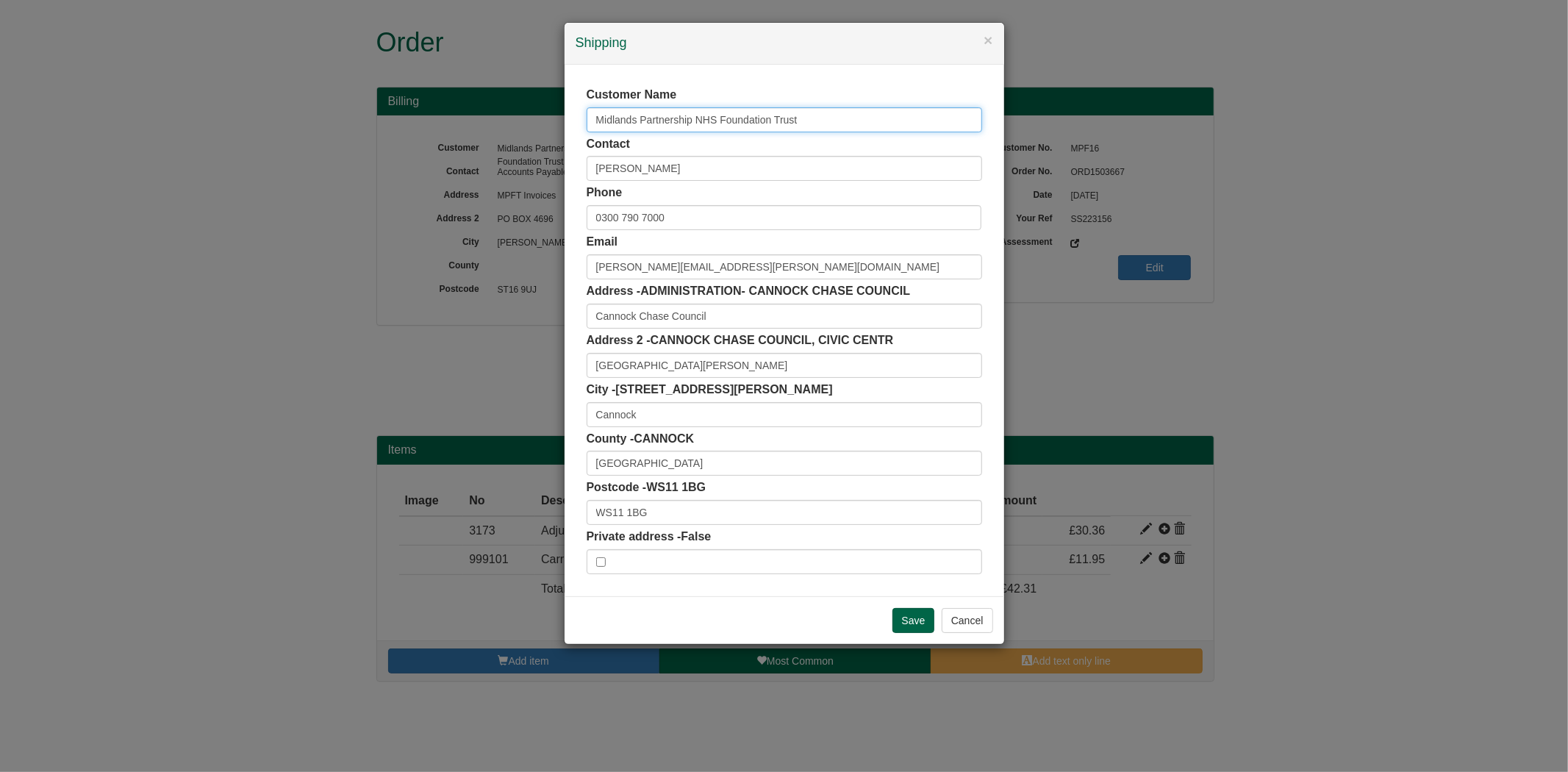
drag, startPoint x: 842, startPoint y: 111, endPoint x: 438, endPoint y: 114, distance: 404.0
click at [438, 114] on div "× Shipping Customer Name Midlands Partnership NHS Foundation Trust Contact CHRI…" at bounding box center [784, 386] width 1568 height 772
click at [895, 618] on input "Save" at bounding box center [913, 620] width 43 height 25
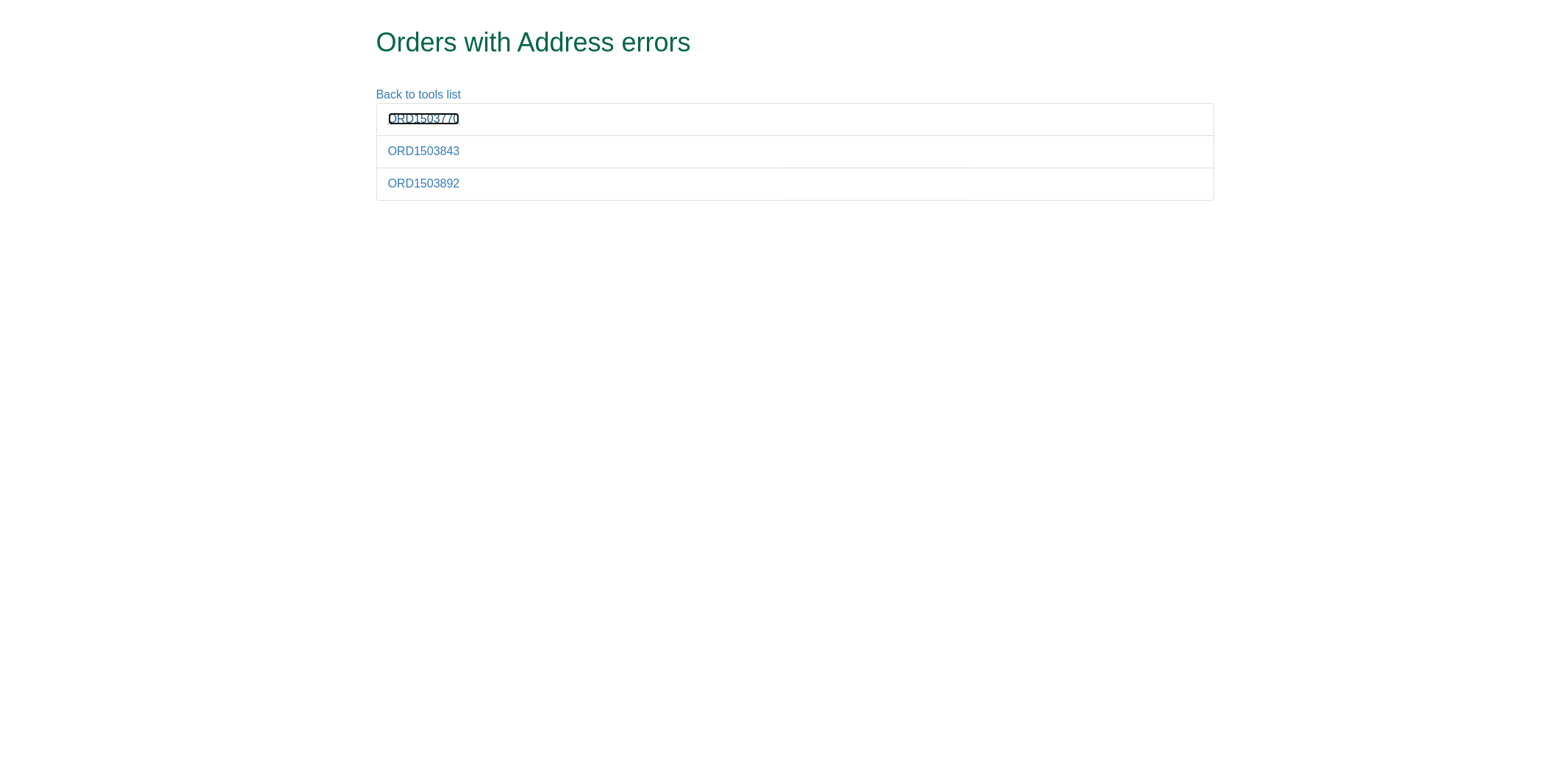
click at [405, 114] on link "ORD1503770" at bounding box center [424, 118] width 72 height 13
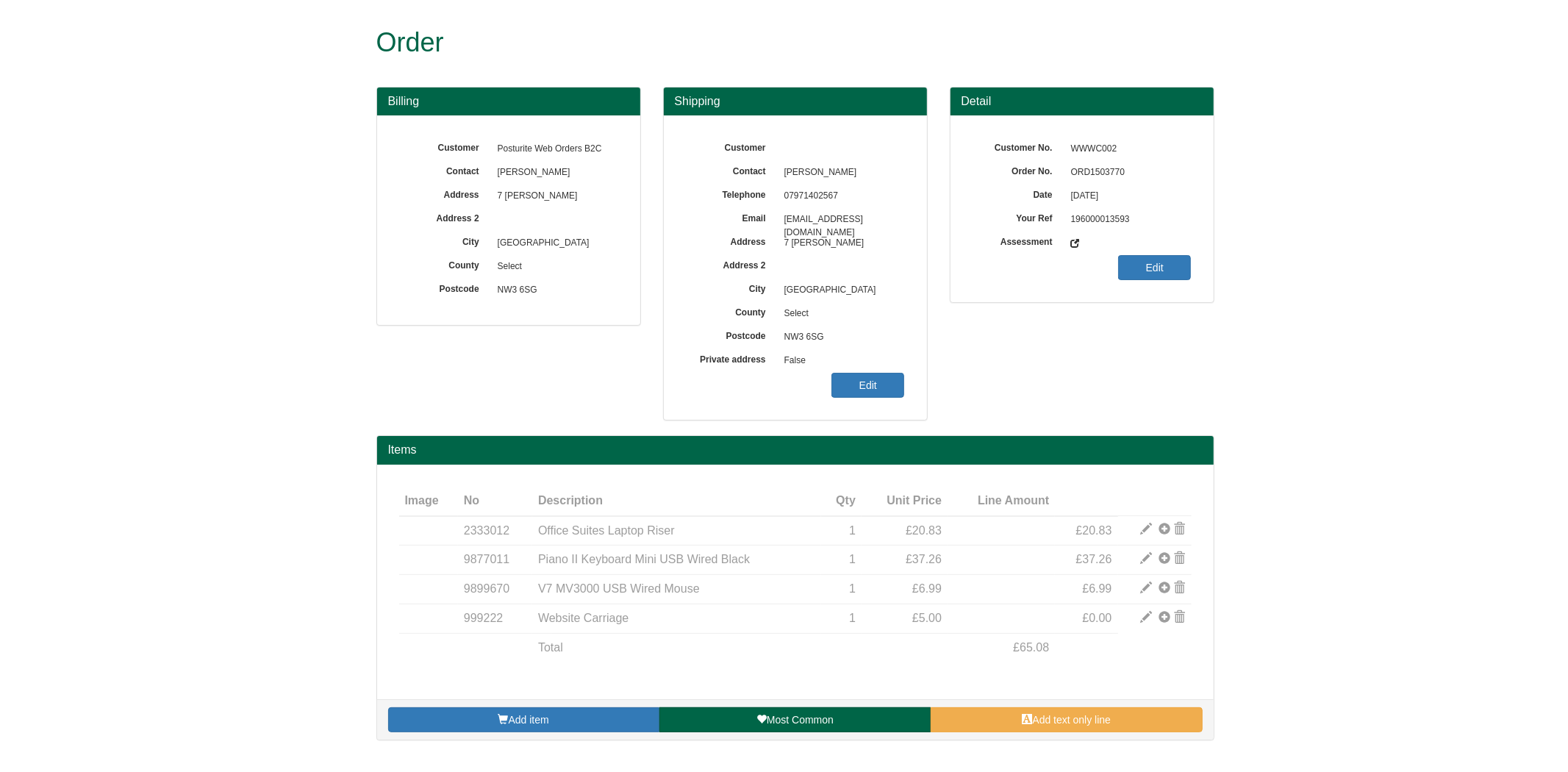
click at [1103, 171] on span "ORD1503770" at bounding box center [1127, 172] width 128 height 23
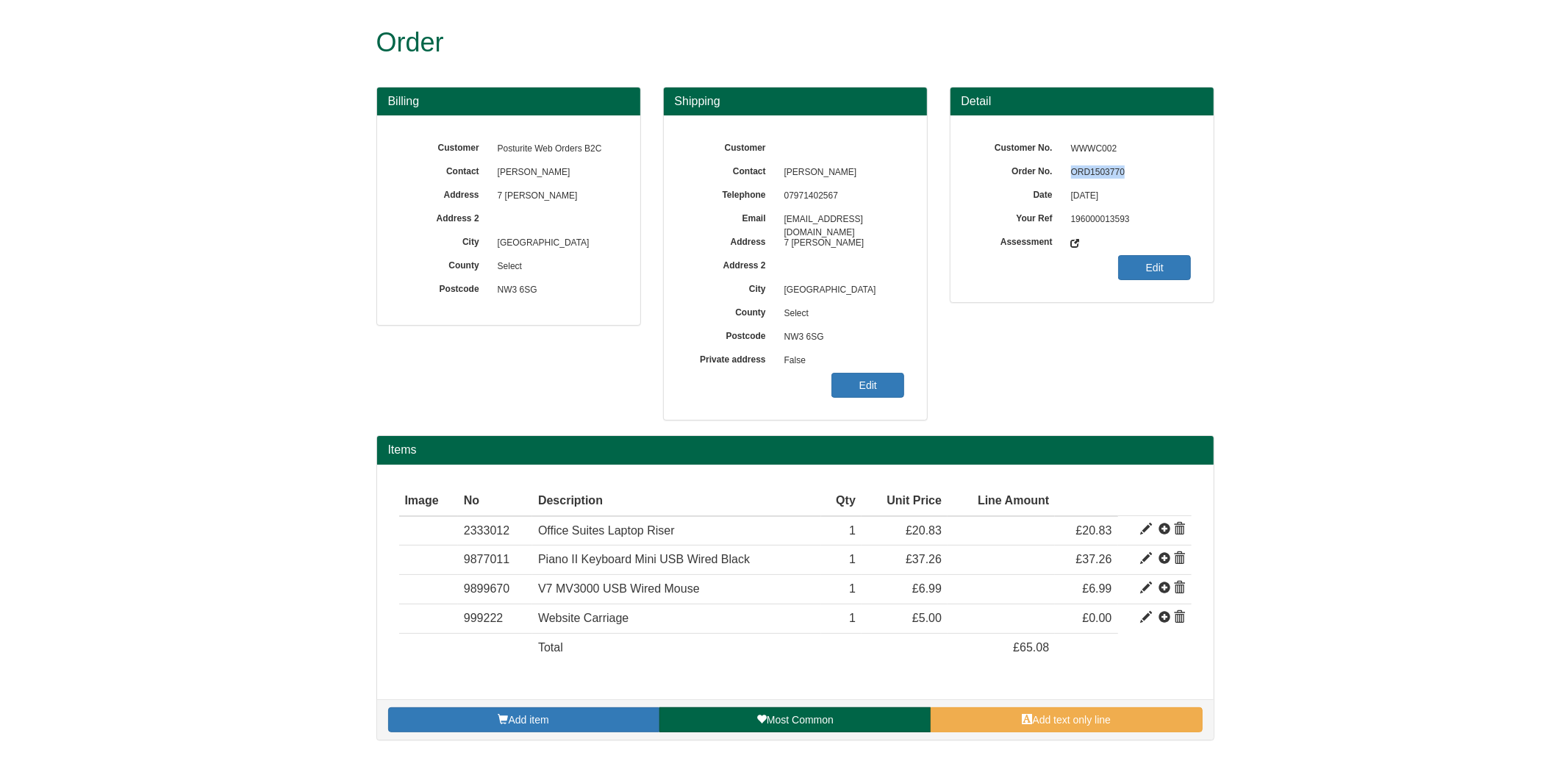
click at [1103, 171] on span "ORD1503770" at bounding box center [1127, 172] width 128 height 23
copy span "ORD1503770"
click at [868, 381] on link "Edit" at bounding box center [867, 385] width 73 height 25
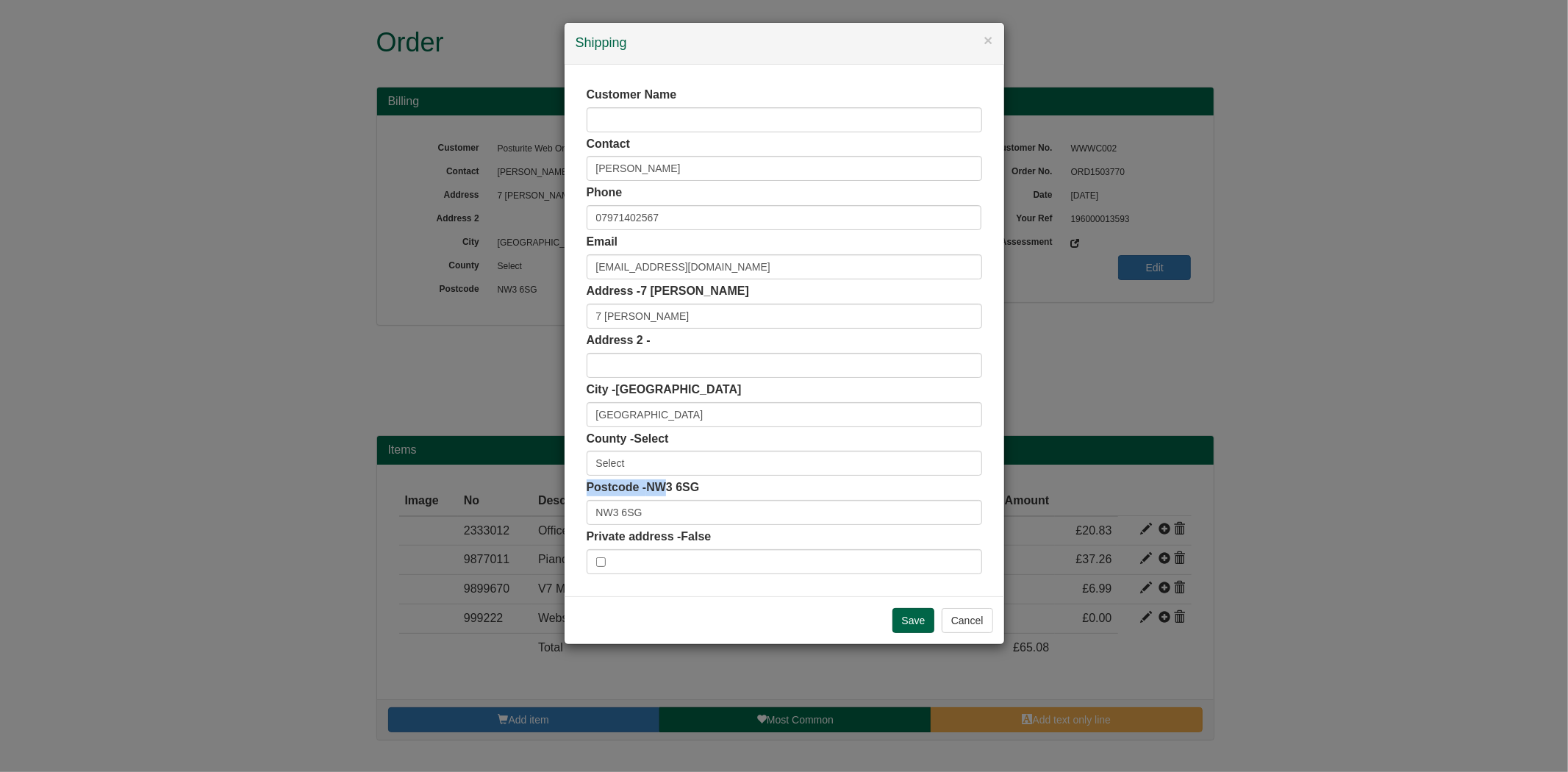
drag, startPoint x: 669, startPoint y: 492, endPoint x: 569, endPoint y: 503, distance: 100.6
click at [569, 503] on div "Customer Name Contact Catrin Evans Phone 07971402567 Email catrinevans65@gmail.…" at bounding box center [785, 330] width 440 height 531
click at [626, 511] on input "NW3 6SG" at bounding box center [784, 512] width 396 height 25
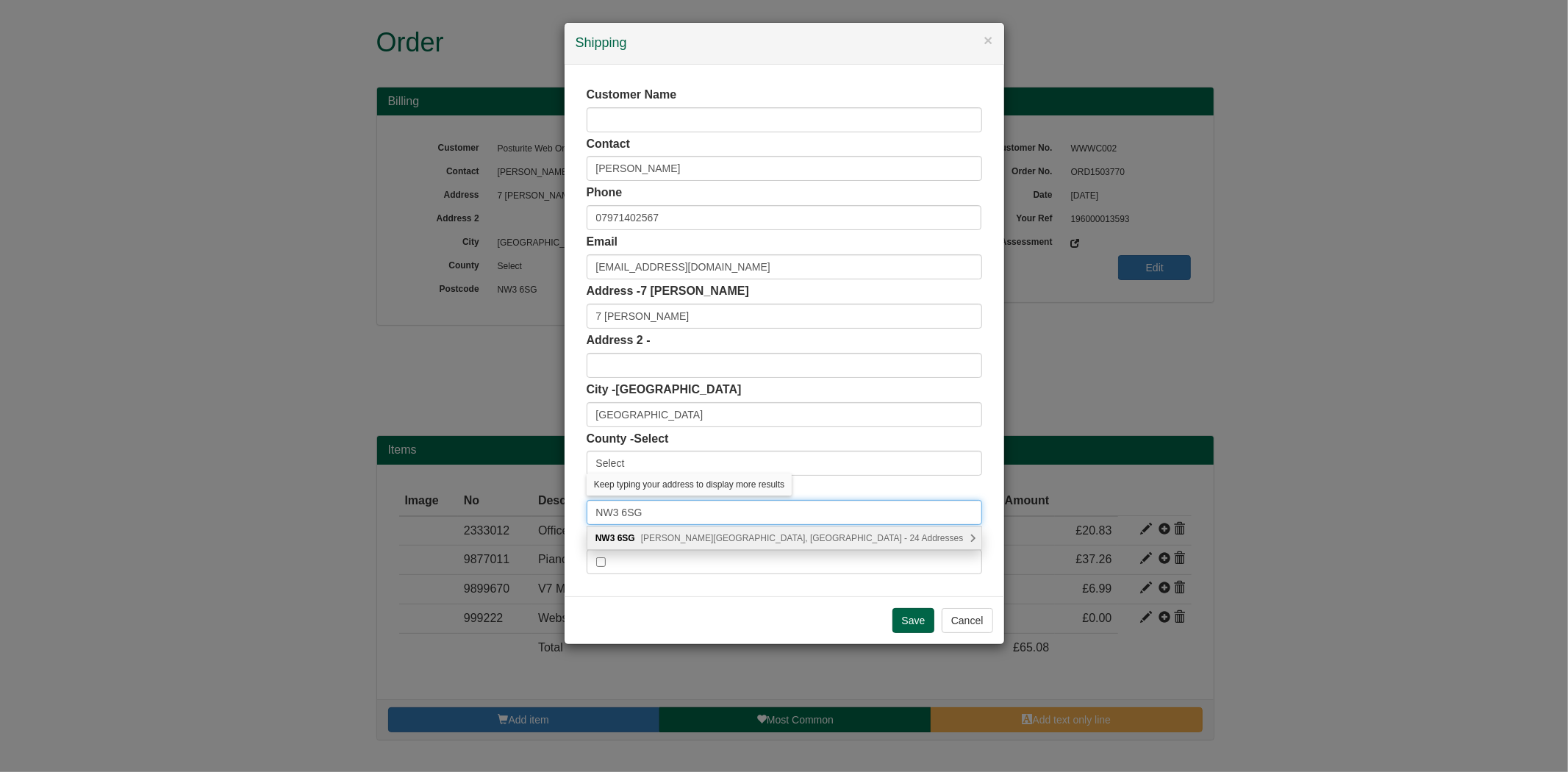
click at [626, 511] on input "NW3 6SG" at bounding box center [784, 512] width 396 height 25
click at [721, 545] on div "NW3 6SG Holly Mount, London - 24 Addresses" at bounding box center [784, 537] width 394 height 22
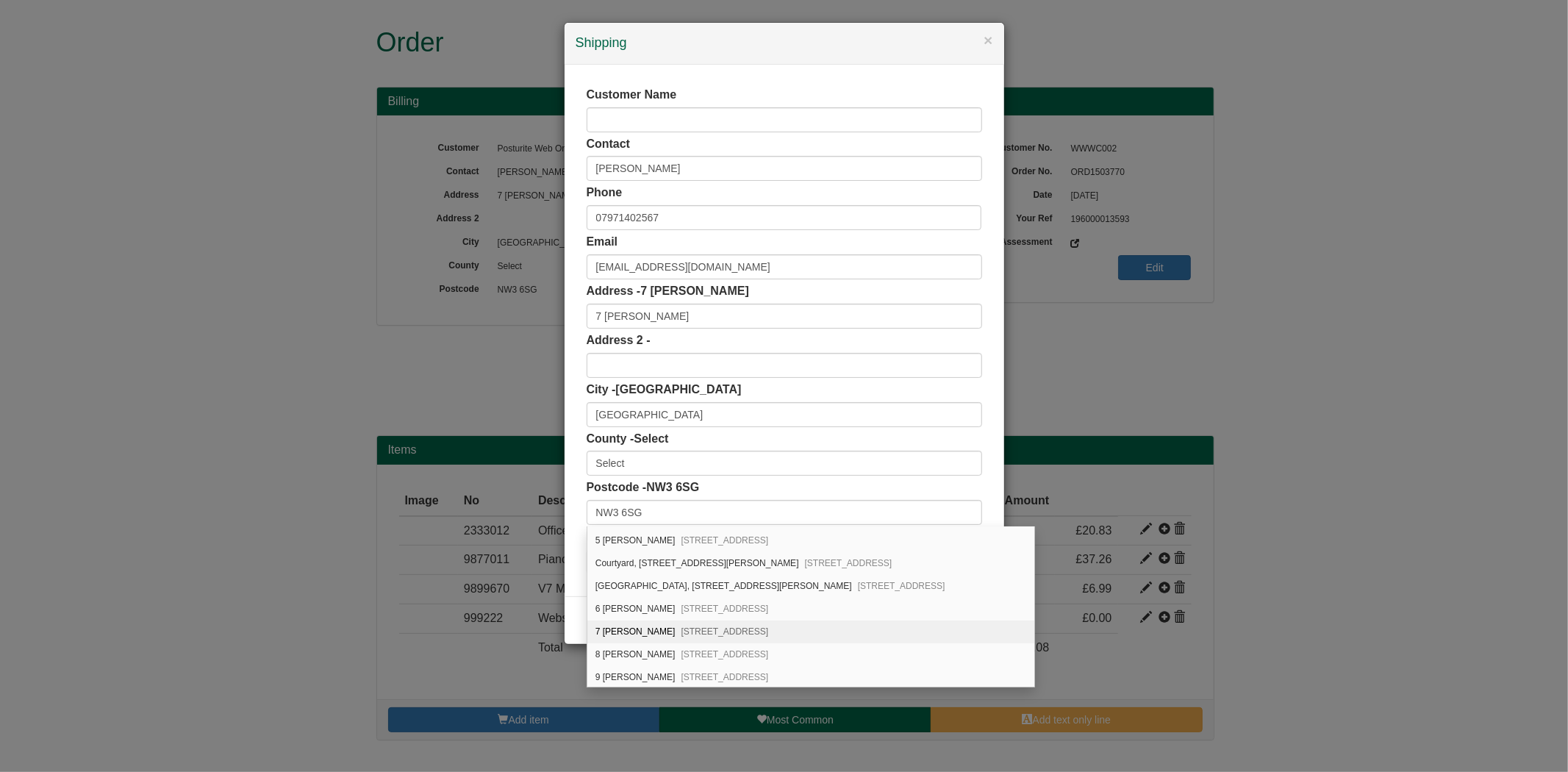
scroll to position [163, 0]
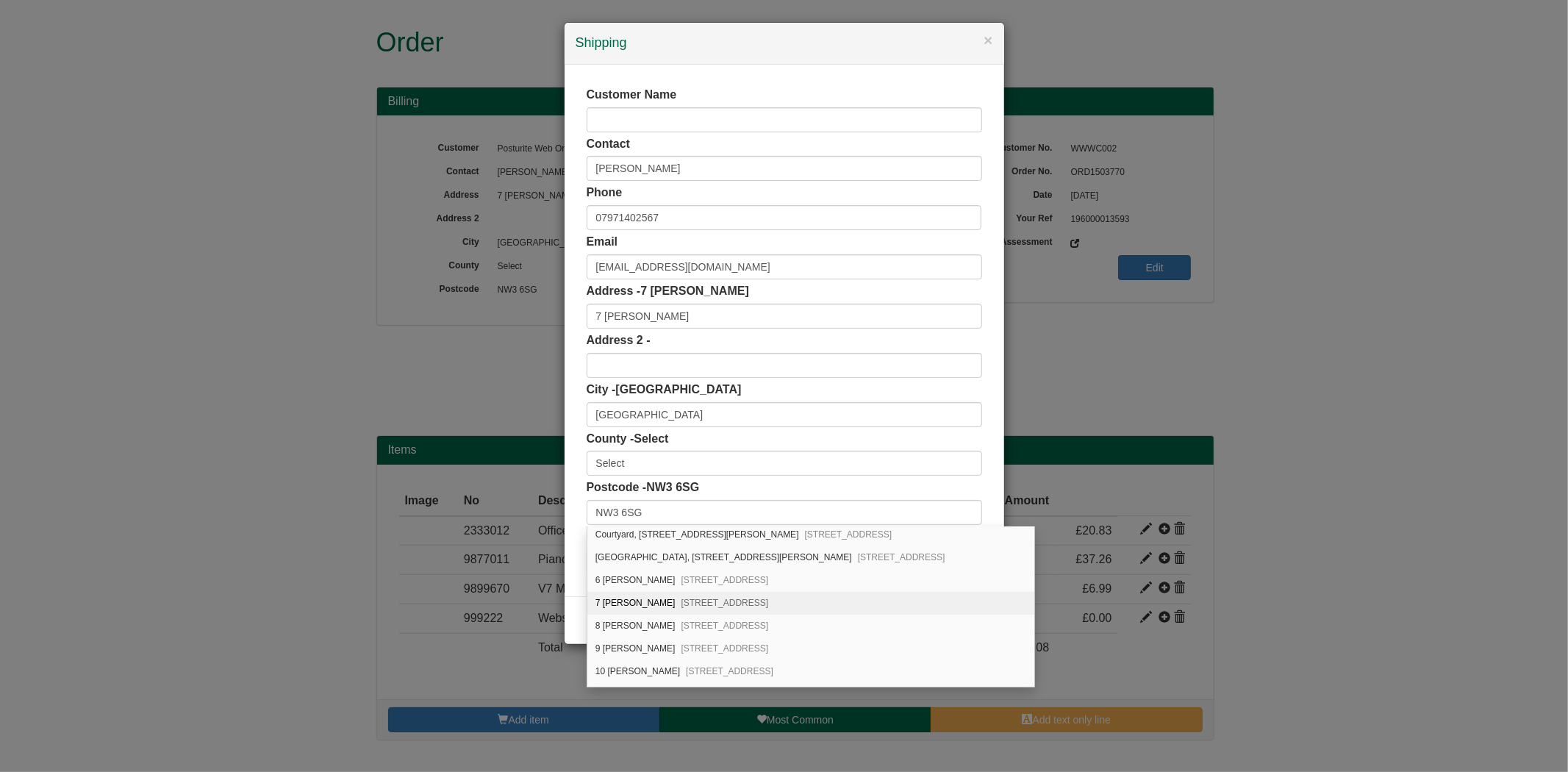
click at [681, 607] on span "London, NW3 6SG" at bounding box center [724, 603] width 88 height 10
type input "London"
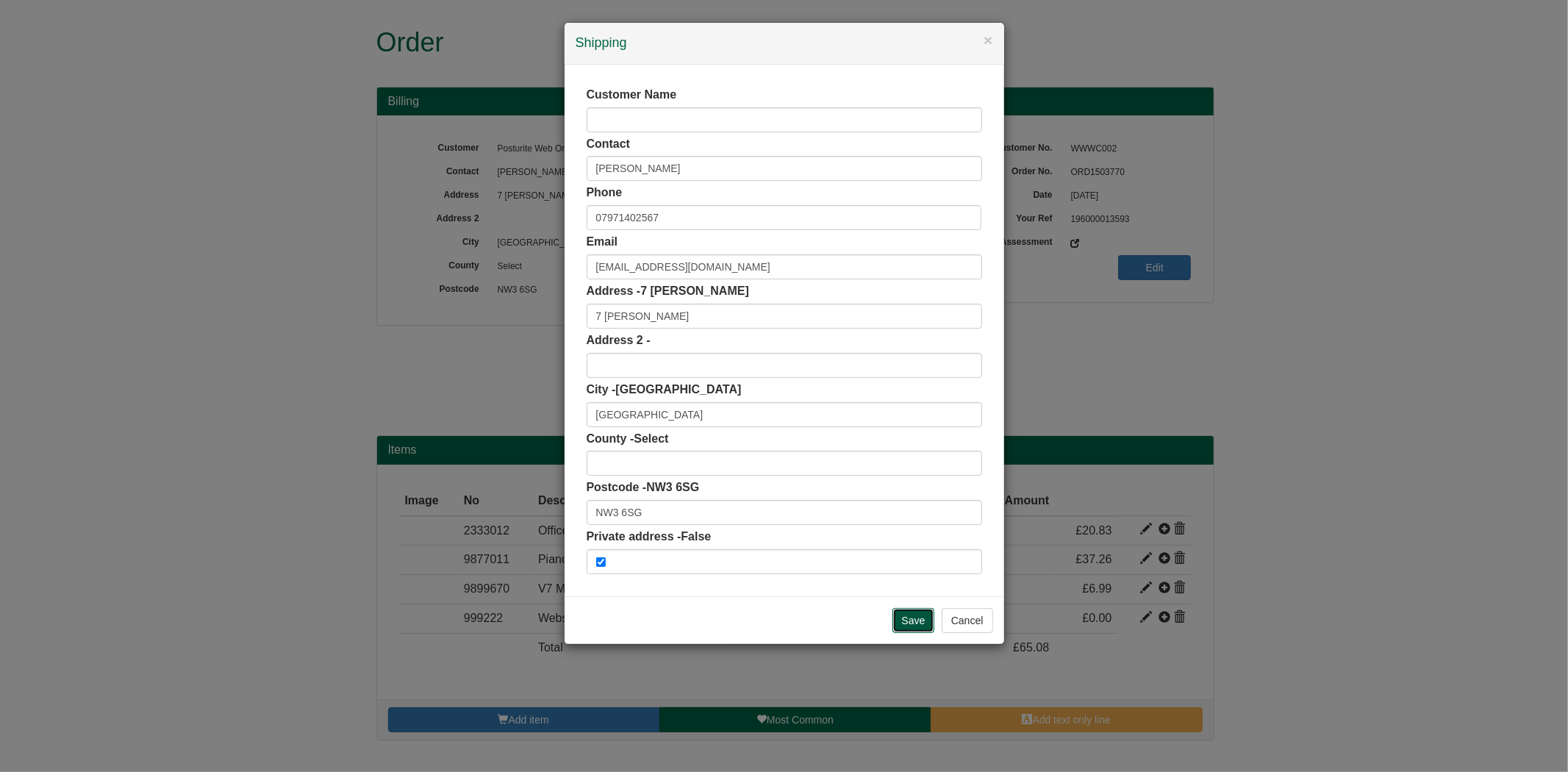
click at [916, 623] on input "Save" at bounding box center [913, 620] width 43 height 25
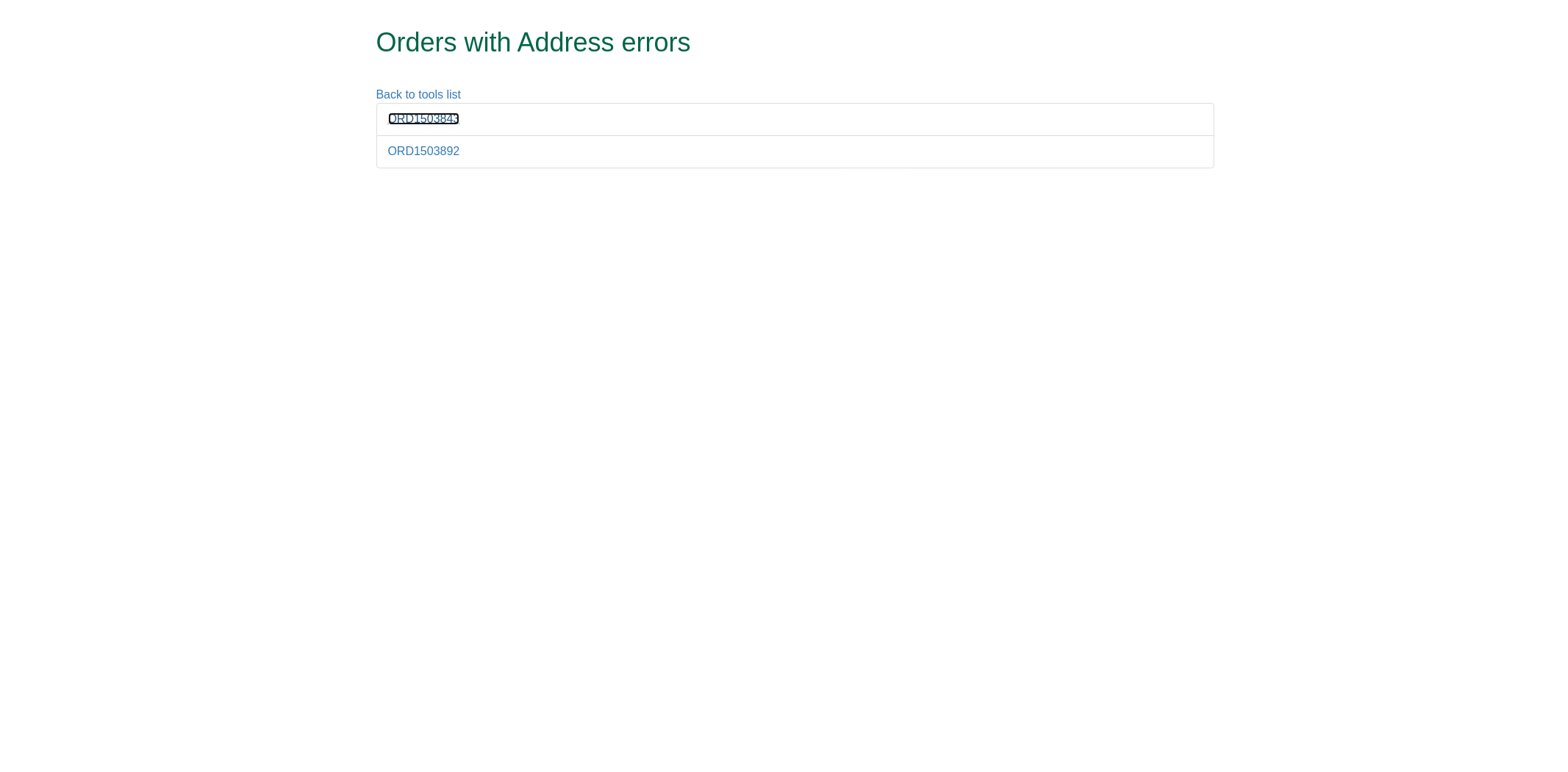
click at [438, 122] on link "ORD1503843" at bounding box center [424, 118] width 72 height 13
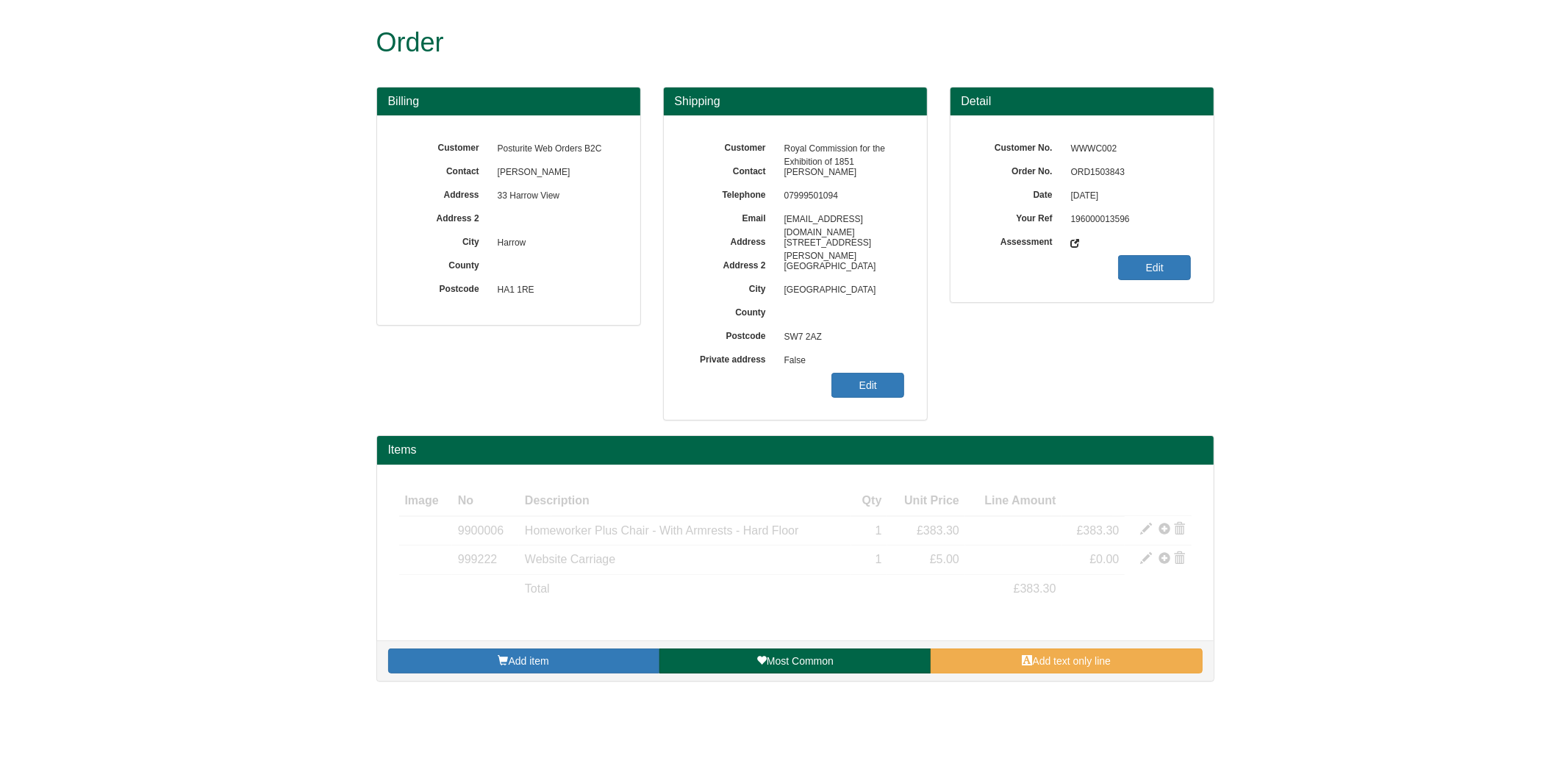
click at [1121, 171] on span "ORD1503843" at bounding box center [1127, 172] width 128 height 23
copy span "ORD1503843"
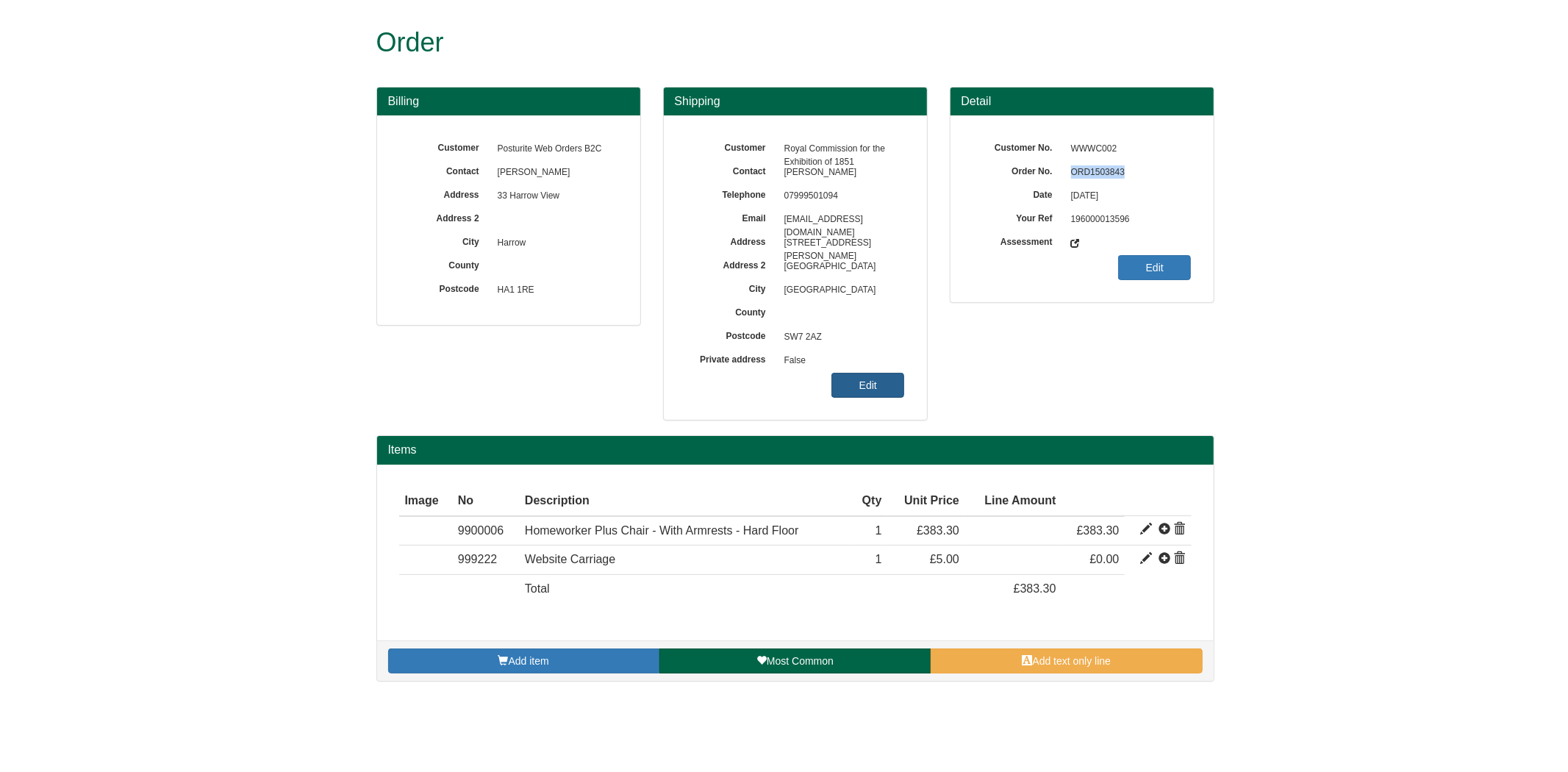
click at [853, 379] on link "Edit" at bounding box center [867, 385] width 73 height 25
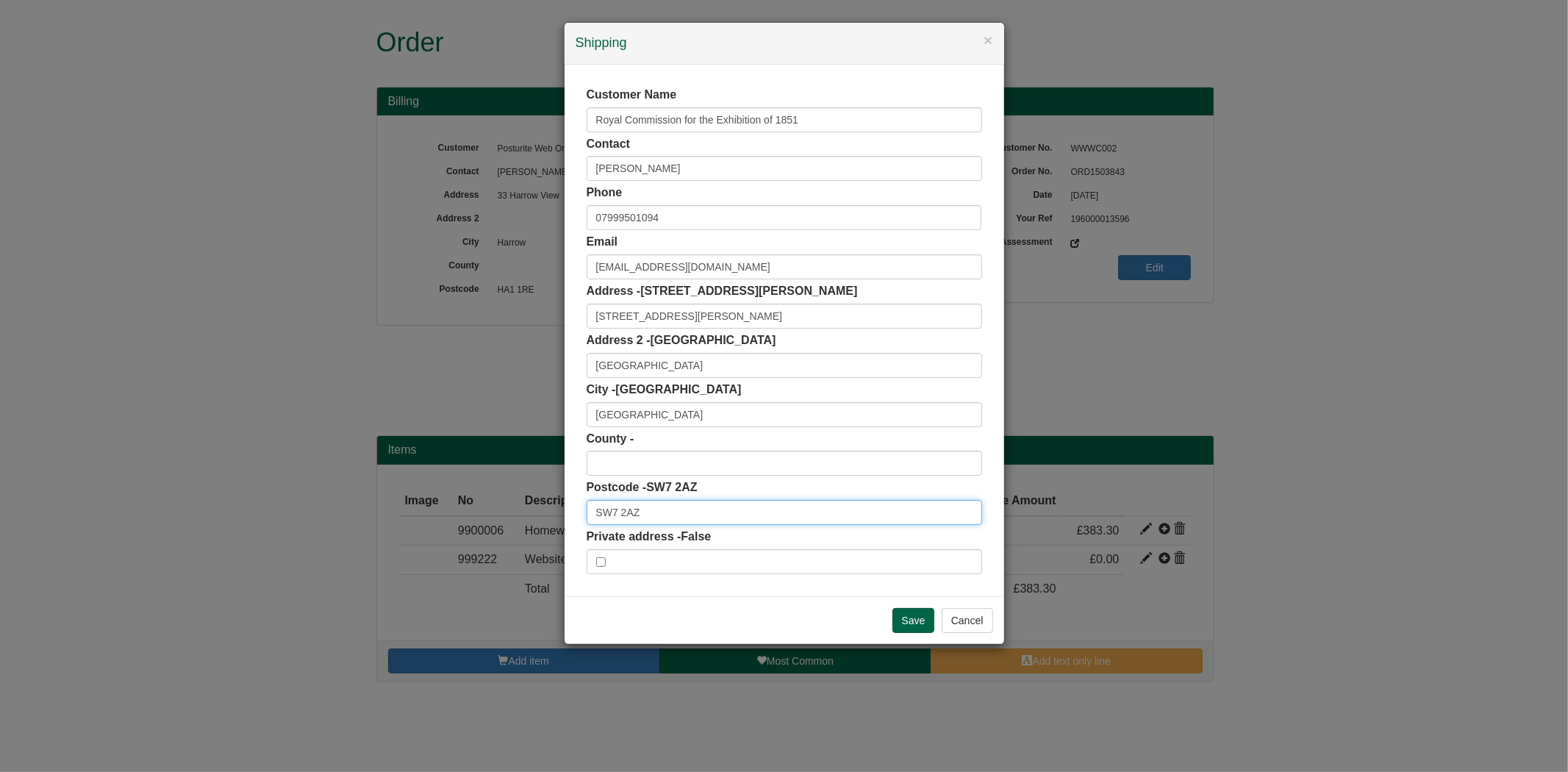
drag, startPoint x: 610, startPoint y: 509, endPoint x: 527, endPoint y: 509, distance: 83.0
click at [527, 509] on div "× Shipping Customer Name Royal Commission for the Exhibition of 1851 Contact an…" at bounding box center [784, 386] width 1568 height 772
click at [688, 540] on div "Imperial College Administration, Imperial College London, SW7 2AZ" at bounding box center [784, 537] width 394 height 22
type input "Imperial College Administration"
drag, startPoint x: 647, startPoint y: 285, endPoint x: 774, endPoint y: 283, distance: 127.0
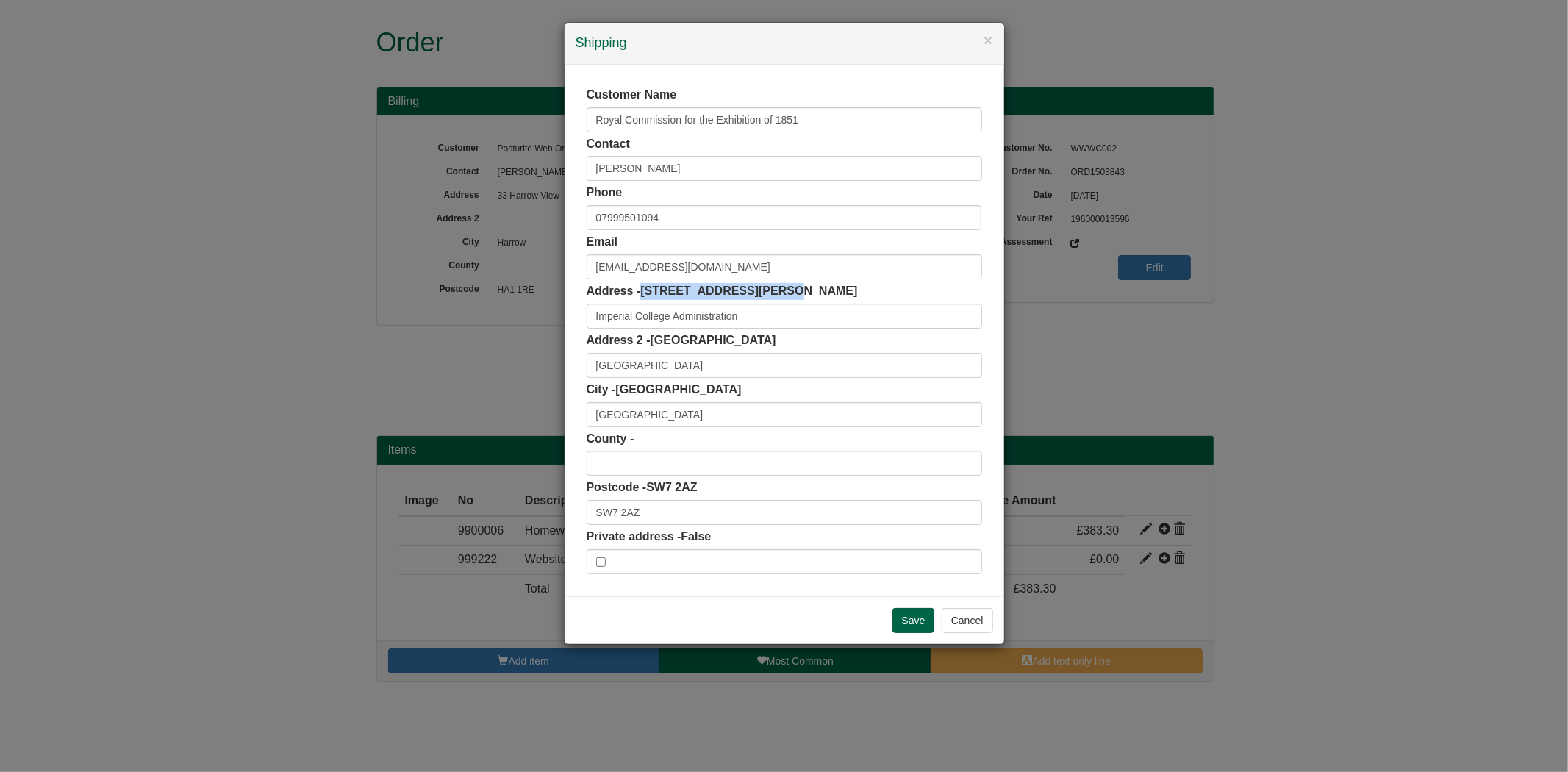
click at [774, 283] on div "Address - 453 Sherfield Building Imperial College Administration" at bounding box center [784, 305] width 396 height 46
copy span "453 Sherfield Building"
click at [689, 366] on input "Imperial College" at bounding box center [784, 365] width 396 height 25
drag, startPoint x: 818, startPoint y: 111, endPoint x: 489, endPoint y: 131, distance: 329.6
click at [489, 131] on div "× Shipping Customer Name Royal Commission for the Exhibition of 1851 Contact an…" at bounding box center [784, 386] width 1568 height 772
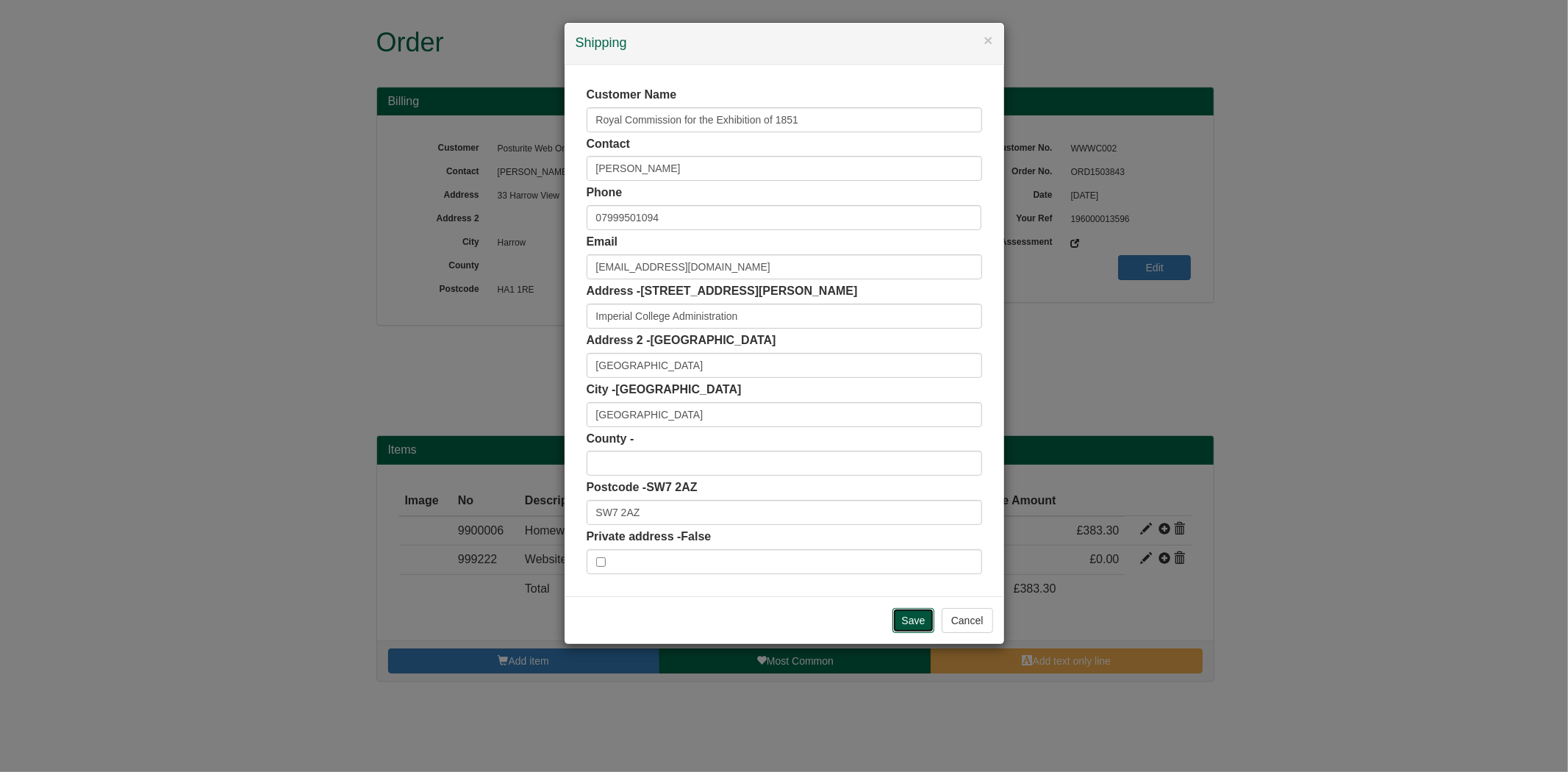
click at [892, 617] on input "Save" at bounding box center [913, 620] width 43 height 25
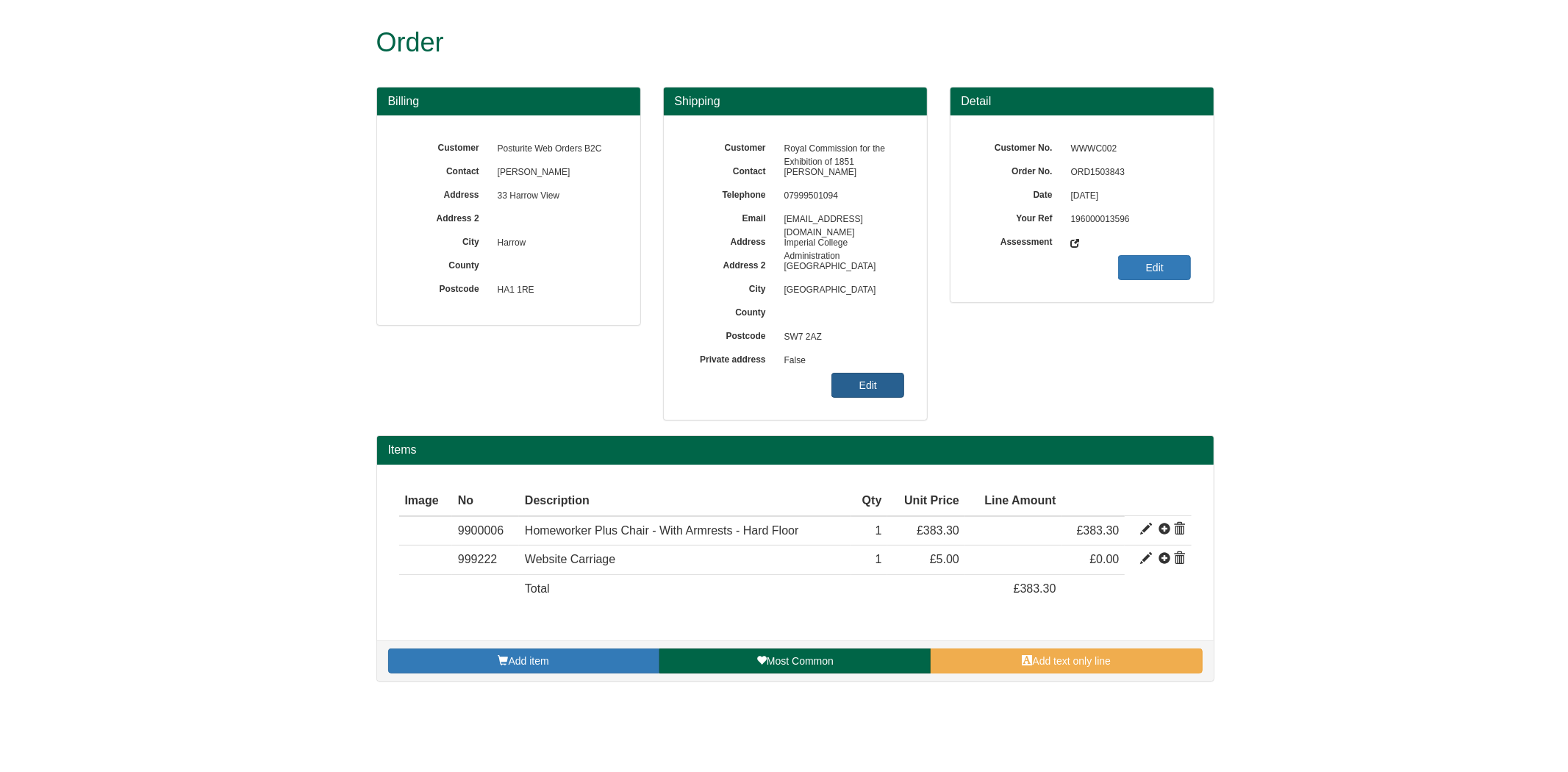
click at [872, 387] on link "Edit" at bounding box center [867, 385] width 73 height 25
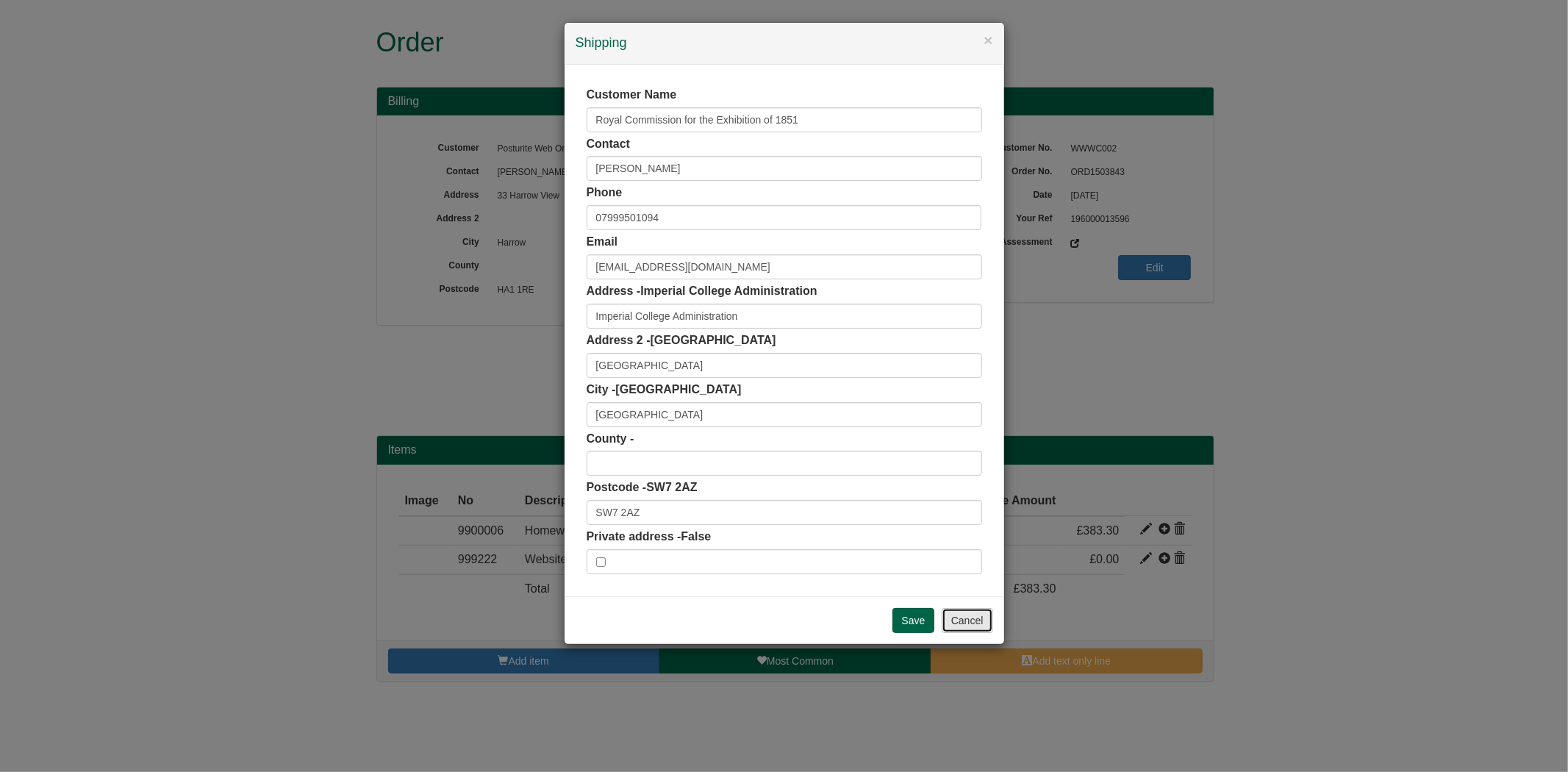
click at [966, 616] on button "Cancel" at bounding box center [967, 620] width 52 height 25
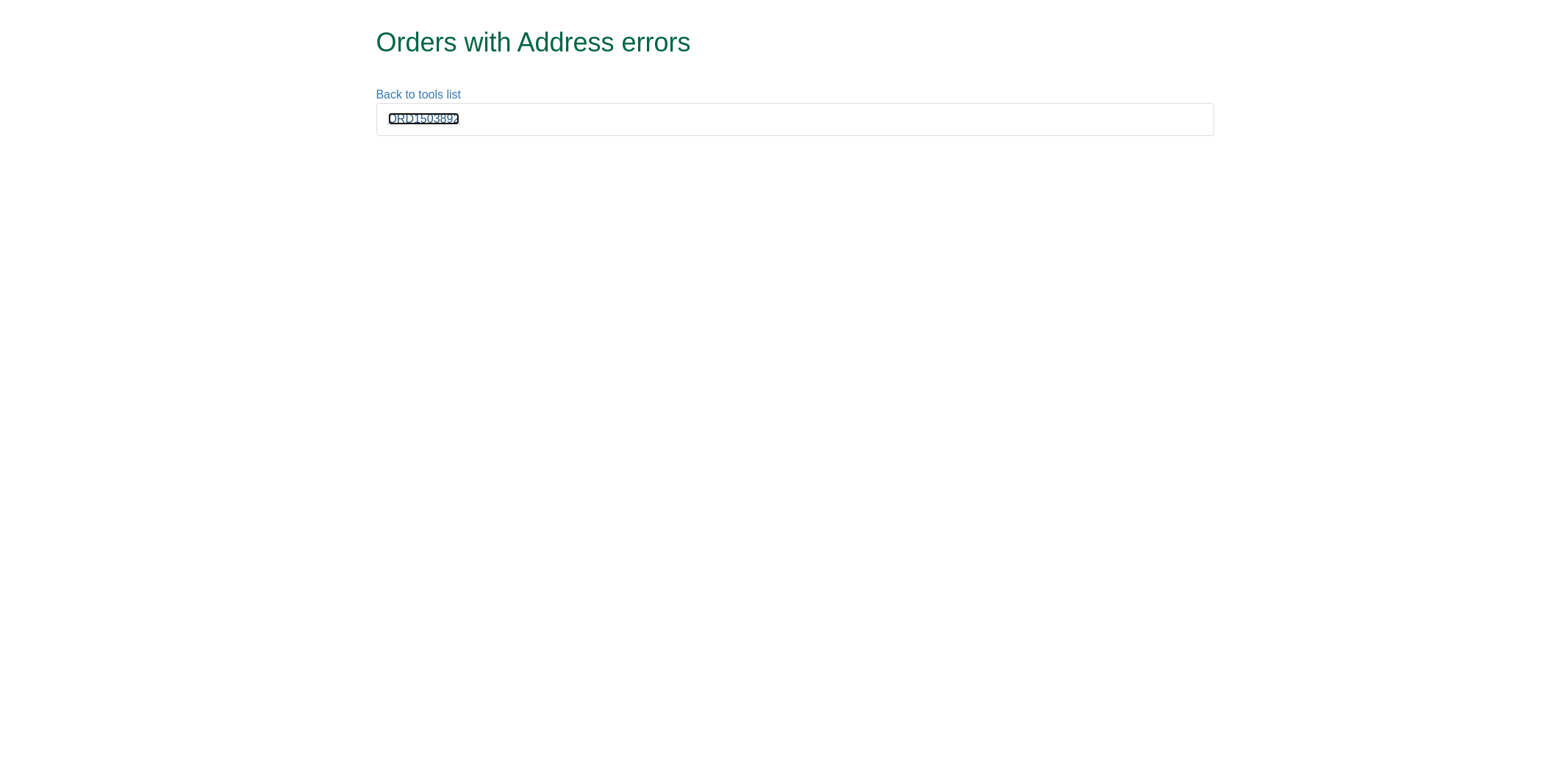
click at [404, 114] on link "ORD1503892" at bounding box center [424, 118] width 72 height 13
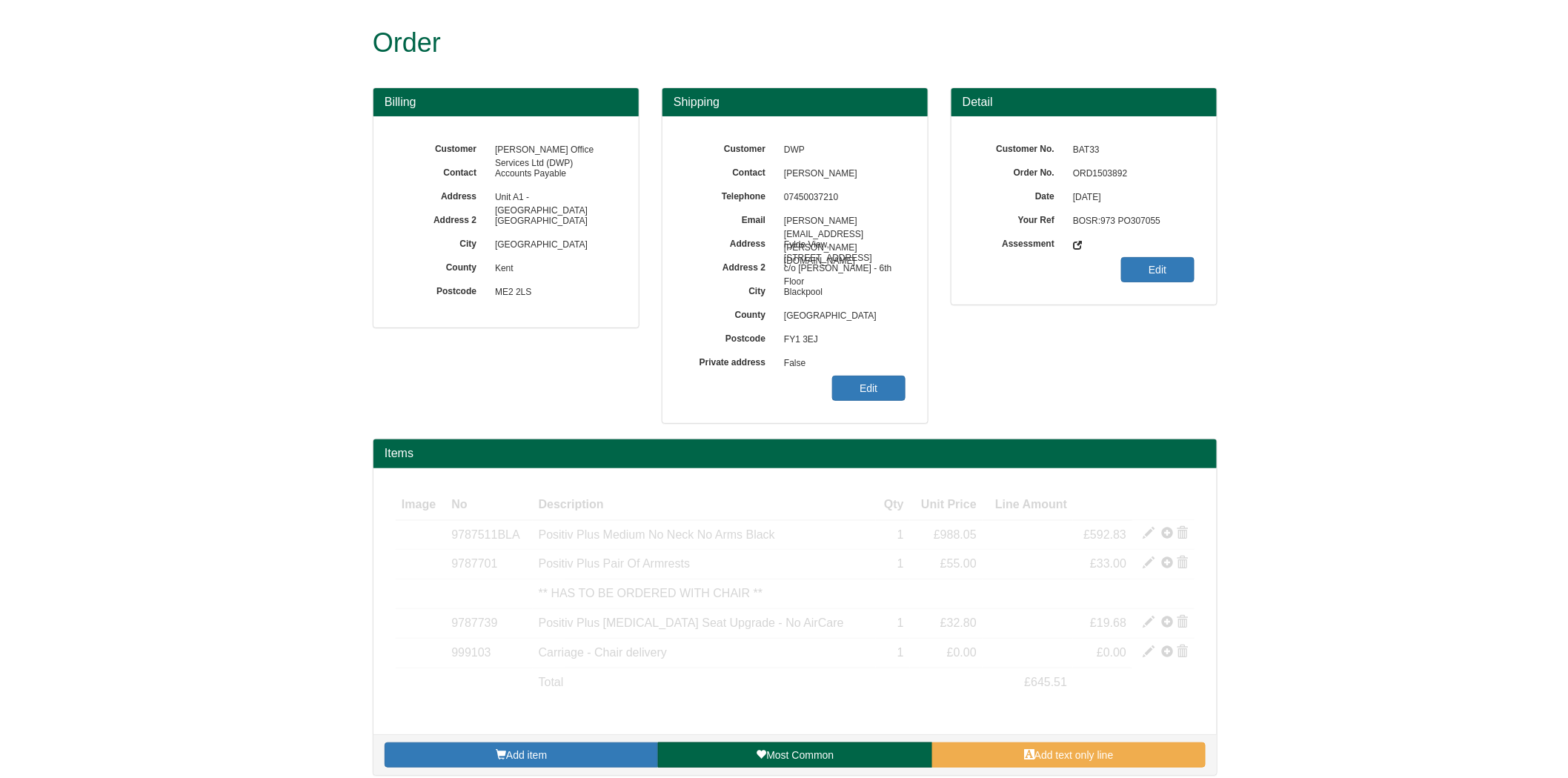
click at [1085, 175] on span "ORD1503892" at bounding box center [1130, 173] width 129 height 23
copy span "ORD1503892"
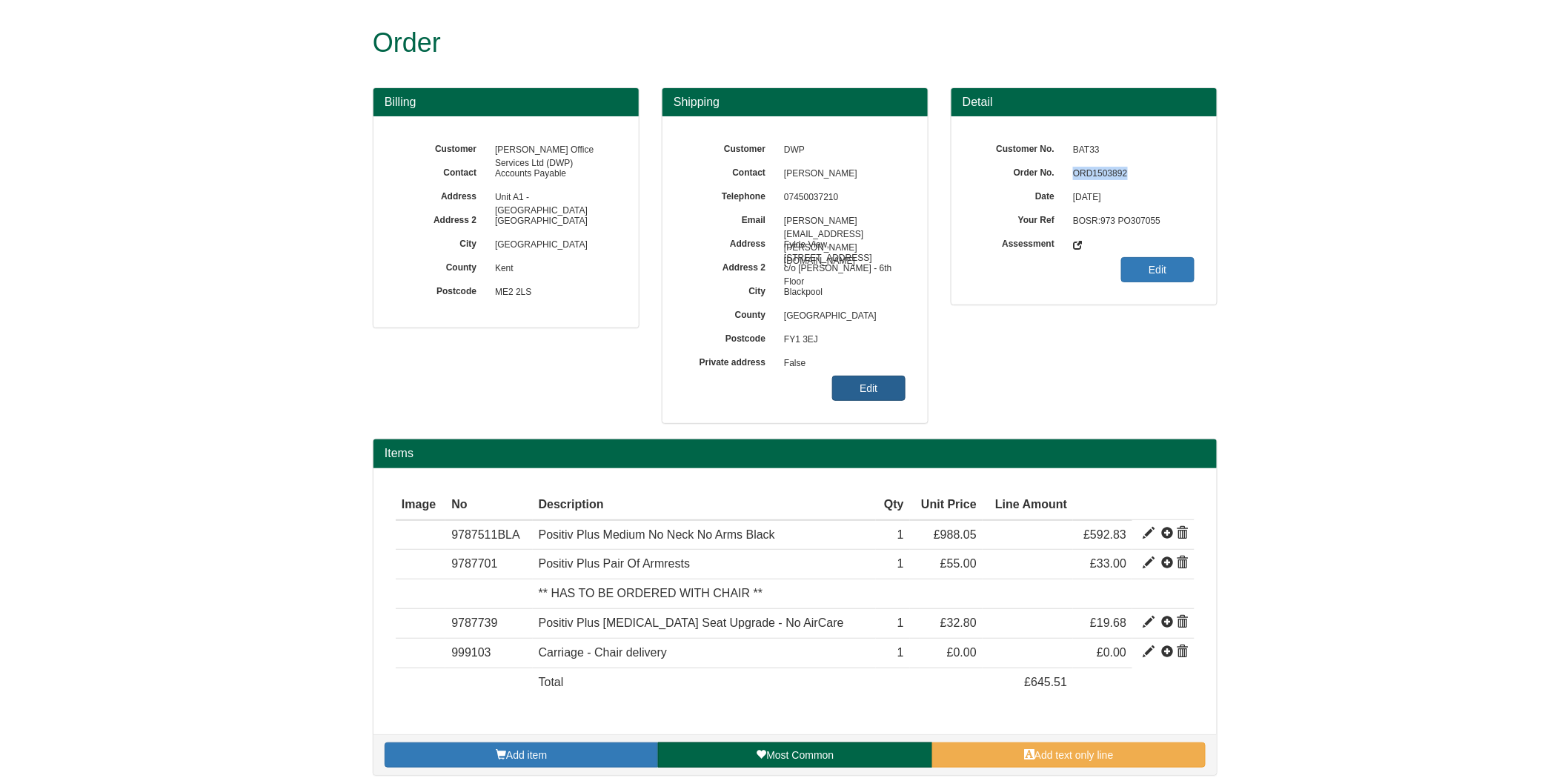
click at [864, 394] on link "Edit" at bounding box center [868, 387] width 73 height 25
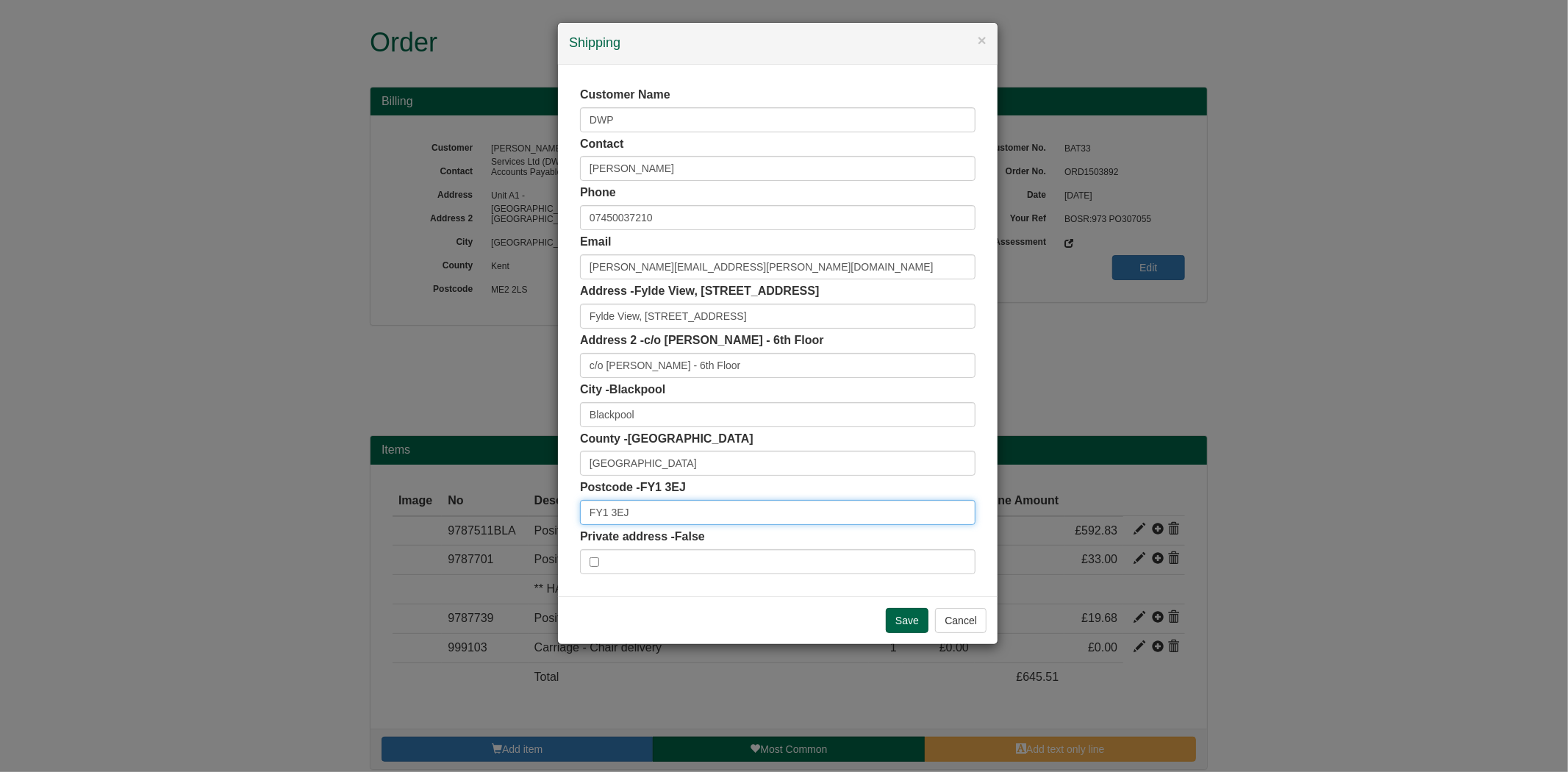
drag, startPoint x: 626, startPoint y: 511, endPoint x: 498, endPoint y: 511, distance: 128.0
click at [498, 511] on div "× Shipping Customer Name DWP Contact [PERSON_NAME] Phone [PHONE_NUMBER] Email […" at bounding box center [784, 386] width 1568 height 772
paste input "J"
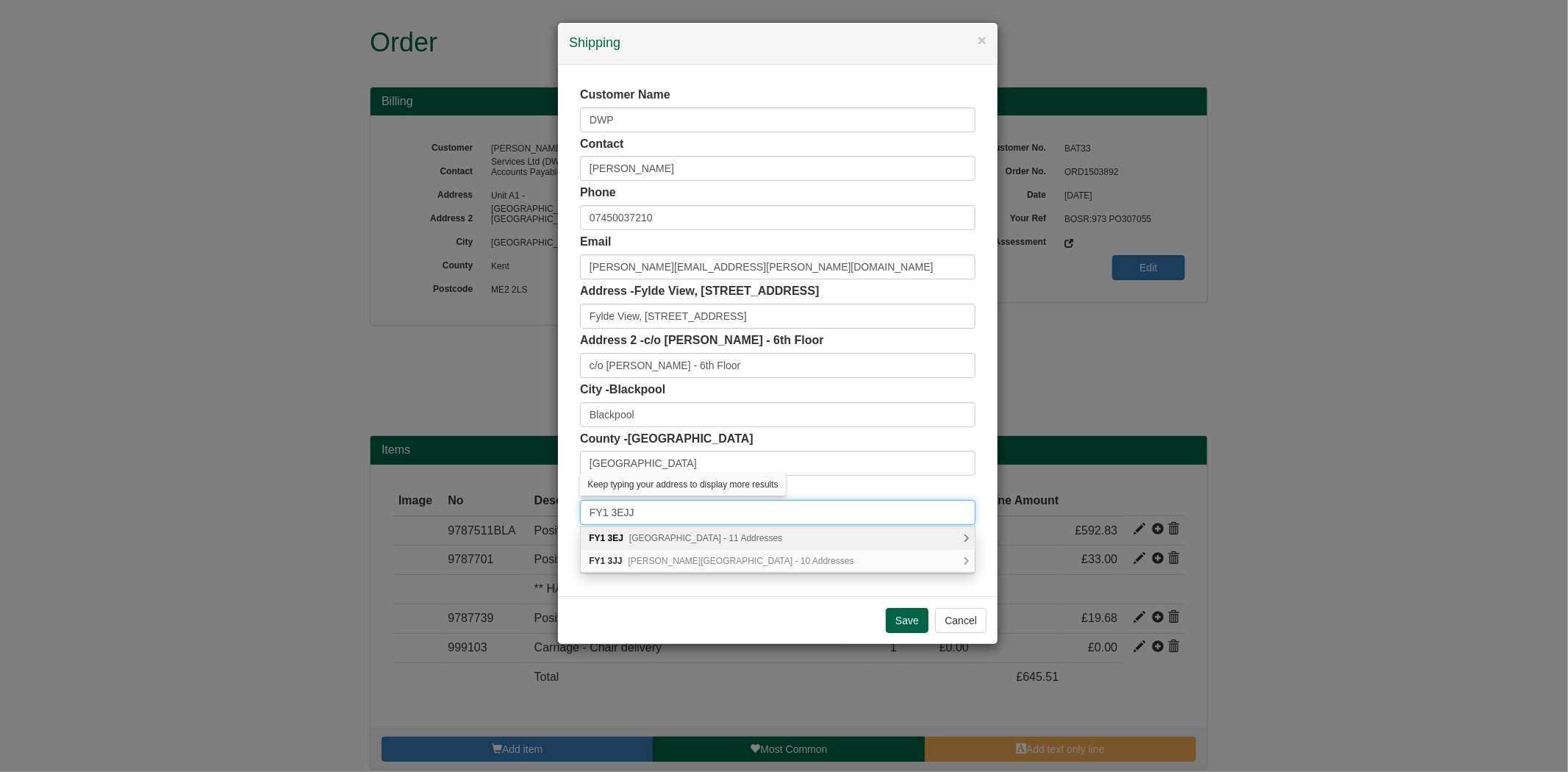
drag, startPoint x: 645, startPoint y: 511, endPoint x: 534, endPoint y: 511, distance: 111.0
click at [534, 512] on div "× Shipping Customer Name DWP Contact [PERSON_NAME] Phone [PHONE_NUMBER] Email […" at bounding box center [784, 386] width 1568 height 772
paste input "text"
type input "FY1 3EJ"
click at [633, 536] on span "[GEOGRAPHIC_DATA] - 11 Addresses" at bounding box center [705, 538] width 153 height 10
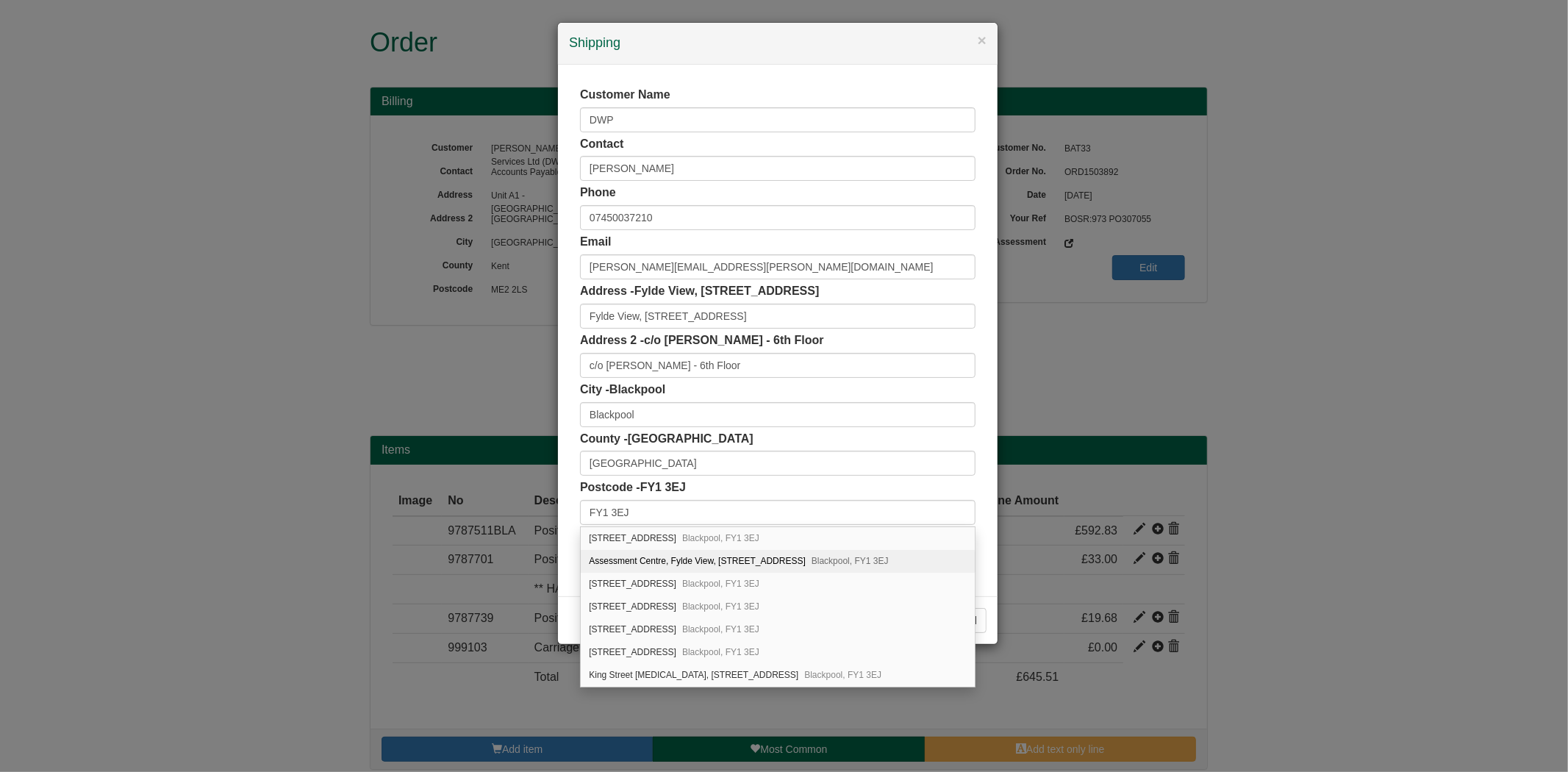
click at [821, 565] on div "Assessment Centre, Fylde View, [STREET_ADDRESS]" at bounding box center [777, 561] width 394 height 22
type input "Assessment Centre"
type input "Fylde View, [STREET_ADDRESS]"
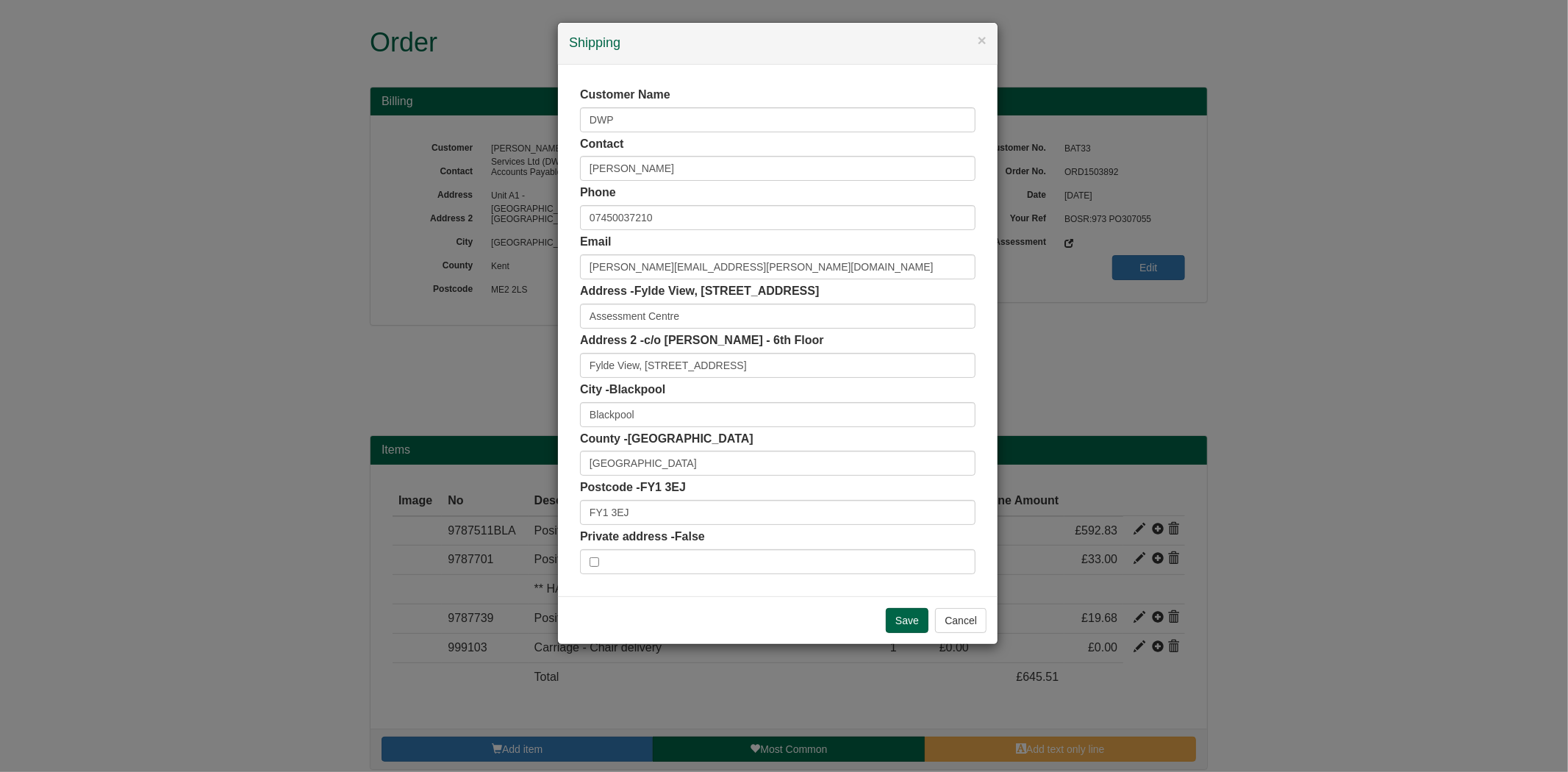
drag, startPoint x: 649, startPoint y: 340, endPoint x: 824, endPoint y: 351, distance: 175.3
click at [824, 351] on div "Address 2 - c/o [PERSON_NAME] - [GEOGRAPHIC_DATA][STREET_ADDRESS]" at bounding box center [777, 355] width 396 height 46
copy span "c/o [PERSON_NAME] - 6th Floor"
click at [919, 628] on input "Save" at bounding box center [907, 620] width 43 height 25
